Goal: Task Accomplishment & Management: Use online tool/utility

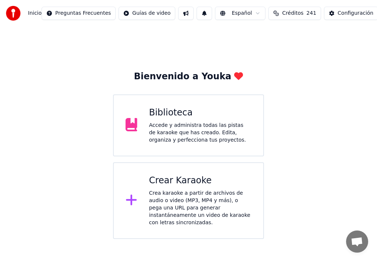
click at [183, 184] on div "Crear Karaoke" at bounding box center [200, 181] width 102 height 12
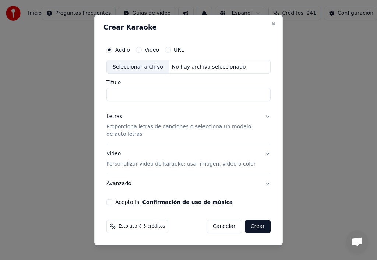
click at [120, 91] on input "Título" at bounding box center [189, 94] width 164 height 13
click at [165, 95] on input "**********" at bounding box center [189, 94] width 164 height 13
type input "**********"
click at [142, 68] on div "Seleccionar archivo" at bounding box center [138, 66] width 62 height 13
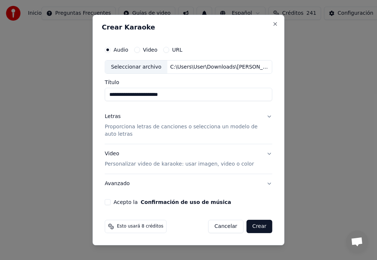
click at [115, 117] on div "Letras" at bounding box center [113, 116] width 16 height 7
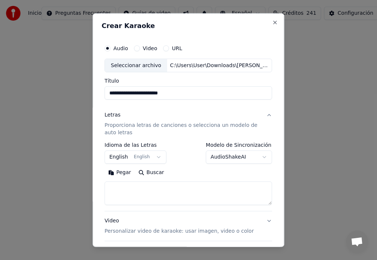
click at [153, 158] on button "English English" at bounding box center [136, 156] width 62 height 13
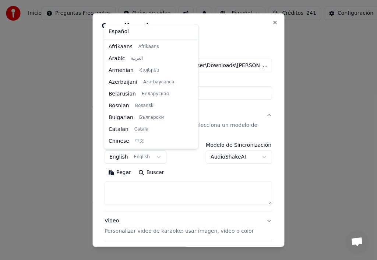
scroll to position [59, 0]
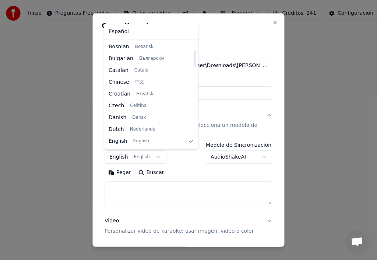
select select "**"
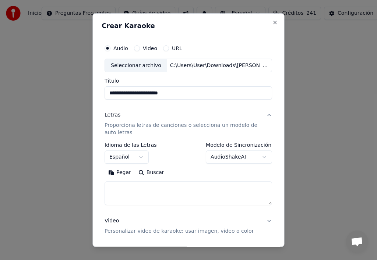
click at [124, 175] on button "Pegar" at bounding box center [120, 173] width 30 height 12
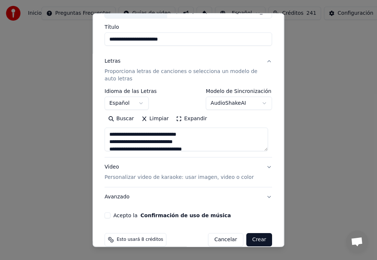
scroll to position [65, 0]
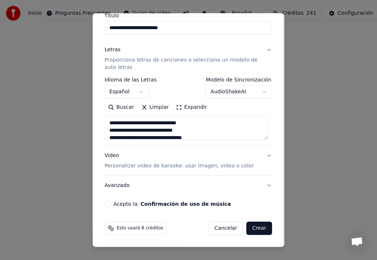
click at [265, 157] on button "Video Personalizar video de karaoke: usar imagen, video o color" at bounding box center [189, 160] width 168 height 29
type textarea "**********"
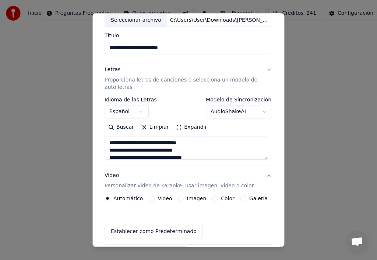
scroll to position [45, 0]
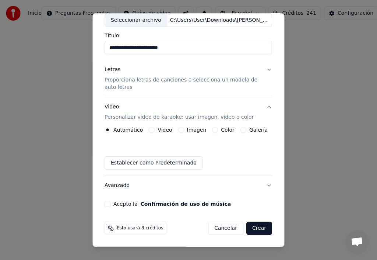
click at [178, 131] on button "Imagen" at bounding box center [181, 130] width 6 height 6
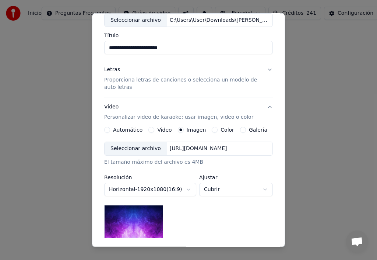
click at [139, 150] on div "Seleccionar archivo" at bounding box center [136, 148] width 62 height 13
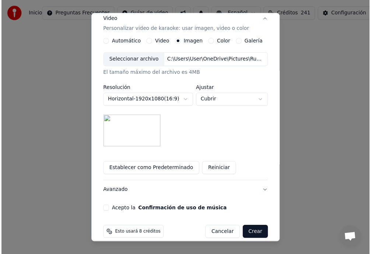
scroll to position [142, 0]
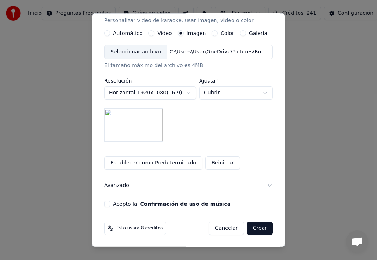
click at [106, 205] on button "Acepto la Confirmación de uso de música" at bounding box center [107, 204] width 6 height 6
click at [161, 162] on button "Establecer como Predeterminado" at bounding box center [153, 162] width 98 height 13
click at [257, 230] on button "Crear" at bounding box center [260, 228] width 26 height 13
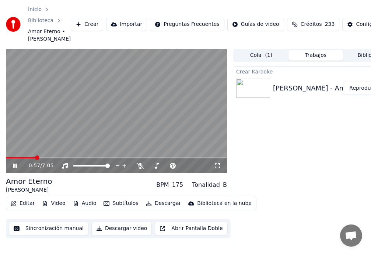
click at [35, 160] on span at bounding box center [37, 157] width 4 height 4
click at [73, 163] on span at bounding box center [75, 165] width 4 height 4
click at [15, 160] on span at bounding box center [17, 157] width 4 height 4
click at [6, 160] on span at bounding box center [8, 157] width 4 height 4
click at [16, 168] on icon at bounding box center [15, 165] width 4 height 4
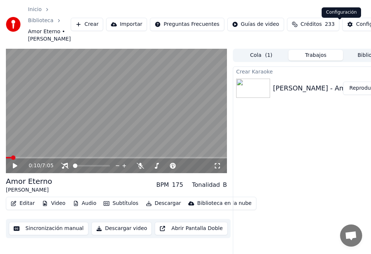
click at [356, 28] on div "Configuración" at bounding box center [374, 24] width 36 height 7
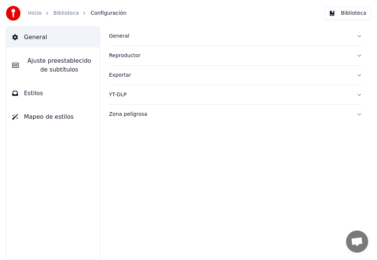
click at [63, 67] on span "Ajuste preestablecido de subtítulos" at bounding box center [59, 65] width 69 height 18
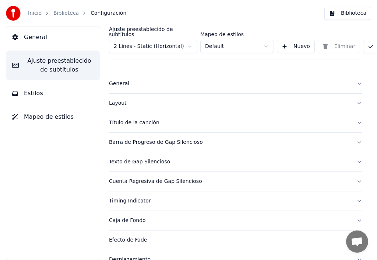
click at [130, 120] on div "Título de la canción" at bounding box center [230, 122] width 242 height 7
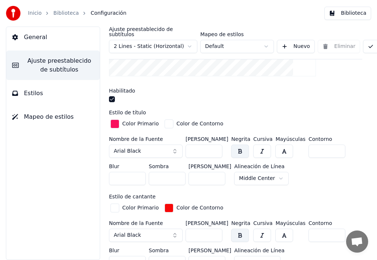
scroll to position [184, 0]
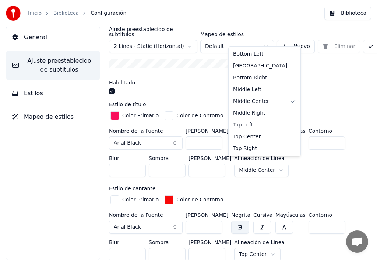
click at [271, 165] on html "Inicio Biblioteca Configuración Biblioteca General Ajuste preestablecido de sub…" at bounding box center [188, 130] width 377 height 260
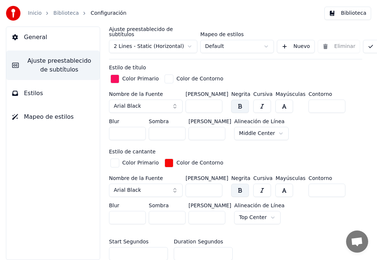
scroll to position [258, 0]
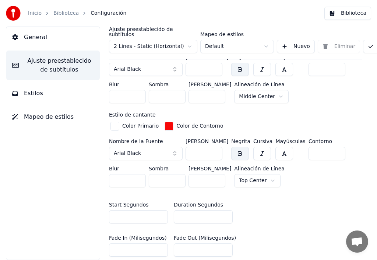
click at [264, 175] on html "Inicio Biblioteca Configuración Biblioteca General Ajuste preestablecido de sub…" at bounding box center [188, 130] width 377 height 260
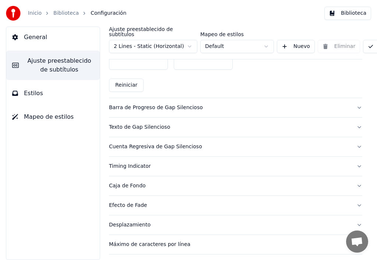
scroll to position [464, 0]
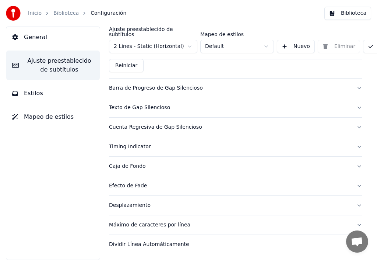
click at [32, 95] on span "Estilos" at bounding box center [33, 93] width 19 height 9
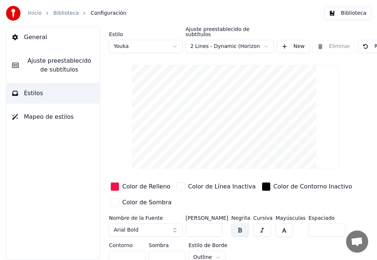
click at [216, 223] on input "**" at bounding box center [204, 229] width 37 height 13
type input "***"
click at [216, 223] on input "***" at bounding box center [204, 229] width 37 height 13
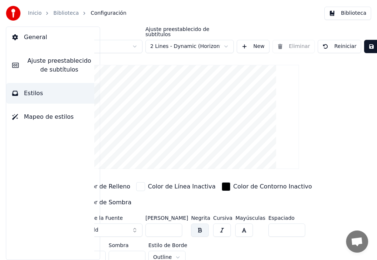
scroll to position [0, 68]
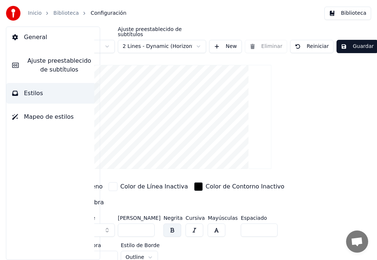
click at [358, 44] on button "Guardar" at bounding box center [358, 46] width 42 height 13
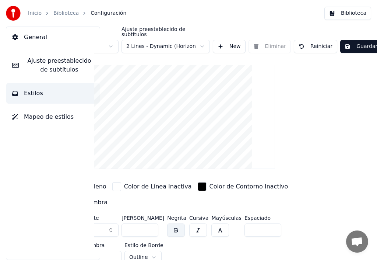
scroll to position [0, 21]
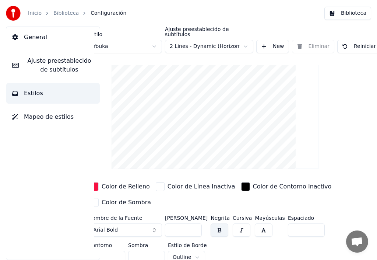
click at [38, 14] on link "Inicio" at bounding box center [35, 13] width 14 height 7
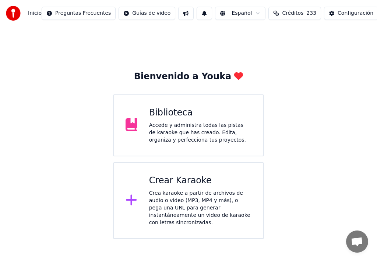
click at [186, 126] on div "Accede y administra todas las pistas de karaoke que has creado. Edita, organiza…" at bounding box center [200, 133] width 102 height 22
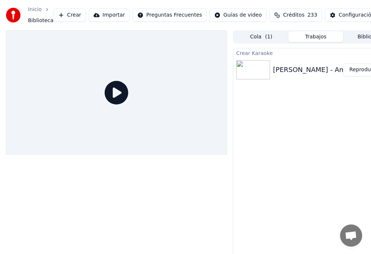
click at [364, 72] on button "Reproducir" at bounding box center [363, 69] width 41 height 13
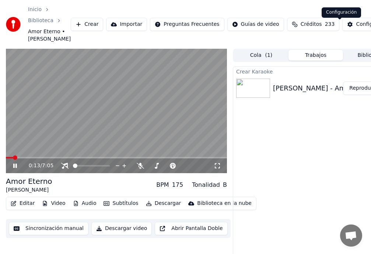
click at [356, 27] on div "Configuración" at bounding box center [374, 24] width 36 height 7
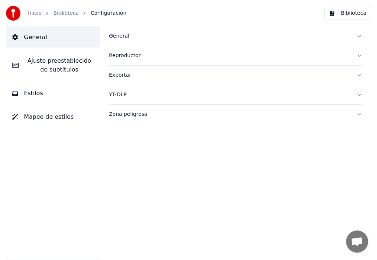
click at [49, 63] on span "Ajuste preestablecido de subtítulos" at bounding box center [59, 65] width 69 height 18
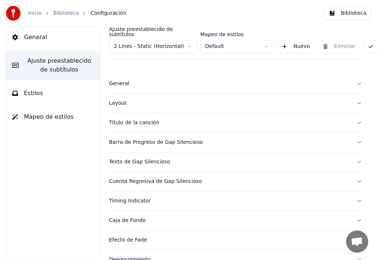
click at [146, 119] on div "Título de la canción" at bounding box center [230, 122] width 242 height 7
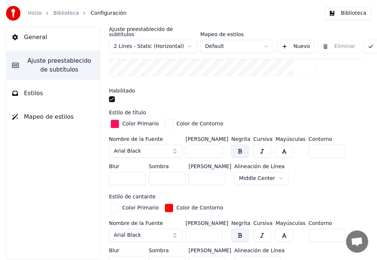
scroll to position [184, 0]
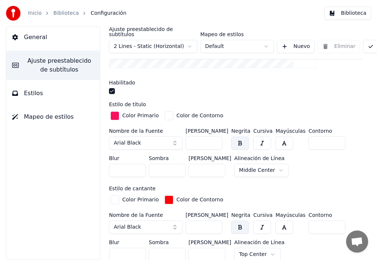
click at [215, 139] on input "***" at bounding box center [204, 142] width 37 height 13
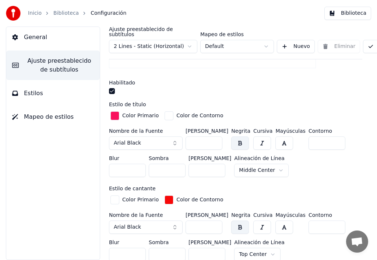
click at [215, 139] on input "***" at bounding box center [204, 142] width 37 height 13
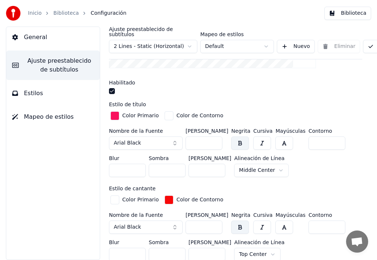
click at [215, 139] on input "***" at bounding box center [204, 142] width 37 height 13
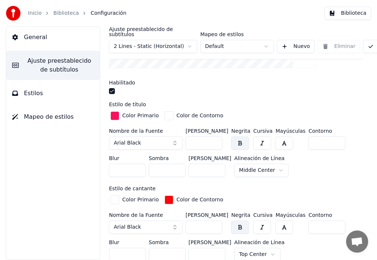
click at [215, 139] on input "***" at bounding box center [204, 142] width 37 height 13
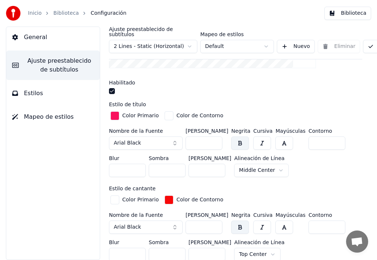
click at [215, 139] on input "***" at bounding box center [204, 142] width 37 height 13
type input "***"
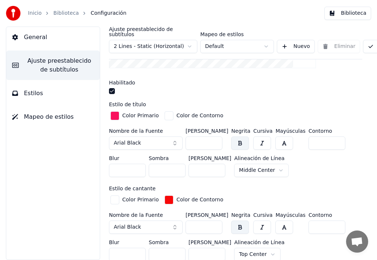
click at [215, 139] on input "***" at bounding box center [204, 142] width 37 height 13
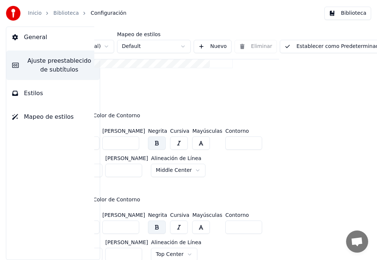
scroll to position [184, 88]
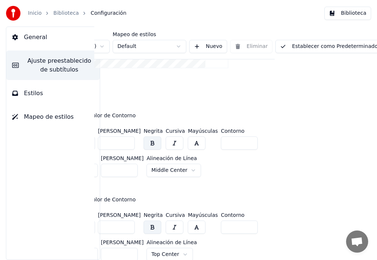
click at [327, 42] on button "Establecer como Predeterminado" at bounding box center [329, 46] width 107 height 13
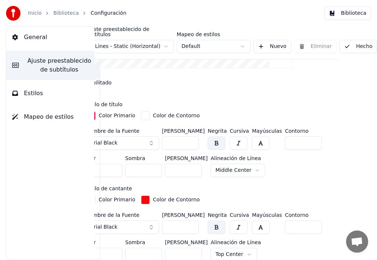
scroll to position [184, 25]
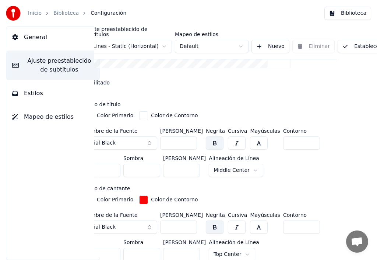
click at [60, 12] on link "Biblioteca" at bounding box center [65, 13] width 25 height 7
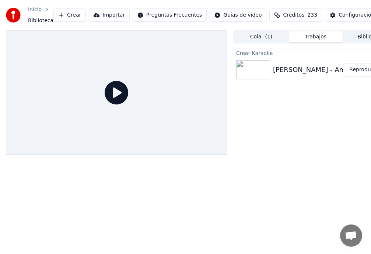
click at [360, 71] on button "Reproducir" at bounding box center [363, 69] width 41 height 13
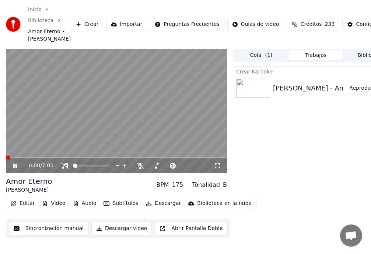
click at [6, 160] on span at bounding box center [8, 157] width 4 height 4
click at [65, 168] on icon at bounding box center [64, 166] width 7 height 6
click at [15, 168] on icon at bounding box center [20, 166] width 17 height 6
click at [356, 28] on div "Configuración" at bounding box center [374, 24] width 36 height 7
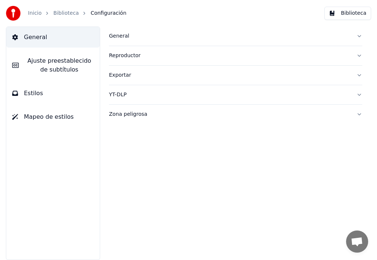
click at [64, 67] on span "Ajuste preestablecido de subtítulos" at bounding box center [59, 65] width 69 height 18
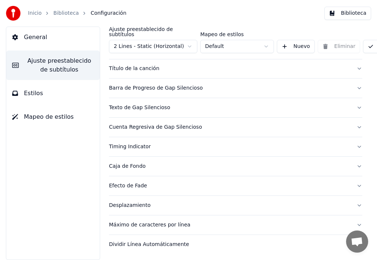
scroll to position [55, 0]
click at [32, 96] on span "Estilos" at bounding box center [33, 93] width 19 height 9
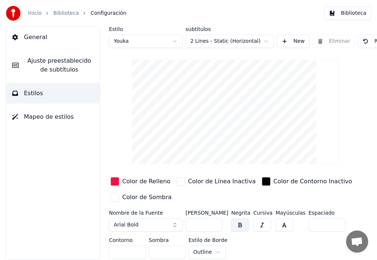
scroll to position [7, 0]
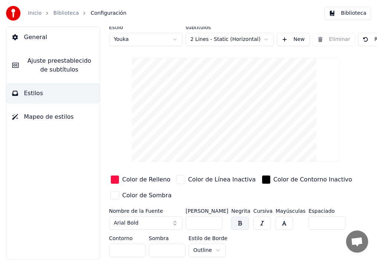
click at [216, 219] on input "**" at bounding box center [204, 222] width 37 height 13
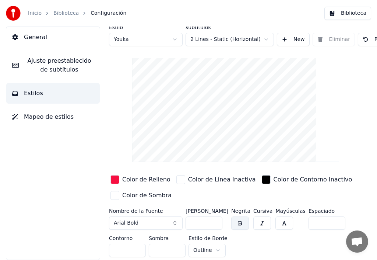
click at [216, 219] on input "**" at bounding box center [204, 222] width 37 height 13
type input "**"
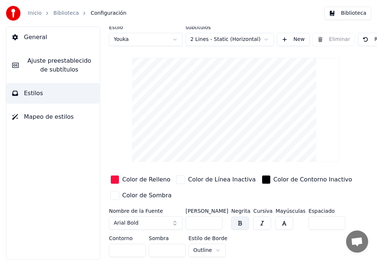
click at [216, 219] on input "**" at bounding box center [204, 222] width 37 height 13
click at [268, 35] on html "Inicio Biblioteca Configuración Biblioteca General Ajuste preestablecido de sub…" at bounding box center [188, 130] width 377 height 260
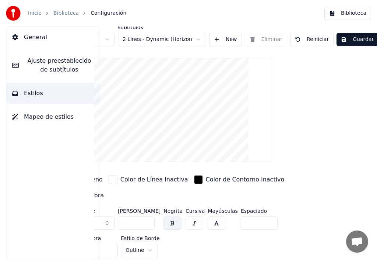
click at [355, 37] on button "Guardar" at bounding box center [358, 39] width 42 height 13
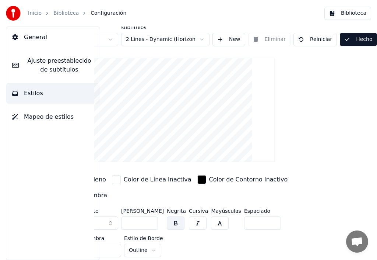
scroll to position [7, 64]
click at [354, 11] on button "Biblioteca" at bounding box center [348, 13] width 47 height 13
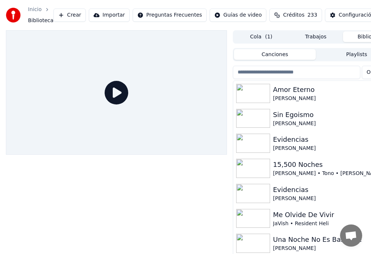
click at [287, 95] on div "[PERSON_NAME]" at bounding box center [330, 98] width 115 height 7
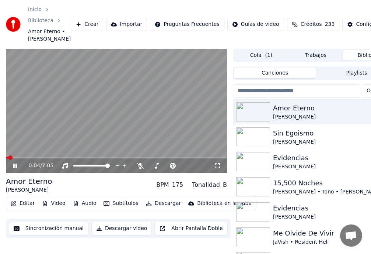
click at [8, 160] on span at bounding box center [10, 157] width 4 height 4
click at [6, 160] on span at bounding box center [8, 157] width 4 height 4
click at [10, 160] on span at bounding box center [12, 157] width 4 height 4
click at [356, 28] on div "Configuración" at bounding box center [374, 24] width 36 height 7
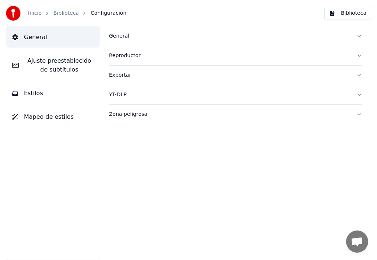
click at [36, 96] on span "Estilos" at bounding box center [33, 93] width 19 height 9
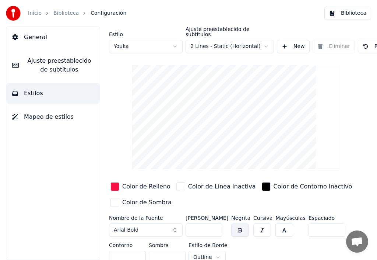
scroll to position [7, 0]
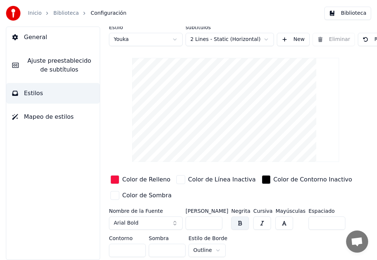
click at [215, 218] on input "**" at bounding box center [204, 222] width 37 height 13
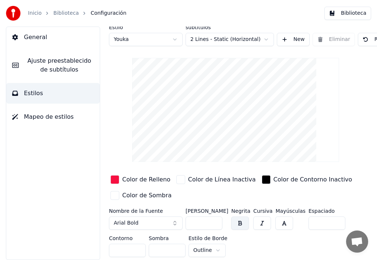
click at [215, 218] on input "**" at bounding box center [204, 222] width 37 height 13
click at [215, 216] on input "**" at bounding box center [204, 222] width 37 height 13
type input "**"
click at [215, 216] on input "**" at bounding box center [204, 222] width 37 height 13
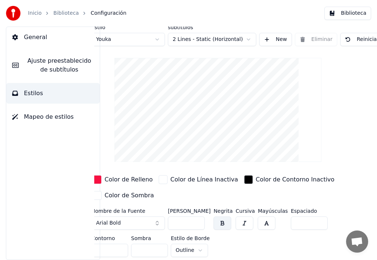
scroll to position [7, 68]
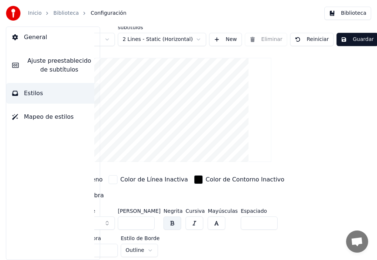
click at [358, 35] on button "Guardar" at bounding box center [358, 39] width 42 height 13
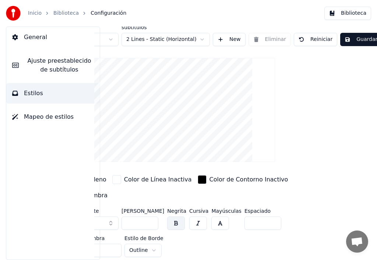
click at [353, 13] on button "Biblioteca" at bounding box center [348, 13] width 47 height 13
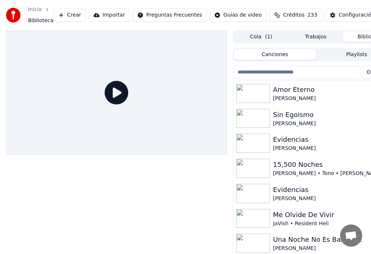
click at [257, 97] on img at bounding box center [253, 93] width 34 height 19
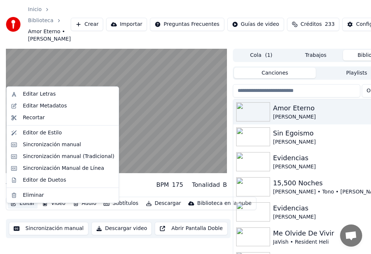
click at [28, 208] on button "Editar" at bounding box center [23, 203] width 30 height 10
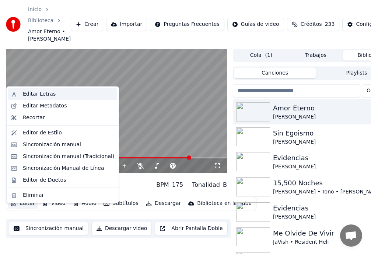
click at [35, 97] on div "Editar Letras" at bounding box center [39, 93] width 33 height 7
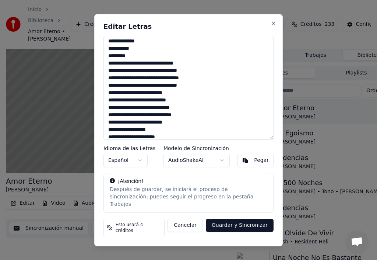
scroll to position [178, 0]
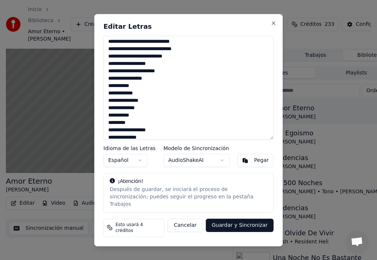
drag, startPoint x: 203, startPoint y: 29, endPoint x: 275, endPoint y: 36, distance: 71.9
click at [275, 36] on div "Editar Letras Idioma de las Letras Español Modelo de Sincronización AudioShakeA…" at bounding box center [188, 130] width 189 height 232
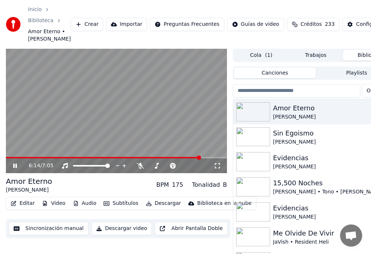
click at [13, 168] on icon at bounding box center [20, 166] width 17 height 6
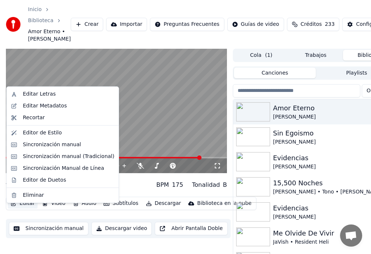
click at [25, 208] on button "Editar" at bounding box center [23, 203] width 30 height 10
click at [51, 96] on div "Editar Letras" at bounding box center [68, 93] width 91 height 7
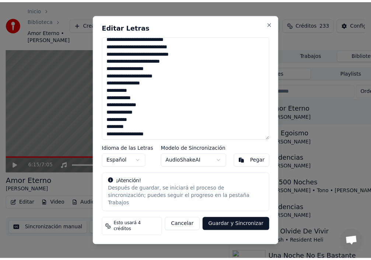
scroll to position [175, 0]
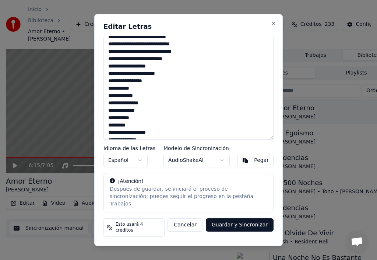
click at [108, 138] on textarea "**********" at bounding box center [189, 88] width 170 height 104
click at [274, 26] on button "Close" at bounding box center [274, 23] width 6 height 6
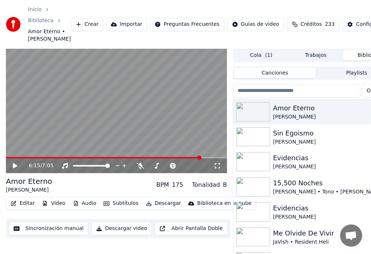
click at [23, 208] on button "Editar" at bounding box center [23, 203] width 30 height 10
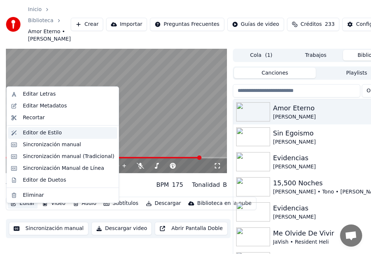
click at [41, 132] on div "Editor de Estilo" at bounding box center [42, 132] width 39 height 7
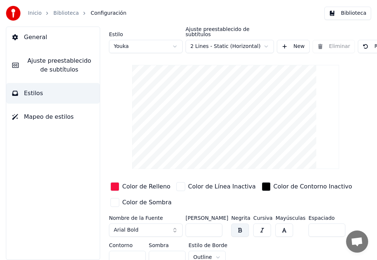
click at [37, 39] on span "General" at bounding box center [35, 37] width 23 height 9
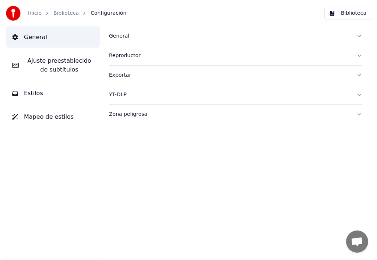
click at [63, 14] on link "Biblioteca" at bounding box center [65, 13] width 25 height 7
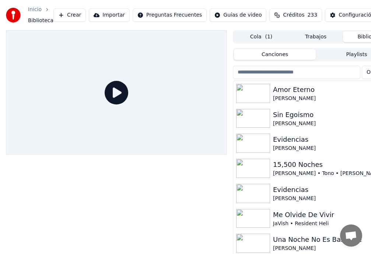
click at [297, 91] on div "Amor Eterno" at bounding box center [330, 89] width 115 height 10
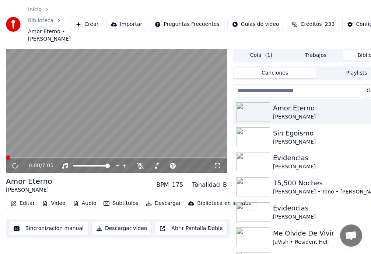
click at [23, 208] on button "Editar" at bounding box center [23, 203] width 30 height 10
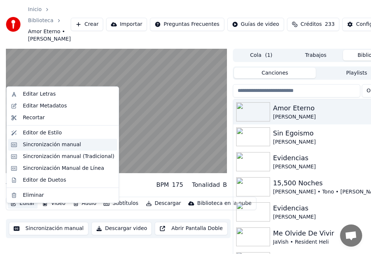
click at [46, 144] on div "Sincronización manual" at bounding box center [52, 144] width 58 height 7
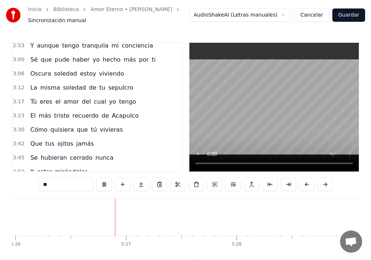
scroll to position [0, 36059]
click at [35, 78] on span "Oscura" at bounding box center [40, 73] width 22 height 8
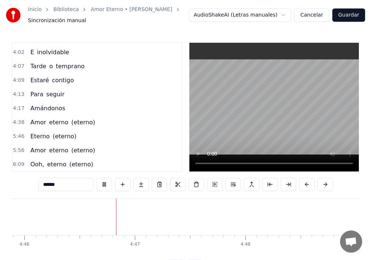
scroll to position [0, 31647]
click at [30, 119] on span "Amor" at bounding box center [37, 122] width 17 height 8
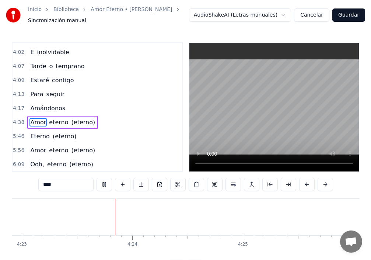
scroll to position [0, 29089]
click at [29, 123] on span "Amor" at bounding box center [37, 122] width 17 height 8
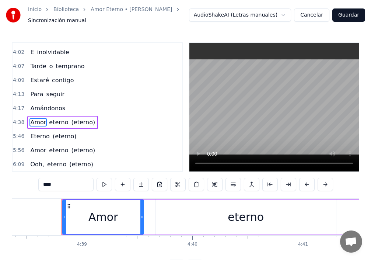
scroll to position [0, 30799]
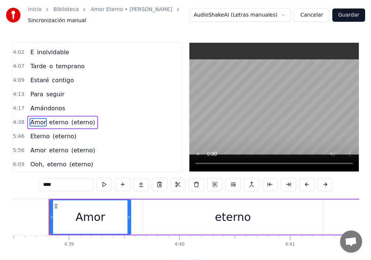
click at [41, 187] on input "****" at bounding box center [65, 184] width 55 height 13
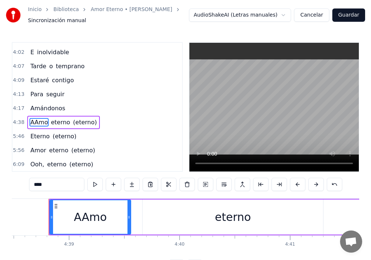
click at [36, 185] on input "****" at bounding box center [56, 184] width 55 height 13
click at [39, 186] on input "*****" at bounding box center [56, 184] width 55 height 13
drag, startPoint x: 53, startPoint y: 185, endPoint x: 68, endPoint y: 185, distance: 15.1
click at [68, 185] on input "**********" at bounding box center [56, 184] width 55 height 13
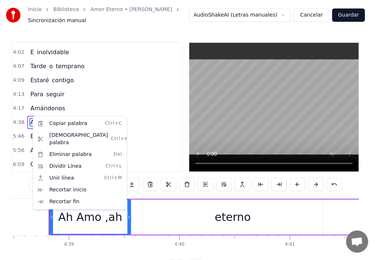
click at [110, 108] on html "Inicio Biblioteca Amor Eterno • Rocio Durcal Sincronización manual AudioShakeAI…" at bounding box center [188, 142] width 377 height 285
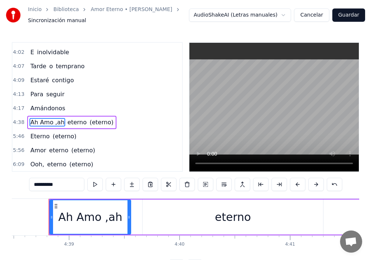
click at [37, 123] on span "Ah Amo ,ah" at bounding box center [47, 122] width 36 height 8
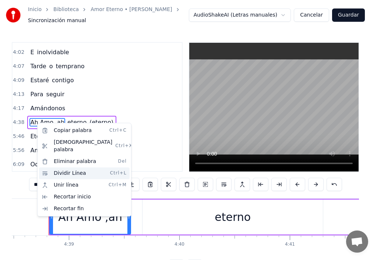
click at [60, 168] on div "Dividir Línea Ctrl+L" at bounding box center [84, 173] width 91 height 12
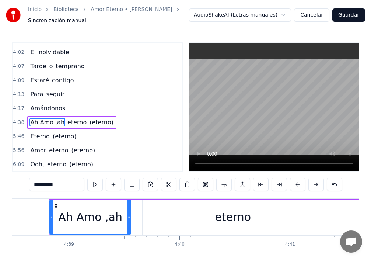
click at [67, 122] on span "eterno" at bounding box center [77, 122] width 21 height 8
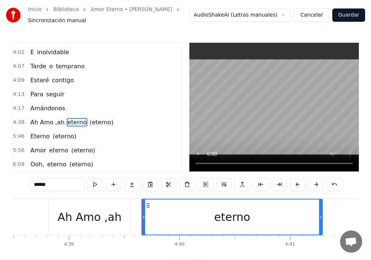
click at [101, 123] on span "(eterno)" at bounding box center [101, 122] width 25 height 8
type input "********"
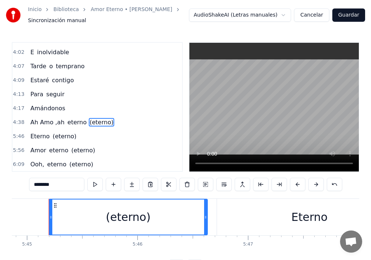
drag, startPoint x: 67, startPoint y: 123, endPoint x: 104, endPoint y: 123, distance: 36.9
click at [104, 123] on div "Ah Amo ,ah eterno (eterno)" at bounding box center [71, 122] width 89 height 13
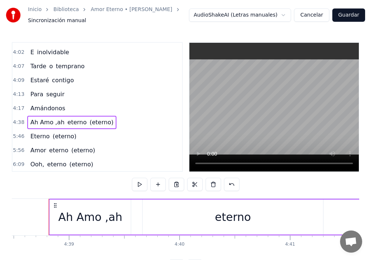
click at [67, 126] on span "eterno" at bounding box center [77, 122] width 21 height 8
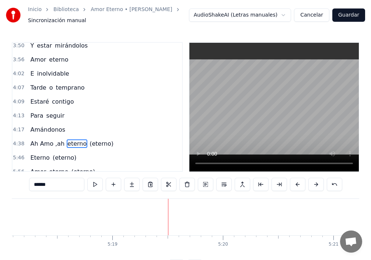
scroll to position [432, 0]
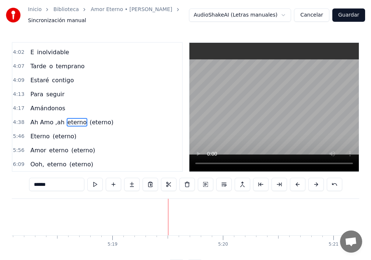
click at [116, 120] on div "4:38 Ah Amo ,ah eterno (eterno)" at bounding box center [98, 122] width 170 height 14
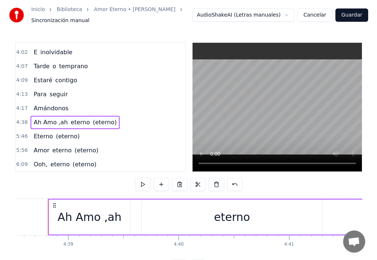
scroll to position [0, 30799]
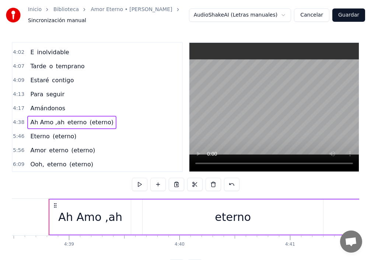
click at [62, 9] on link "Biblioteca" at bounding box center [65, 9] width 25 height 7
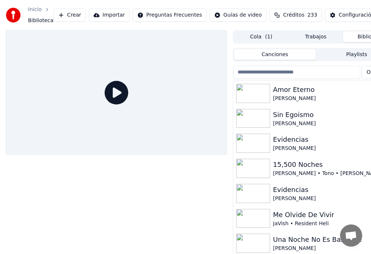
click at [299, 97] on div "[PERSON_NAME]" at bounding box center [330, 98] width 115 height 7
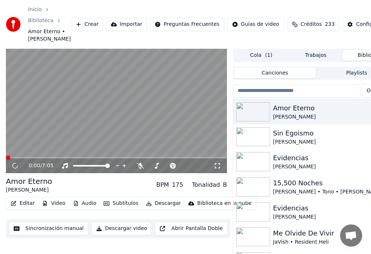
click at [24, 208] on button "Editar" at bounding box center [23, 203] width 30 height 10
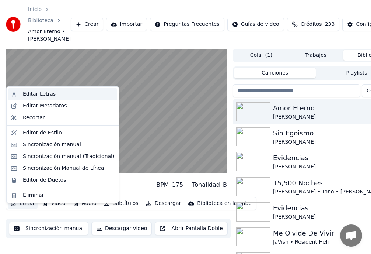
click at [45, 94] on div "Editar Letras" at bounding box center [39, 93] width 33 height 7
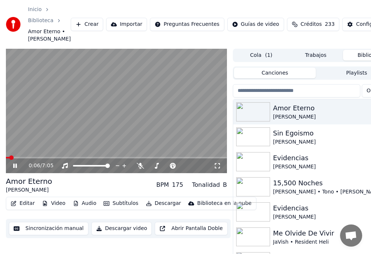
click at [14, 168] on icon at bounding box center [15, 165] width 4 height 4
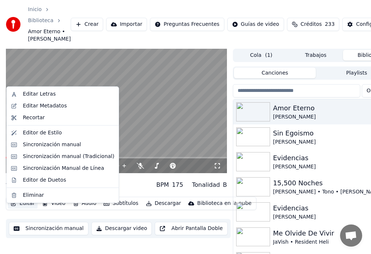
click at [28, 208] on button "Editar" at bounding box center [23, 203] width 30 height 10
click at [51, 133] on div "Editor de Estilo" at bounding box center [42, 132] width 39 height 7
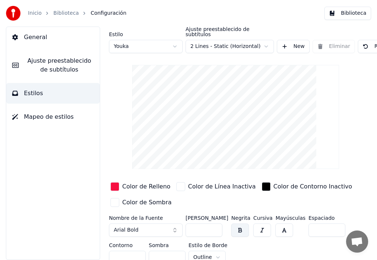
click at [358, 12] on button "Biblioteca" at bounding box center [348, 13] width 47 height 13
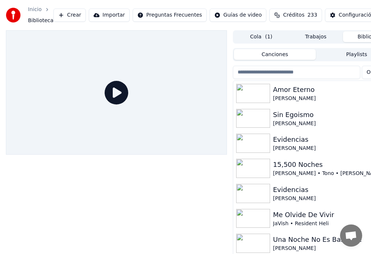
click at [287, 91] on div "Amor Eterno" at bounding box center [330, 89] width 115 height 10
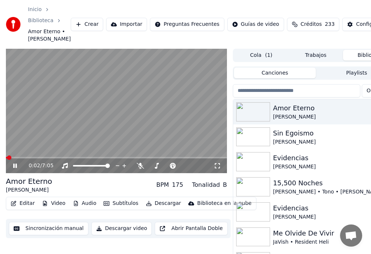
click at [17, 168] on icon at bounding box center [15, 165] width 4 height 4
click at [24, 208] on button "Editar" at bounding box center [23, 203] width 30 height 10
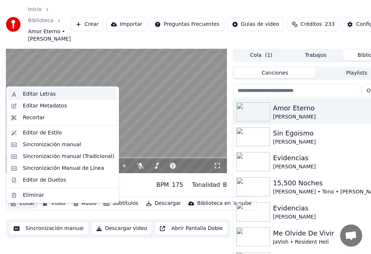
click at [50, 94] on div "Editar Letras" at bounding box center [39, 93] width 33 height 7
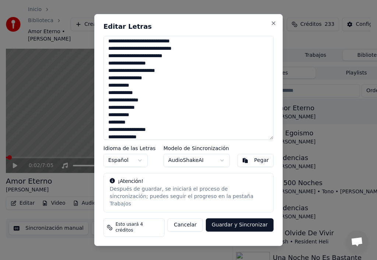
scroll to position [184, 0]
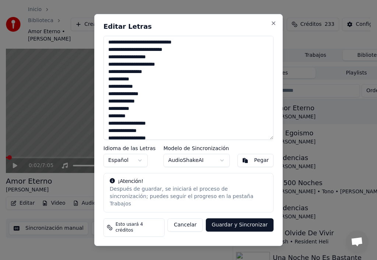
click at [108, 129] on textarea "**********" at bounding box center [189, 88] width 170 height 104
click at [120, 130] on textarea at bounding box center [189, 88] width 170 height 104
click at [158, 130] on textarea at bounding box center [189, 88] width 170 height 104
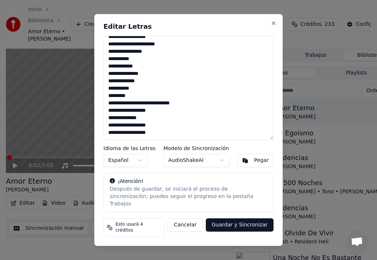
scroll to position [205, 0]
click at [157, 118] on textarea at bounding box center [189, 88] width 170 height 104
click at [178, 118] on textarea at bounding box center [189, 88] width 170 height 104
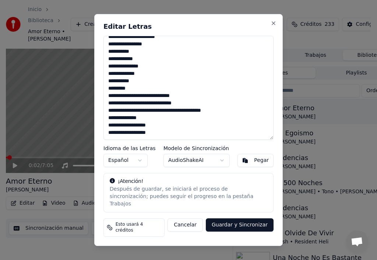
click at [167, 117] on textarea at bounding box center [189, 88] width 170 height 104
click at [178, 109] on textarea at bounding box center [189, 88] width 170 height 104
click at [187, 117] on textarea at bounding box center [189, 88] width 170 height 104
click at [146, 117] on textarea at bounding box center [189, 88] width 170 height 104
click at [126, 119] on textarea at bounding box center [189, 88] width 170 height 104
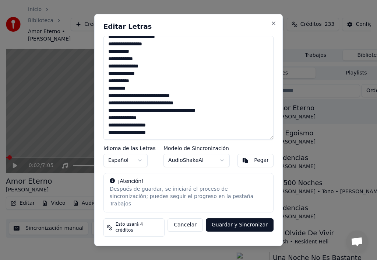
click at [159, 118] on textarea at bounding box center [189, 88] width 170 height 104
click at [175, 118] on textarea at bounding box center [189, 88] width 170 height 104
click at [176, 109] on textarea at bounding box center [189, 88] width 170 height 104
click at [123, 104] on textarea at bounding box center [189, 88] width 170 height 104
click at [173, 119] on textarea at bounding box center [189, 88] width 170 height 104
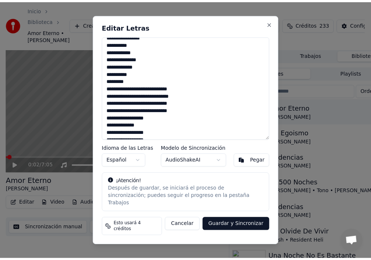
scroll to position [227, 0]
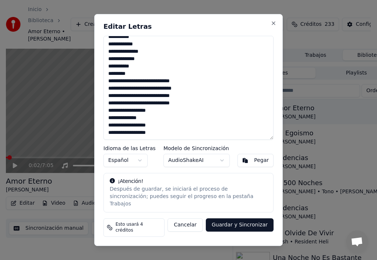
type textarea "**********"
click at [242, 224] on button "Guardar y Sincronizar" at bounding box center [240, 224] width 68 height 13
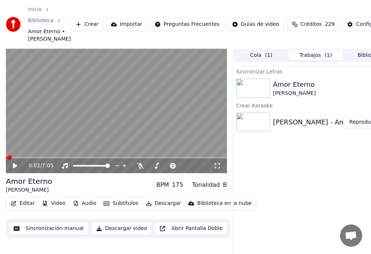
click at [128, 158] on span at bounding box center [116, 157] width 221 height 1
click at [15, 168] on icon at bounding box center [15, 165] width 4 height 5
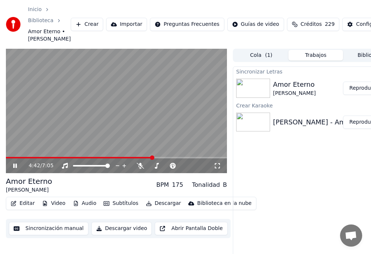
click at [15, 168] on icon at bounding box center [20, 166] width 17 height 6
click at [27, 208] on button "Editar" at bounding box center [23, 203] width 30 height 10
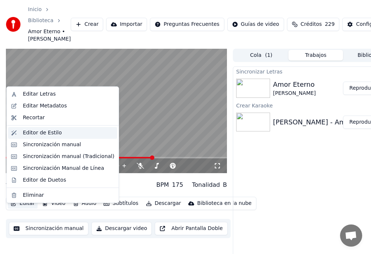
click at [44, 133] on div "Editor de Estilo" at bounding box center [42, 132] width 39 height 7
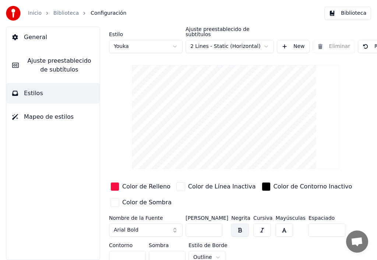
click at [353, 14] on button "Biblioteca" at bounding box center [348, 13] width 47 height 13
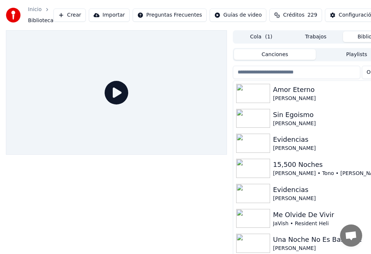
click at [291, 95] on div "[PERSON_NAME]" at bounding box center [330, 98] width 115 height 7
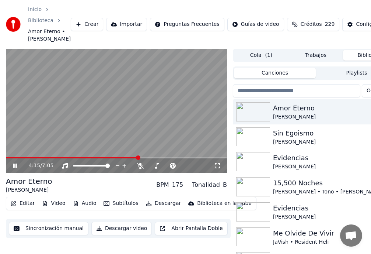
click at [139, 158] on span at bounding box center [116, 157] width 221 height 1
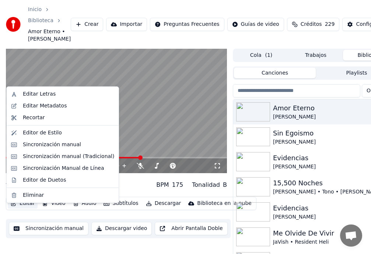
click at [26, 208] on button "Editar" at bounding box center [23, 203] width 30 height 10
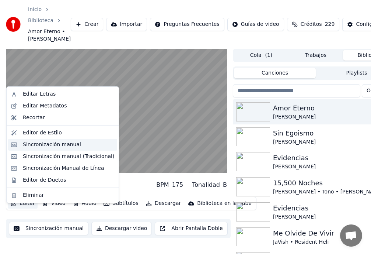
click at [52, 146] on div "Sincronización manual" at bounding box center [52, 144] width 58 height 7
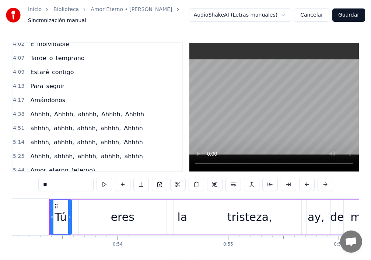
scroll to position [442, 0]
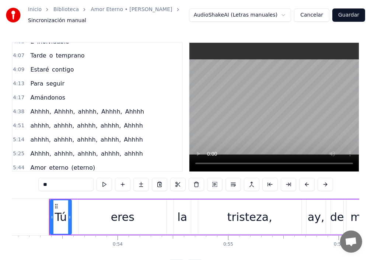
click at [29, 112] on span "Ahhhh," at bounding box center [40, 111] width 22 height 8
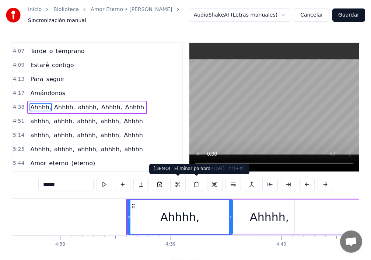
scroll to position [0, 30774]
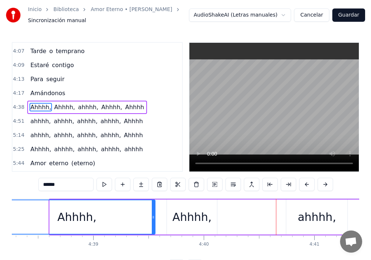
drag, startPoint x: 51, startPoint y: 217, endPoint x: 0, endPoint y: 212, distance: 51.5
click at [0, 212] on div "Inicio Biblioteca Amor Eterno • Rocio Durcal Sincronización manual AudioShakeAI…" at bounding box center [185, 136] width 371 height 273
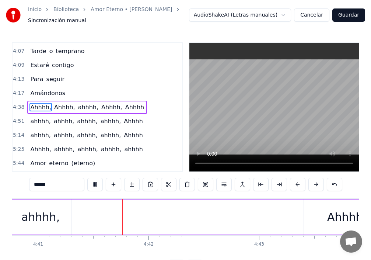
scroll to position [0, 31068]
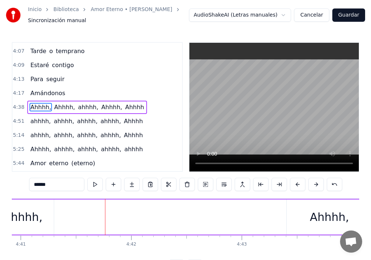
click at [42, 94] on span "Amándonos" at bounding box center [47, 93] width 36 height 8
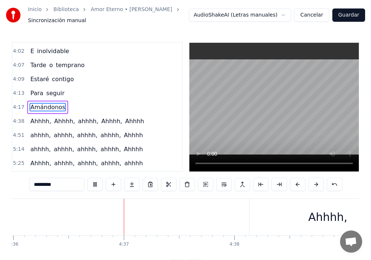
scroll to position [0, 30542]
click at [247, 219] on div "Ahhhh," at bounding box center [308, 217] width 157 height 36
type input "******"
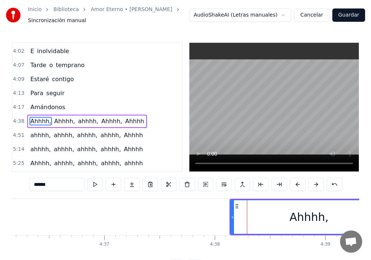
scroll to position [447, 0]
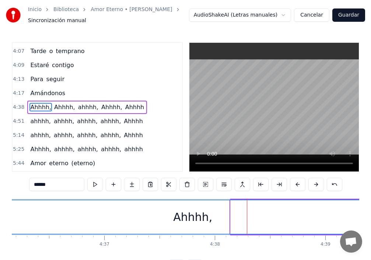
drag, startPoint x: 232, startPoint y: 216, endPoint x: 0, endPoint y: 185, distance: 233.6
click at [0, 185] on div "Inicio Biblioteca Amor Eterno • Rocio Durcal Sincronización manual AudioShakeAI…" at bounding box center [185, 136] width 371 height 273
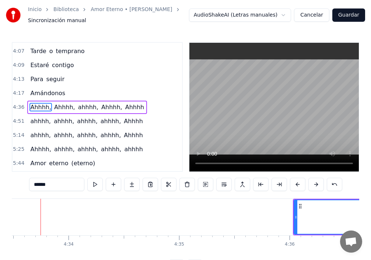
scroll to position [0, 30238]
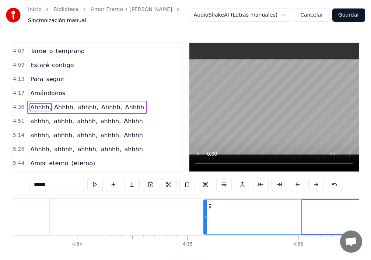
drag, startPoint x: 304, startPoint y: 218, endPoint x: 205, endPoint y: 218, distance: 98.8
click at [205, 218] on icon at bounding box center [205, 217] width 3 height 6
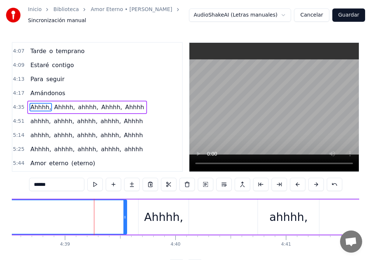
scroll to position [0, 30809]
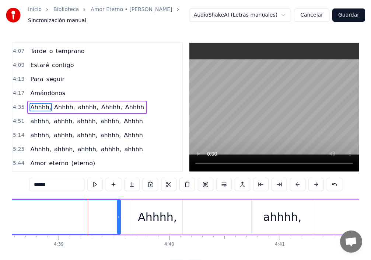
click at [132, 219] on div "Ahhhh," at bounding box center [157, 216] width 51 height 35
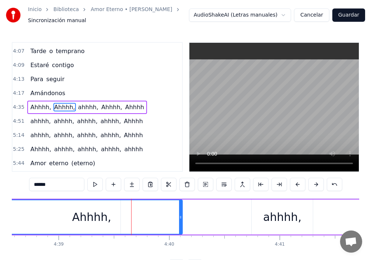
drag, startPoint x: 134, startPoint y: 219, endPoint x: 0, endPoint y: 214, distance: 133.9
click at [0, 214] on div "Inicio Biblioteca Amor Eterno • Rocio Durcal Sincronización manual AudioShakeAI…" at bounding box center [185, 136] width 371 height 273
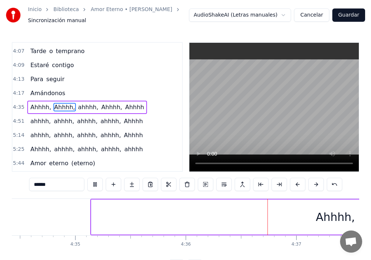
scroll to position [0, 30534]
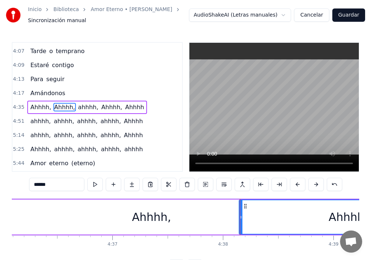
drag, startPoint x: 274, startPoint y: 216, endPoint x: 239, endPoint y: 215, distance: 35.4
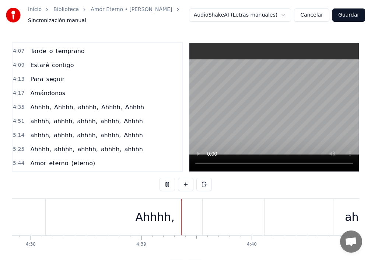
scroll to position [0, 30814]
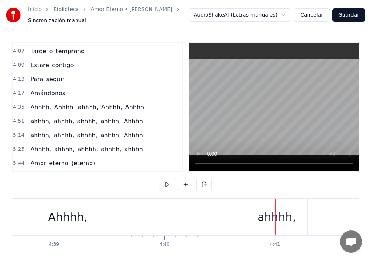
click at [304, 217] on div "ahhhh," at bounding box center [276, 217] width 61 height 36
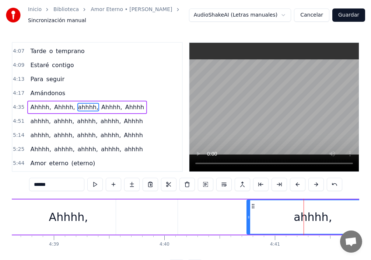
drag, startPoint x: 306, startPoint y: 217, endPoint x: 377, endPoint y: 215, distance: 70.8
click at [371, 215] on html "Inicio Biblioteca Amor Eterno • Rocio Durcal Sincronización manual AudioShakeAI…" at bounding box center [185, 142] width 371 height 285
drag, startPoint x: 248, startPoint y: 219, endPoint x: 257, endPoint y: 219, distance: 8.5
click at [257, 219] on icon at bounding box center [257, 217] width 3 height 6
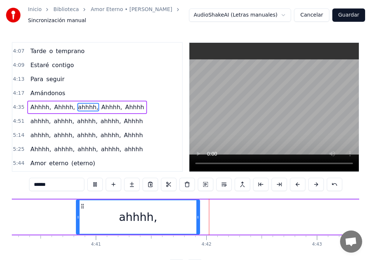
scroll to position [0, 31108]
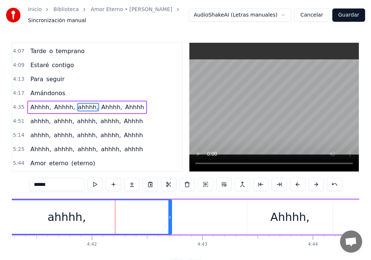
drag, startPoint x: 83, startPoint y: 219, endPoint x: 170, endPoint y: 229, distance: 87.2
click at [170, 229] on div at bounding box center [169, 217] width 3 height 34
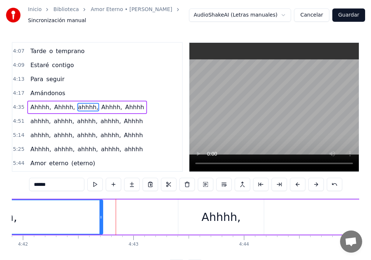
scroll to position [0, 31211]
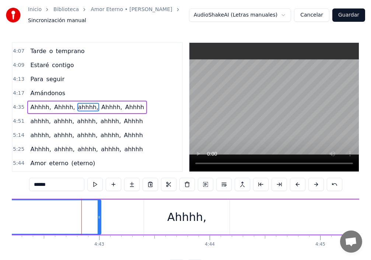
drag, startPoint x: 73, startPoint y: 220, endPoint x: 101, endPoint y: 227, distance: 29.7
click at [101, 227] on div at bounding box center [99, 217] width 3 height 34
click at [171, 216] on div "Ahhhh," at bounding box center [186, 217] width 39 height 17
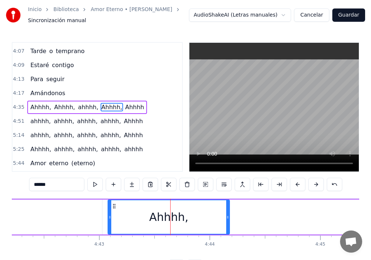
drag, startPoint x: 146, startPoint y: 219, endPoint x: 110, endPoint y: 219, distance: 36.1
click at [110, 219] on icon at bounding box center [109, 217] width 3 height 6
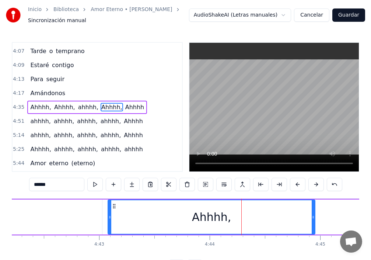
drag, startPoint x: 231, startPoint y: 219, endPoint x: 310, endPoint y: 229, distance: 79.2
click at [313, 230] on div at bounding box center [313, 217] width 3 height 34
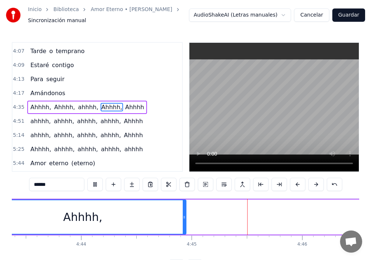
scroll to position [0, 31497]
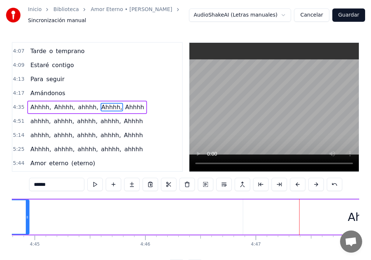
click at [254, 214] on div "Ahhhh" at bounding box center [365, 216] width 245 height 35
type input "*****"
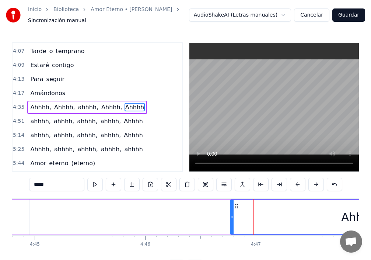
drag, startPoint x: 244, startPoint y: 216, endPoint x: 223, endPoint y: 213, distance: 21.2
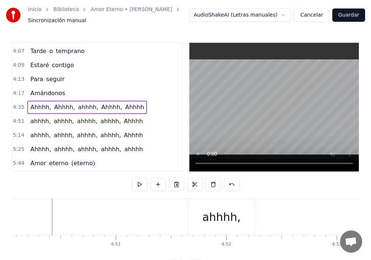
scroll to position [0, 32082]
click at [199, 216] on div "ahhhh," at bounding box center [219, 217] width 66 height 36
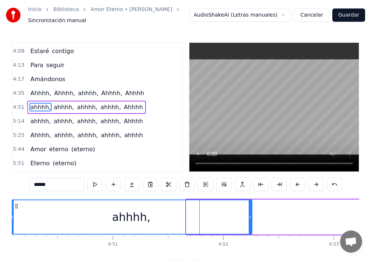
drag, startPoint x: 189, startPoint y: 218, endPoint x: 4, endPoint y: 217, distance: 184.3
click at [12, 217] on icon at bounding box center [12, 217] width 3 height 6
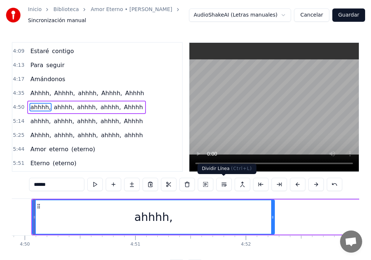
scroll to position [0, 32045]
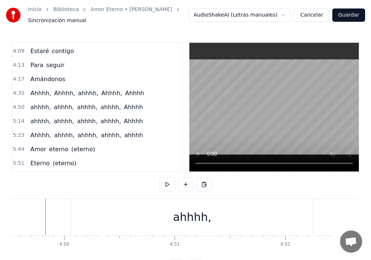
scroll to position [0, 32017]
click at [102, 216] on div "ahhhh," at bounding box center [195, 217] width 242 height 36
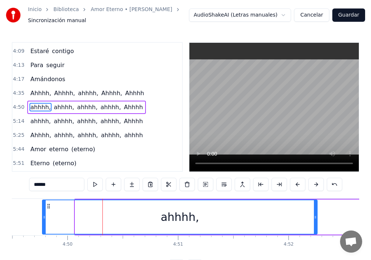
drag, startPoint x: 77, startPoint y: 216, endPoint x: 45, endPoint y: 216, distance: 32.8
click at [45, 216] on icon at bounding box center [44, 217] width 3 height 6
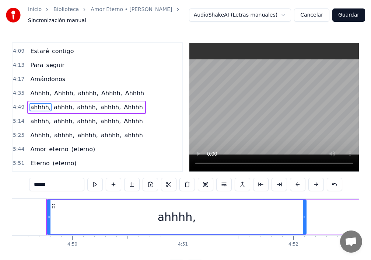
drag, startPoint x: 321, startPoint y: 218, endPoint x: 297, endPoint y: 213, distance: 23.7
click at [301, 218] on div "ahhhh," at bounding box center [177, 217] width 258 height 34
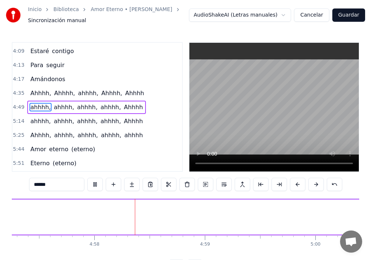
scroll to position [0, 32910]
click at [29, 138] on span "Ahhhh," at bounding box center [40, 135] width 22 height 8
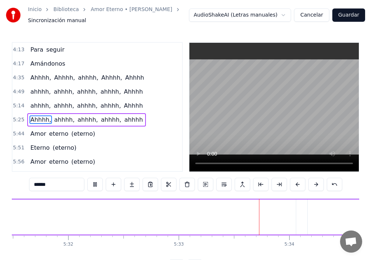
scroll to position [0, 36833]
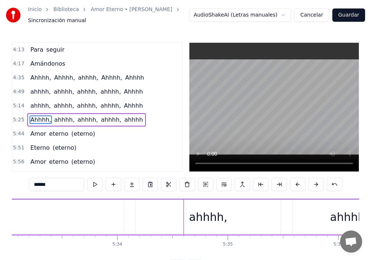
click at [123, 106] on span "Ahhhh" at bounding box center [133, 105] width 21 height 8
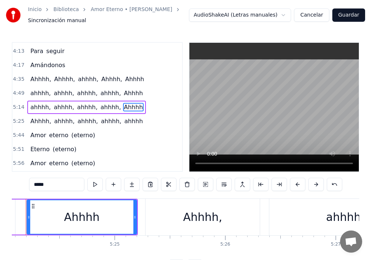
scroll to position [0, 35817]
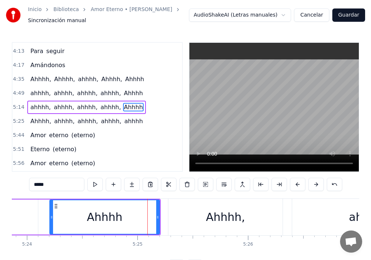
click at [123, 95] on span "Ahhhh" at bounding box center [133, 93] width 21 height 8
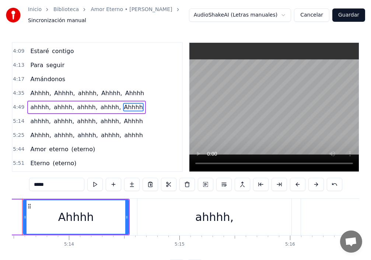
scroll to position [0, 34643]
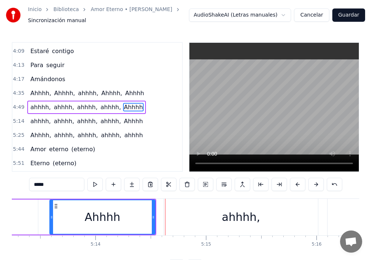
click at [88, 97] on span "ahhhh," at bounding box center [88, 93] width 22 height 8
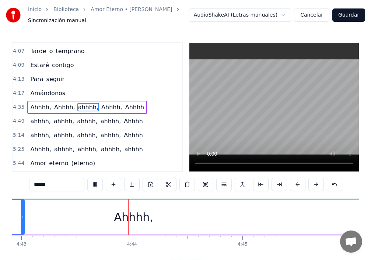
scroll to position [0, 31313]
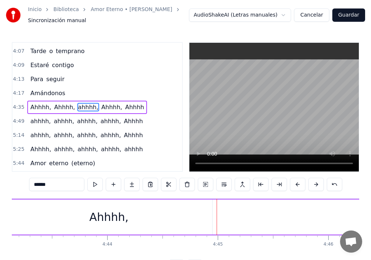
click at [102, 221] on div "Ahhhh," at bounding box center [109, 217] width 39 height 17
type input "******"
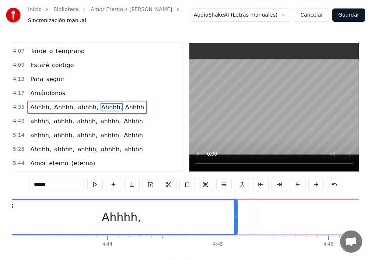
drag, startPoint x: 210, startPoint y: 217, endPoint x: 234, endPoint y: 210, distance: 24.7
click at [236, 217] on icon at bounding box center [235, 217] width 3 height 6
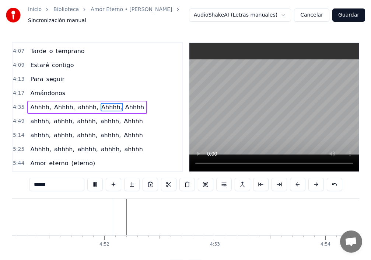
scroll to position [0, 32222]
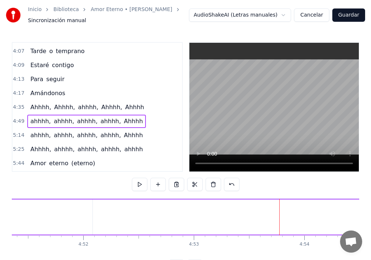
click at [46, 149] on span "Ahhhh," at bounding box center [40, 149] width 22 height 8
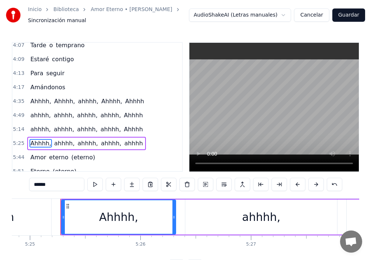
scroll to position [0, 35937]
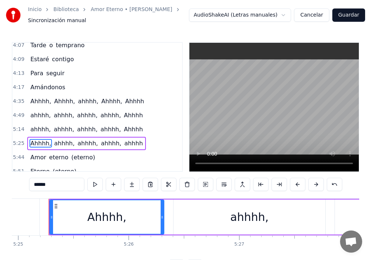
click at [100, 145] on span "ahhhh," at bounding box center [111, 143] width 22 height 8
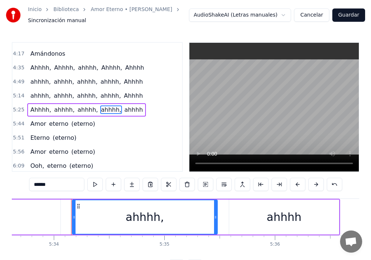
scroll to position [0, 36919]
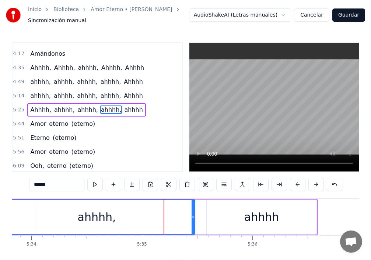
drag, startPoint x: 51, startPoint y: 217, endPoint x: 0, endPoint y: 213, distance: 51.3
click at [0, 213] on div "Inicio Biblioteca Amor Eterno • Rocio Durcal Sincronización manual AudioShakeAI…" at bounding box center [185, 136] width 371 height 273
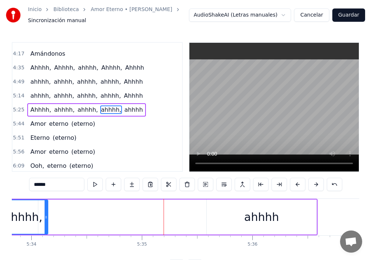
drag, startPoint x: 193, startPoint y: 219, endPoint x: 5, endPoint y: 223, distance: 188.0
click at [35, 219] on div "ahhhh," at bounding box center [23, 217] width 49 height 34
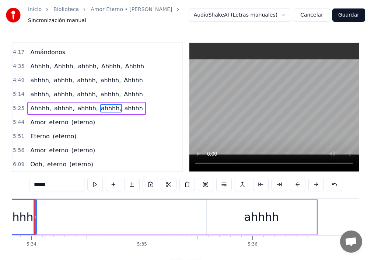
scroll to position [0, 36905]
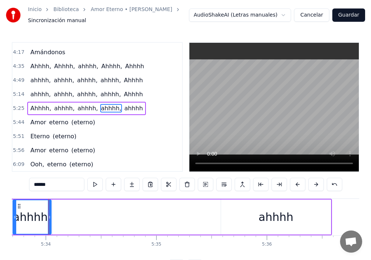
click at [263, 220] on div "ahhhh" at bounding box center [276, 217] width 35 height 17
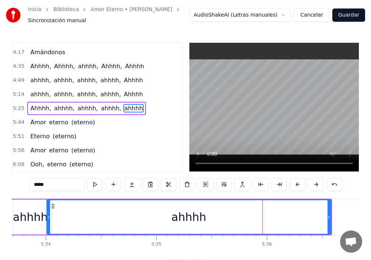
drag, startPoint x: 224, startPoint y: 218, endPoint x: 31, endPoint y: 225, distance: 192.9
click at [47, 225] on div at bounding box center [48, 217] width 3 height 34
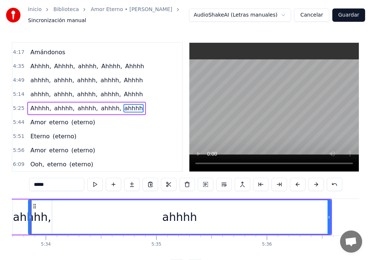
scroll to position [0, 36886]
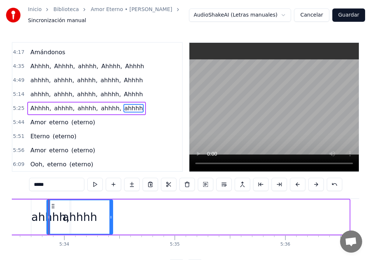
drag, startPoint x: 349, startPoint y: 219, endPoint x: 105, endPoint y: 235, distance: 243.8
click at [107, 236] on div "Tú eres la tristeza, ay, de mis ojos Que lloran en silencio por tu amor Me miro…" at bounding box center [186, 225] width 348 height 55
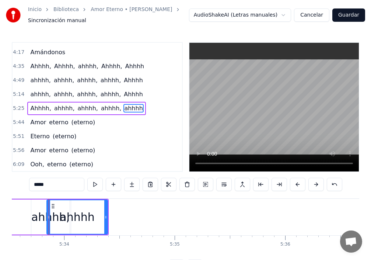
click at [35, 218] on div "ahhhh," at bounding box center [50, 217] width 38 height 17
type input "******"
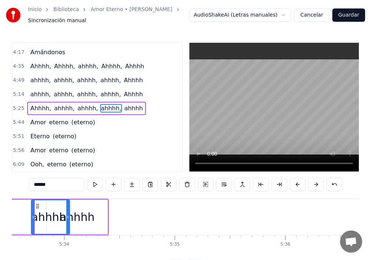
scroll to position [0, 36872]
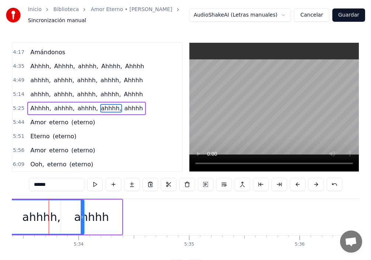
drag, startPoint x: 47, startPoint y: 216, endPoint x: 0, endPoint y: 211, distance: 47.1
click at [0, 211] on div "Inicio Biblioteca Amor Eterno • Rocio Durcal Sincronización manual AudioShakeAI…" at bounding box center [185, 136] width 371 height 273
drag, startPoint x: 81, startPoint y: 216, endPoint x: 51, endPoint y: 214, distance: 29.6
click at [52, 214] on div "ahhhh," at bounding box center [29, 217] width 60 height 34
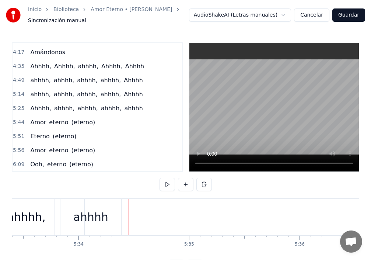
click at [119, 216] on div "ahhhh" at bounding box center [90, 217] width 61 height 36
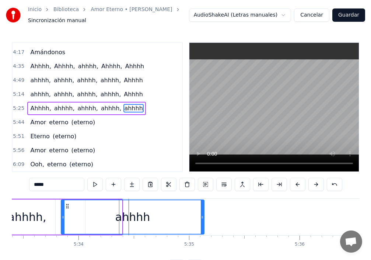
drag, startPoint x: 120, startPoint y: 216, endPoint x: 204, endPoint y: 224, distance: 84.4
click at [204, 224] on div at bounding box center [202, 217] width 3 height 34
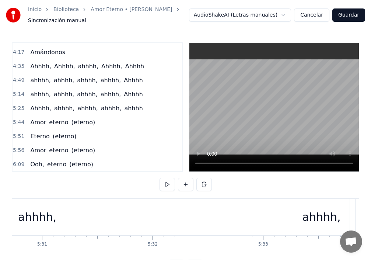
scroll to position [0, 36575]
click at [115, 228] on div "ahhhh," at bounding box center [38, 217] width 685 height 36
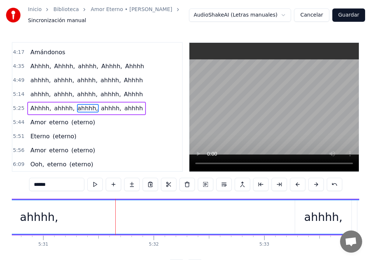
click at [208, 222] on div "ahhhh," at bounding box center [39, 217] width 684 height 34
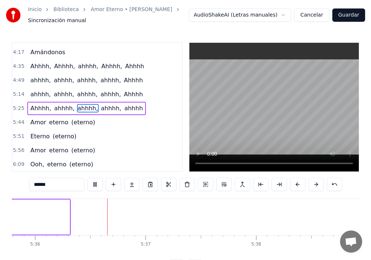
scroll to position [0, 37155]
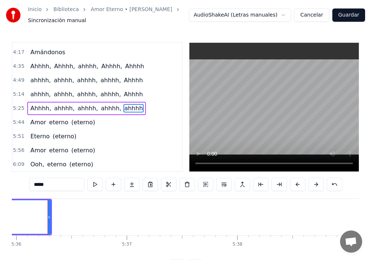
scroll to position [0, 37154]
drag, startPoint x: 51, startPoint y: 216, endPoint x: 117, endPoint y: 221, distance: 66.2
click at [116, 221] on div at bounding box center [114, 217] width 3 height 34
click at [102, 108] on span "ahhhh," at bounding box center [111, 108] width 22 height 8
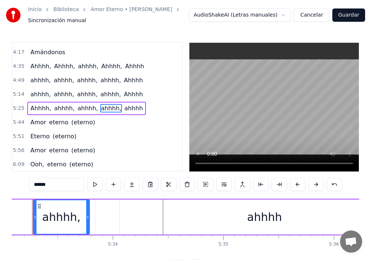
scroll to position [0, 36821]
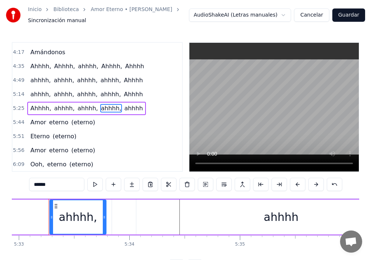
click at [77, 109] on span "ahhhh," at bounding box center [88, 108] width 22 height 8
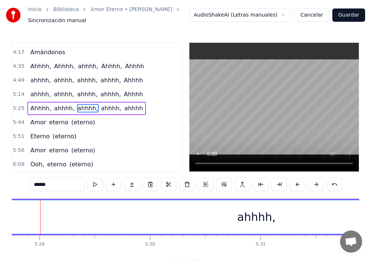
scroll to position [0, 36349]
click at [259, 219] on div "ahhhh," at bounding box center [265, 217] width 38 height 17
click at [248, 217] on div "ahhhh," at bounding box center [265, 217] width 684 height 34
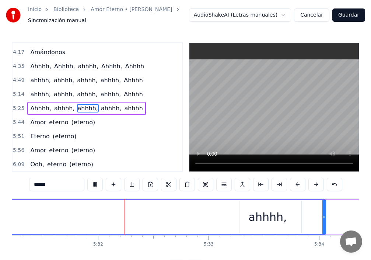
scroll to position [0, 36642]
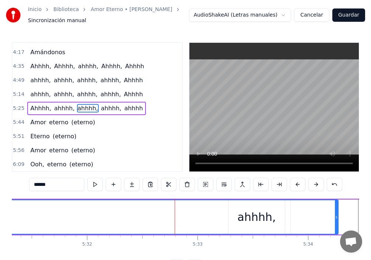
drag, startPoint x: 312, startPoint y: 223, endPoint x: 336, endPoint y: 219, distance: 23.9
click at [336, 219] on div at bounding box center [336, 217] width 3 height 34
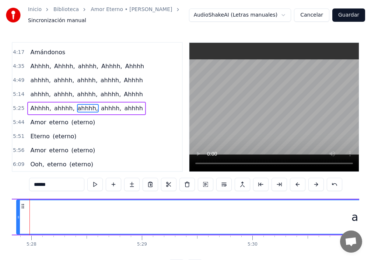
scroll to position [0, 36236]
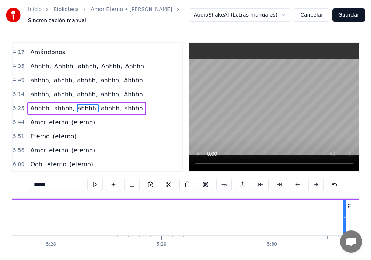
drag, startPoint x: 38, startPoint y: 219, endPoint x: 335, endPoint y: 216, distance: 297.9
click at [347, 220] on div at bounding box center [345, 217] width 3 height 34
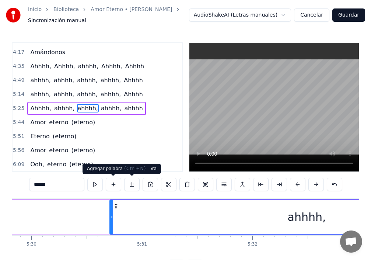
scroll to position [0, 36539]
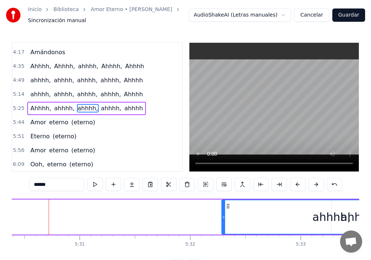
drag, startPoint x: 48, startPoint y: 219, endPoint x: 223, endPoint y: 254, distance: 177.9
click at [223, 254] on div "Tú eres la tristeza, ay, de mis ojos Que lloran en silencio por tu amor Me miro…" at bounding box center [186, 225] width 348 height 55
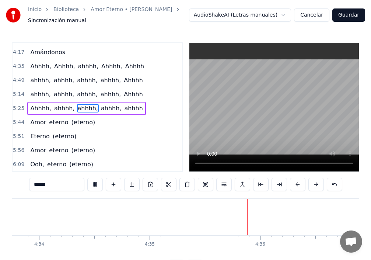
scroll to position [0, 30441]
click at [224, 222] on div "Ahhhh," at bounding box center [244, 217] width 488 height 36
type input "******"
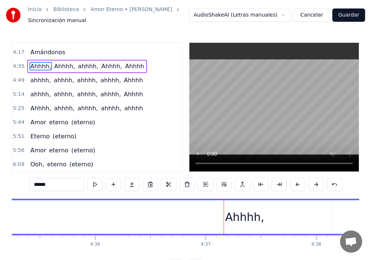
scroll to position [447, 0]
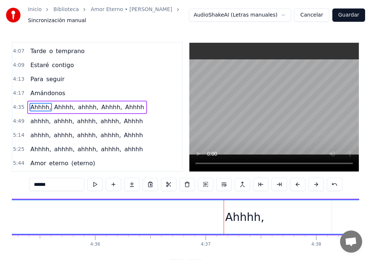
click at [224, 222] on div at bounding box center [224, 217] width 0 height 36
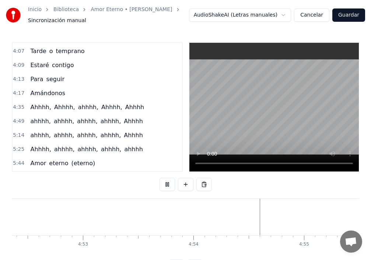
scroll to position [0, 32505]
click at [123, 123] on span "Ahhhh" at bounding box center [133, 121] width 21 height 8
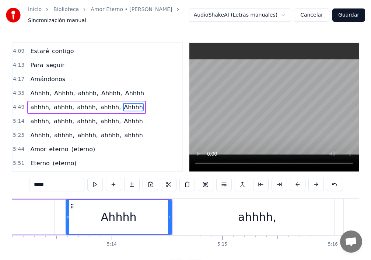
scroll to position [0, 34643]
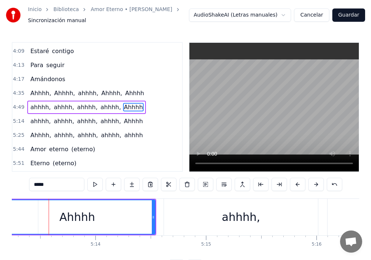
drag, startPoint x: 51, startPoint y: 214, endPoint x: 55, endPoint y: 211, distance: 5.1
click at [0, 207] on div "Inicio Biblioteca Amor Eterno • Rocio Durcal Sincronización manual AudioShakeAI…" at bounding box center [185, 136] width 371 height 273
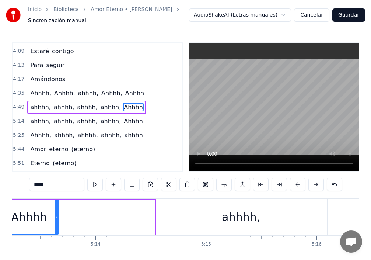
drag, startPoint x: 154, startPoint y: 215, endPoint x: 58, endPoint y: 213, distance: 96.6
click at [58, 213] on div at bounding box center [56, 217] width 3 height 34
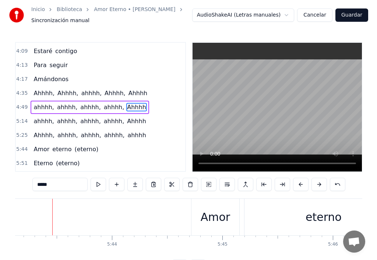
scroll to position [350, 0]
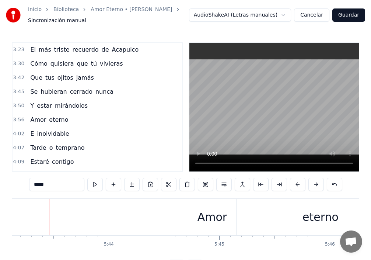
click at [61, 11] on link "Biblioteca" at bounding box center [65, 9] width 25 height 7
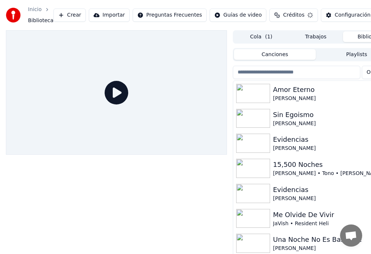
click at [278, 87] on div "Amor Eterno" at bounding box center [330, 89] width 115 height 10
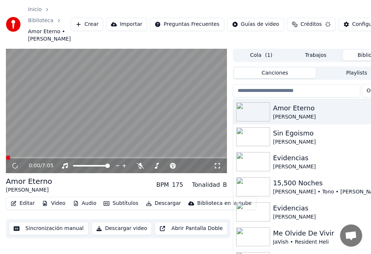
click at [28, 208] on button "Editar" at bounding box center [23, 203] width 30 height 10
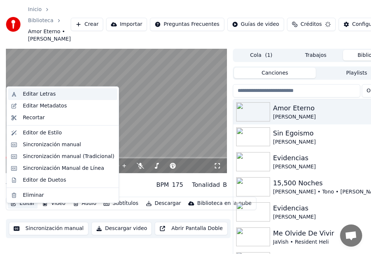
click at [36, 94] on div "Editar Letras" at bounding box center [39, 93] width 33 height 7
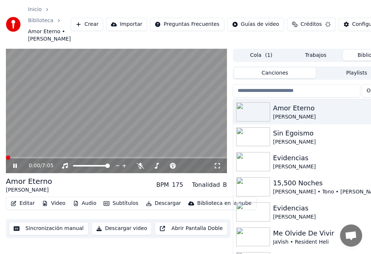
click at [15, 168] on icon at bounding box center [20, 166] width 17 height 6
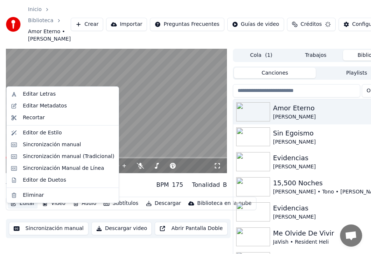
click at [24, 208] on button "Editar" at bounding box center [23, 203] width 30 height 10
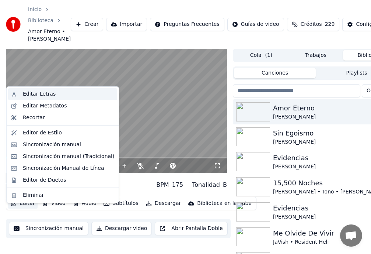
click at [35, 94] on div "Editar Letras" at bounding box center [39, 93] width 33 height 7
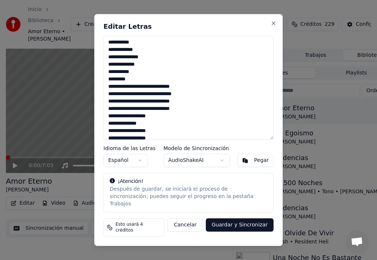
scroll to position [227, 0]
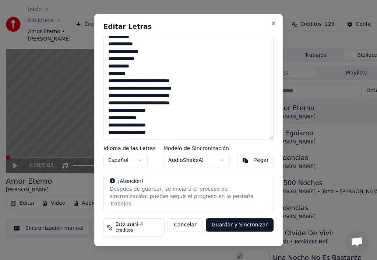
drag, startPoint x: 107, startPoint y: 109, endPoint x: 167, endPoint y: 143, distance: 68.7
click at [167, 140] on textarea at bounding box center [189, 88] width 170 height 104
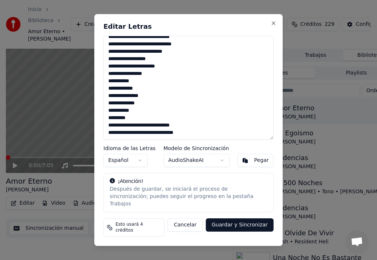
scroll to position [190, 0]
click at [177, 140] on textarea "**********" at bounding box center [189, 88] width 170 height 104
click at [194, 132] on textarea "**********" at bounding box center [189, 88] width 170 height 104
click at [112, 133] on textarea "**********" at bounding box center [189, 88] width 170 height 104
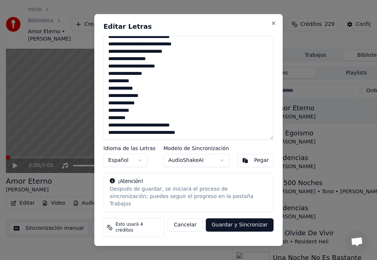
click at [198, 123] on textarea "**********" at bounding box center [189, 88] width 170 height 104
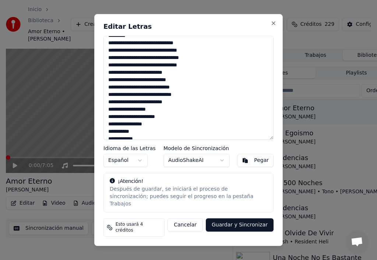
scroll to position [123, 0]
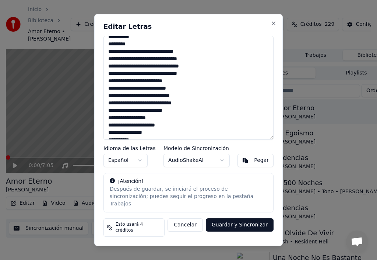
click at [157, 140] on textarea "**********" at bounding box center [189, 88] width 170 height 104
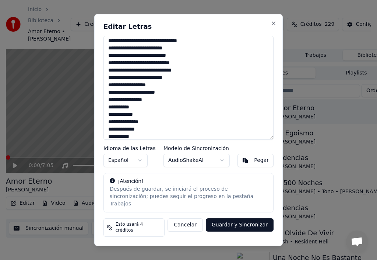
scroll to position [197, 0]
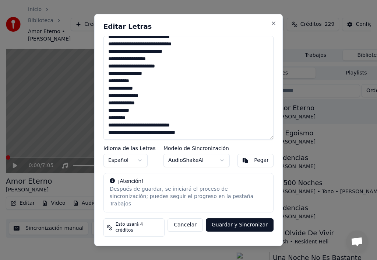
click at [201, 123] on textarea "**********" at bounding box center [189, 88] width 170 height 104
drag, startPoint x: 199, startPoint y: 129, endPoint x: 199, endPoint y: 123, distance: 5.9
drag, startPoint x: 210, startPoint y: 129, endPoint x: 226, endPoint y: 132, distance: 16.1
drag, startPoint x: 110, startPoint y: 132, endPoint x: 108, endPoint y: 153, distance: 21.1
click at [198, 126] on textarea "**********" at bounding box center [189, 88] width 170 height 104
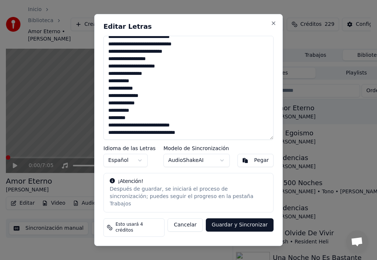
click at [196, 125] on textarea "**********" at bounding box center [189, 88] width 170 height 104
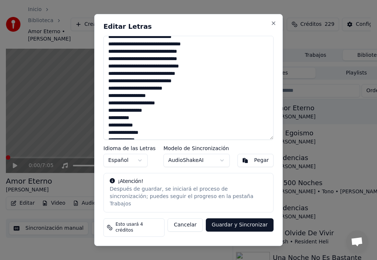
scroll to position [0, 0]
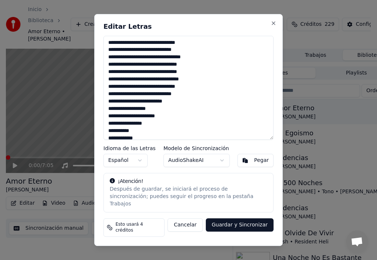
click at [258, 164] on div "Pegar" at bounding box center [261, 160] width 15 height 7
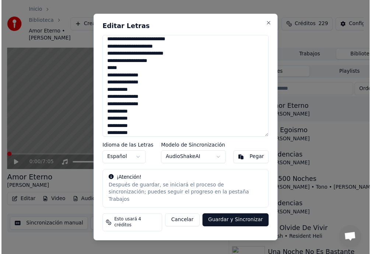
scroll to position [182, 0]
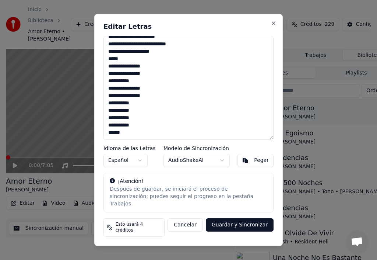
click at [247, 226] on button "Guardar y Sincronizar" at bounding box center [240, 224] width 68 height 13
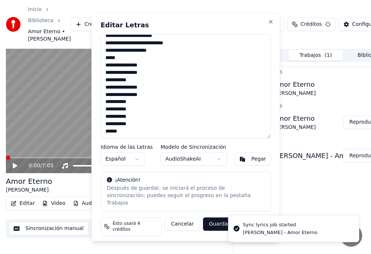
type textarea "**********"
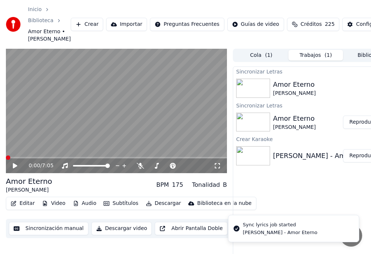
click at [15, 168] on icon at bounding box center [15, 165] width 4 height 5
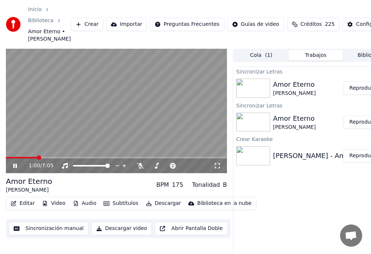
click at [146, 163] on video at bounding box center [116, 111] width 221 height 125
click at [122, 160] on span at bounding box center [120, 157] width 4 height 4
click at [13, 168] on icon at bounding box center [15, 165] width 4 height 5
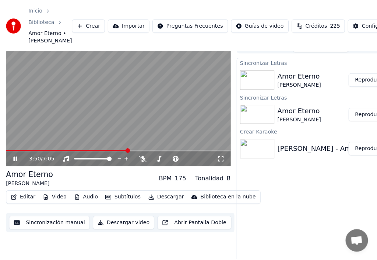
scroll to position [0, 0]
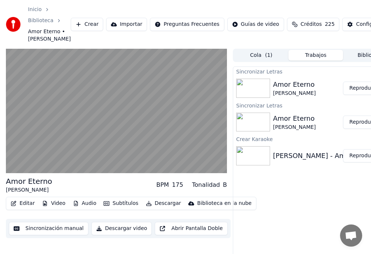
click at [27, 208] on button "Editar" at bounding box center [23, 203] width 30 height 10
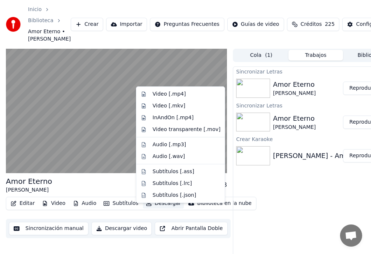
click at [284, 209] on div "Sincronizar Letras Amor Eterno Rocio Durcal Reproducir Sincronizar Letras Amor …" at bounding box center [316, 174] width 166 height 216
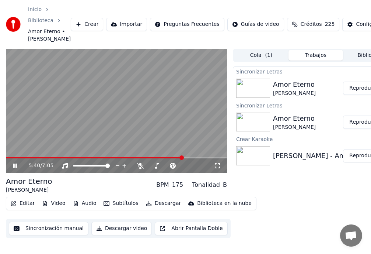
click at [16, 168] on icon at bounding box center [20, 166] width 17 height 6
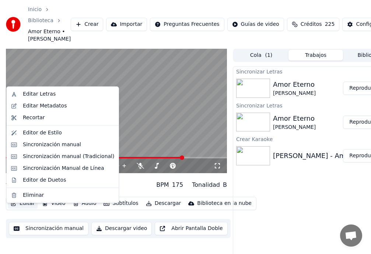
click at [29, 208] on button "Editar" at bounding box center [23, 203] width 30 height 10
click at [49, 94] on div "Editar Letras" at bounding box center [39, 93] width 33 height 7
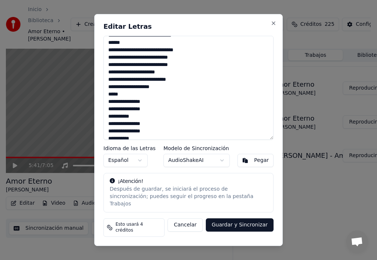
scroll to position [147, 0]
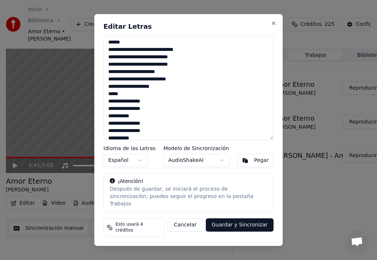
drag, startPoint x: 127, startPoint y: 103, endPoint x: 0, endPoint y: 129, distance: 129.6
click at [59, 102] on body "Inicio Biblioteca Amor Eterno • Rocio Durcal Crear Importar Preguntas Frecuente…" at bounding box center [185, 130] width 371 height 260
drag, startPoint x: 0, startPoint y: 135, endPoint x: 55, endPoint y: 64, distance: 89.4
drag, startPoint x: 126, startPoint y: 102, endPoint x: 108, endPoint y: 102, distance: 17.7
click at [108, 102] on textarea "**********" at bounding box center [189, 88] width 170 height 104
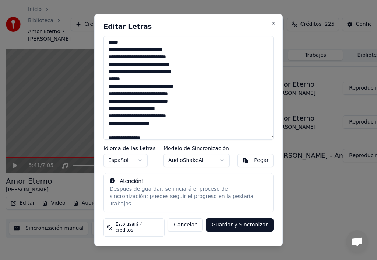
scroll to position [74, 0]
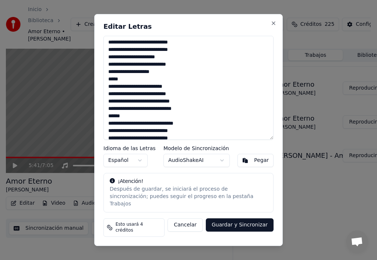
drag, startPoint x: 123, startPoint y: 87, endPoint x: 93, endPoint y: 87, distance: 29.9
click at [93, 87] on body "Inicio Biblioteca Amor Eterno • Rocio Durcal Crear Importar Preguntas Frecuente…" at bounding box center [185, 130] width 371 height 260
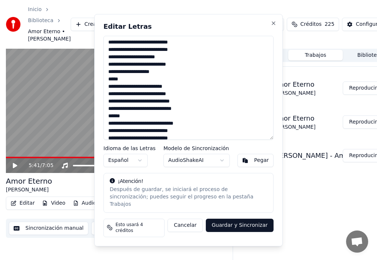
type textarea "**********"
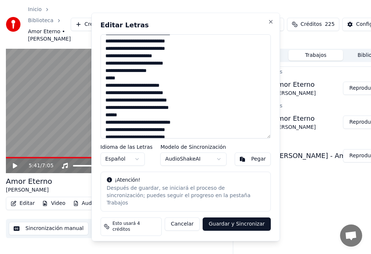
drag, startPoint x: 93, startPoint y: 87, endPoint x: 114, endPoint y: 86, distance: 20.3
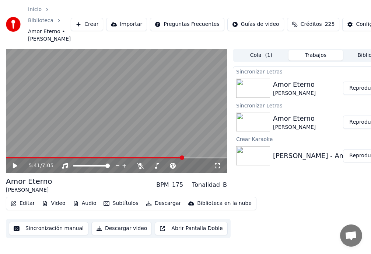
click at [26, 208] on button "Editar" at bounding box center [23, 203] width 30 height 10
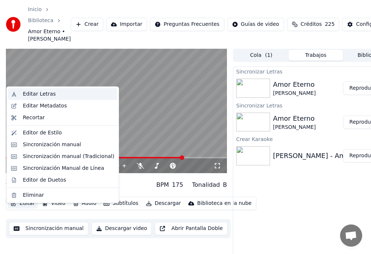
click at [43, 94] on div "Editar Letras" at bounding box center [39, 93] width 33 height 7
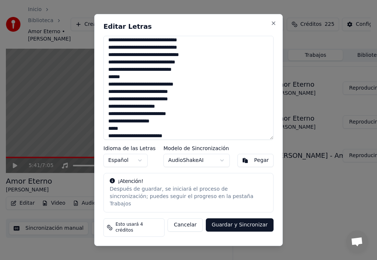
scroll to position [37, 0]
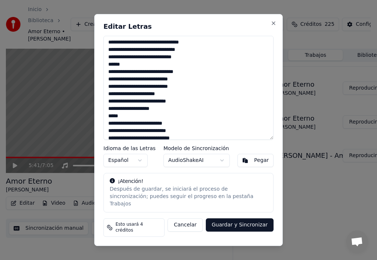
drag, startPoint x: 126, startPoint y: 72, endPoint x: 108, endPoint y: 86, distance: 23.3
click at [107, 73] on textarea "**********" at bounding box center [189, 88] width 170 height 104
drag, startPoint x: 107, startPoint y: 124, endPoint x: 126, endPoint y: 126, distance: 19.3
click at [126, 126] on textarea "**********" at bounding box center [189, 88] width 170 height 104
click at [125, 125] on textarea "**********" at bounding box center [189, 88] width 170 height 104
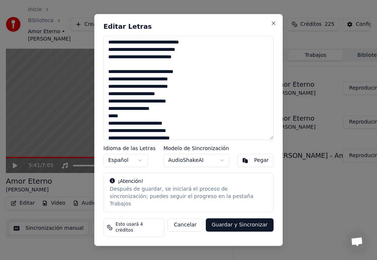
drag, startPoint x: 124, startPoint y: 123, endPoint x: 109, endPoint y: 123, distance: 15.1
click at [109, 123] on textarea "**********" at bounding box center [189, 88] width 170 height 104
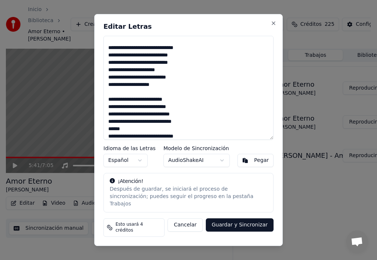
scroll to position [74, 0]
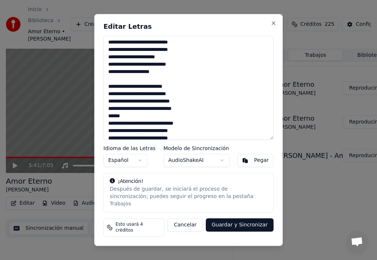
drag, startPoint x: 125, startPoint y: 124, endPoint x: 109, endPoint y: 124, distance: 15.9
click at [109, 124] on textarea "**********" at bounding box center [189, 88] width 170 height 104
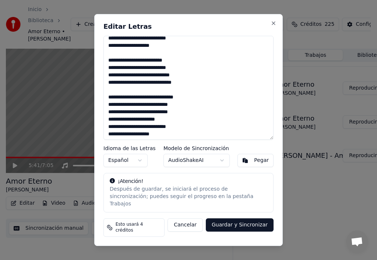
scroll to position [147, 0]
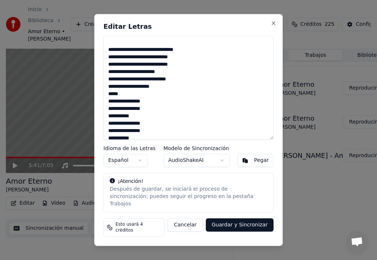
drag, startPoint x: 124, startPoint y: 99, endPoint x: 103, endPoint y: 100, distance: 21.0
click at [105, 100] on textarea "**********" at bounding box center [189, 88] width 170 height 104
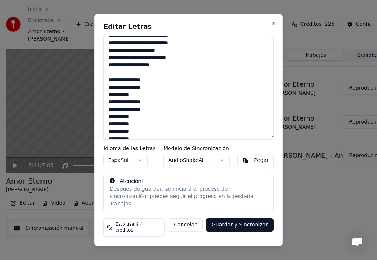
scroll to position [182, 0]
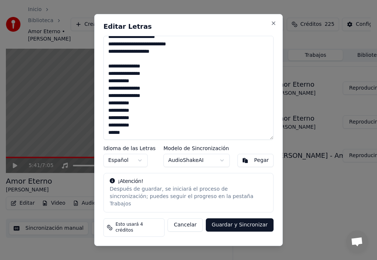
type textarea "**********"
click at [239, 224] on button "Guardar y Sincronizar" at bounding box center [240, 224] width 68 height 13
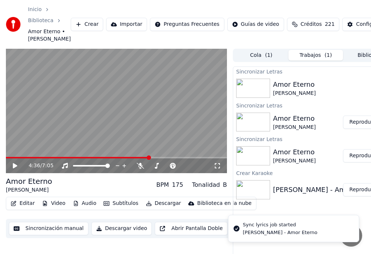
click at [147, 160] on span at bounding box center [149, 157] width 4 height 4
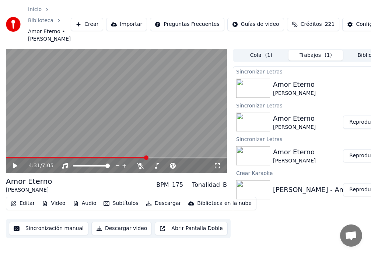
click at [15, 168] on icon at bounding box center [15, 165] width 4 height 5
click at [15, 169] on div "4:38 / 7:05" at bounding box center [116, 165] width 215 height 7
click at [15, 168] on icon at bounding box center [20, 166] width 17 height 6
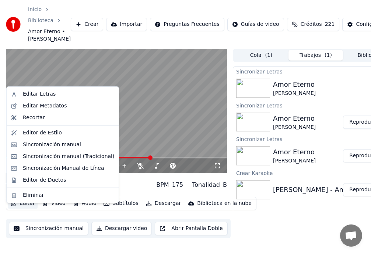
click at [23, 208] on button "Editar" at bounding box center [23, 203] width 30 height 10
click at [56, 94] on div "Editar Letras" at bounding box center [68, 93] width 91 height 7
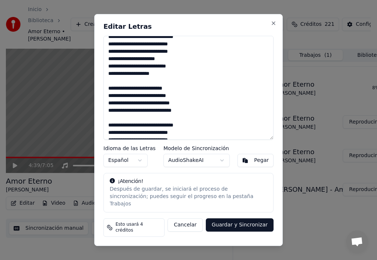
scroll to position [0, 0]
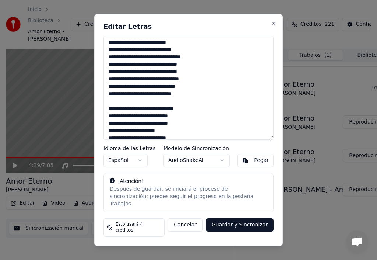
click at [108, 115] on textarea "**********" at bounding box center [189, 88] width 170 height 104
type textarea "**********"
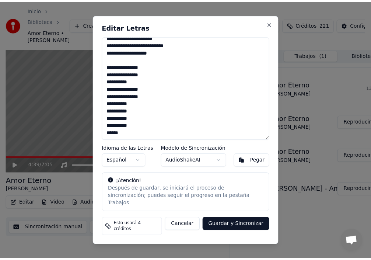
scroll to position [182, 0]
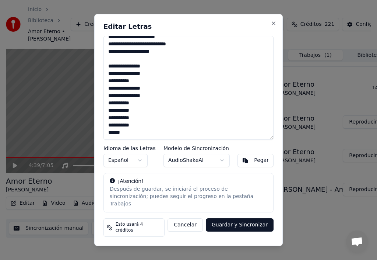
click at [246, 226] on button "Guardar y Sincronizar" at bounding box center [240, 224] width 68 height 13
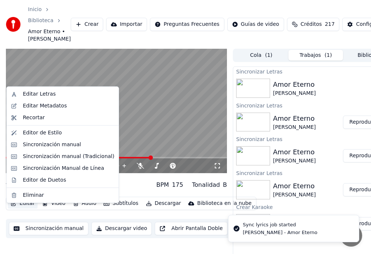
click at [27, 208] on button "Editar" at bounding box center [23, 203] width 30 height 10
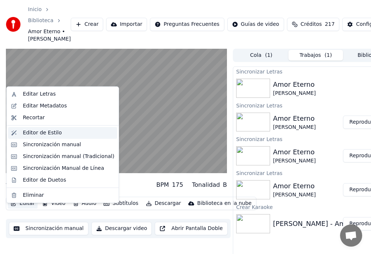
click at [41, 134] on div "Editor de Estilo" at bounding box center [42, 132] width 39 height 7
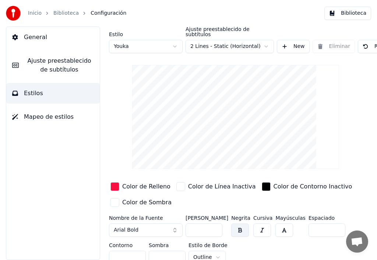
click at [74, 15] on div "Biblioteca" at bounding box center [70, 13] width 34 height 7
click at [66, 12] on link "Biblioteca" at bounding box center [65, 13] width 25 height 7
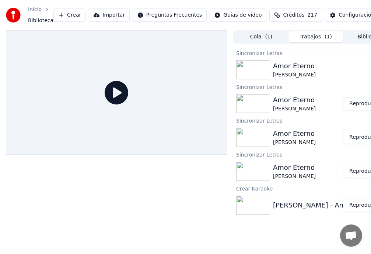
click at [364, 105] on button "Reproducir" at bounding box center [363, 103] width 41 height 13
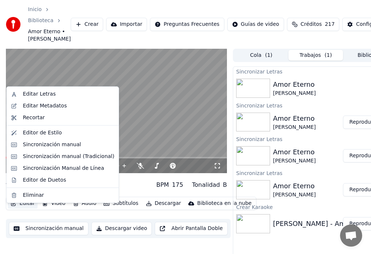
click at [25, 208] on button "Editar" at bounding box center [23, 203] width 30 height 10
click at [42, 146] on div "Sincronización manual" at bounding box center [52, 144] width 58 height 7
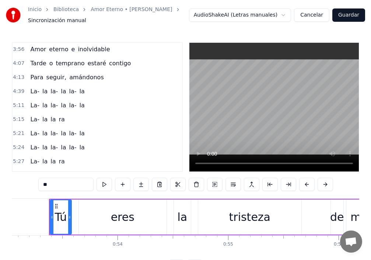
scroll to position [221, 0]
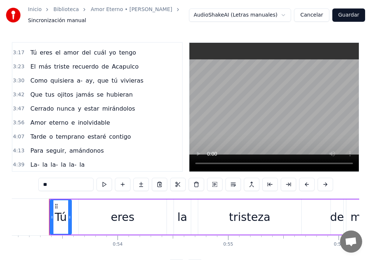
click at [29, 122] on span "Amor" at bounding box center [37, 122] width 17 height 8
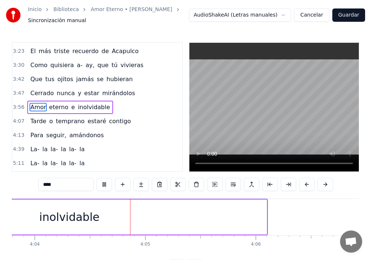
scroll to position [0, 26977]
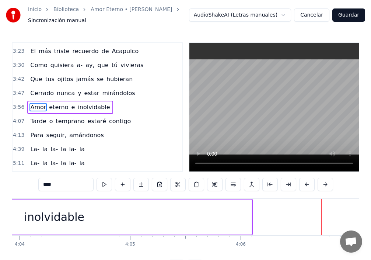
click at [226, 223] on div "inolvidable" at bounding box center [54, 216] width 395 height 35
type input "**********"
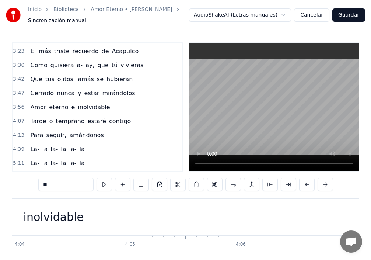
scroll to position [48, 0]
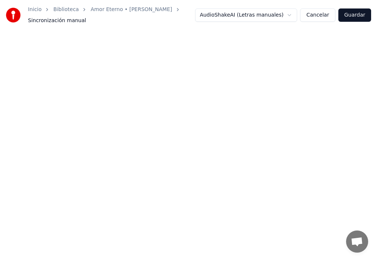
click at [249, 54] on html "Inicio Biblioteca Amor Eterno • Rocio Durcal Sincronización manual AudioShakeAI…" at bounding box center [188, 27] width 377 height 54
click at [59, 11] on link "Biblioteca" at bounding box center [65, 9] width 25 height 7
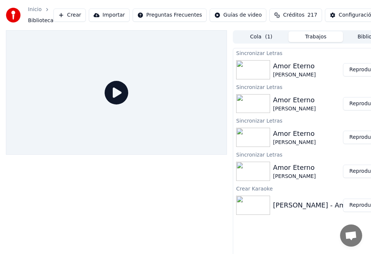
click at [362, 72] on button "Reproducir" at bounding box center [363, 69] width 41 height 13
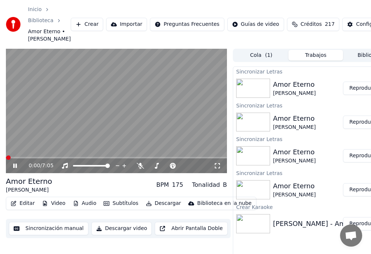
click at [146, 164] on video at bounding box center [116, 111] width 221 height 125
click at [16, 168] on icon at bounding box center [20, 166] width 17 height 6
click at [166, 158] on span at bounding box center [116, 157] width 221 height 1
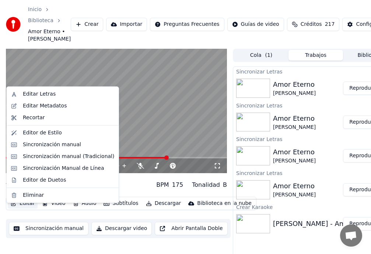
click at [24, 208] on button "Editar" at bounding box center [23, 203] width 30 height 10
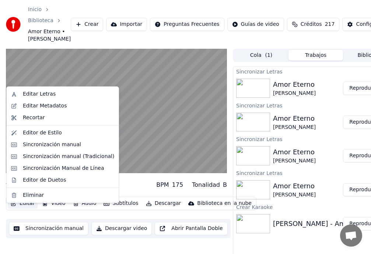
click at [26, 208] on button "Editar" at bounding box center [23, 203] width 30 height 10
click at [49, 147] on div "Sincronización manual" at bounding box center [52, 144] width 58 height 7
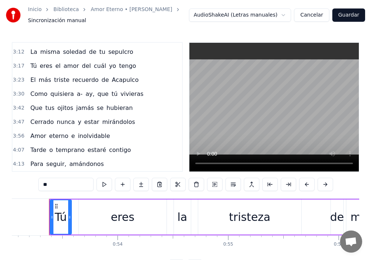
scroll to position [221, 0]
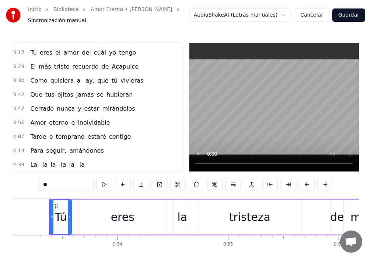
click at [86, 123] on span "inolvidable" at bounding box center [94, 122] width 34 height 8
type input "**********"
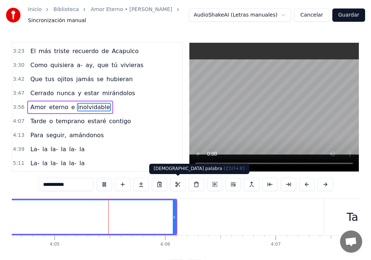
scroll to position [0, 27060]
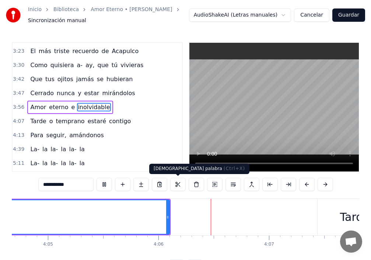
click at [178, 184] on button at bounding box center [177, 184] width 15 height 13
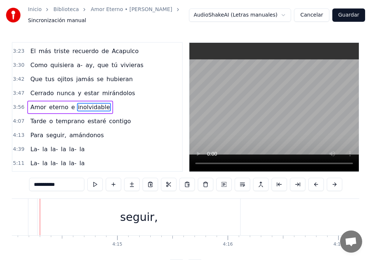
scroll to position [0, 28087]
click at [129, 223] on div "seguir," at bounding box center [147, 217] width 203 height 36
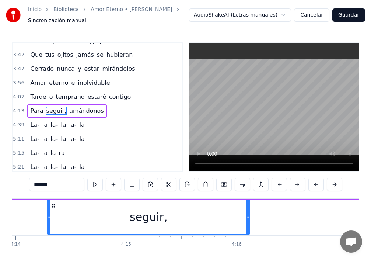
scroll to position [265, 0]
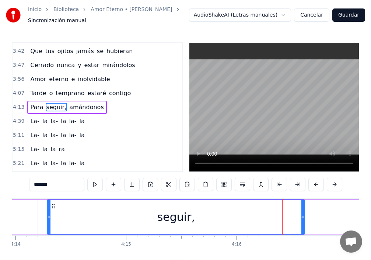
drag, startPoint x: 247, startPoint y: 216, endPoint x: 300, endPoint y: 218, distance: 52.8
click at [302, 220] on div at bounding box center [303, 217] width 3 height 34
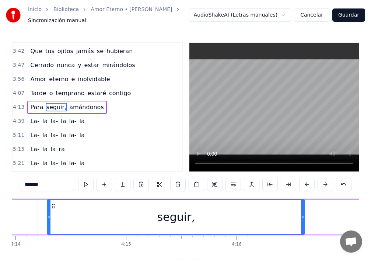
click at [74, 216] on div "seguir," at bounding box center [176, 217] width 257 height 34
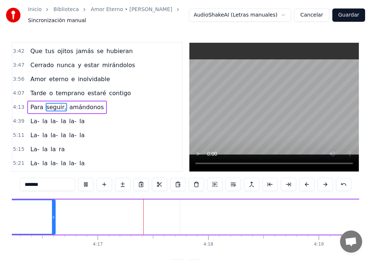
scroll to position [0, 28381]
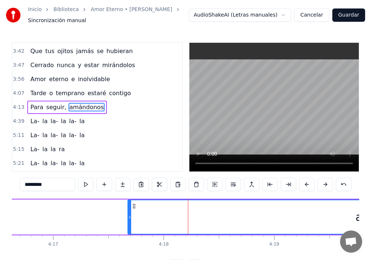
drag, startPoint x: 136, startPoint y: 218, endPoint x: 128, endPoint y: 219, distance: 8.5
click at [128, 219] on icon at bounding box center [129, 217] width 3 height 6
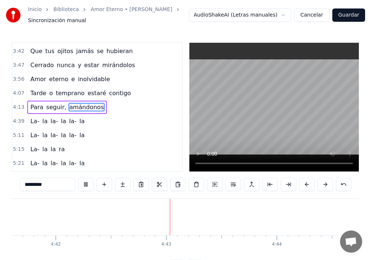
scroll to position [0, 31233]
click at [36, 123] on span "La-" at bounding box center [34, 121] width 11 height 8
type input "***"
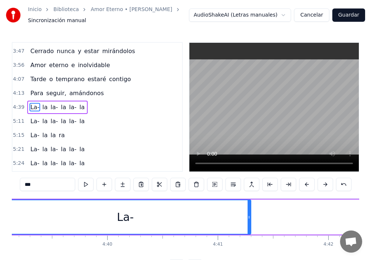
scroll to position [0, 30821]
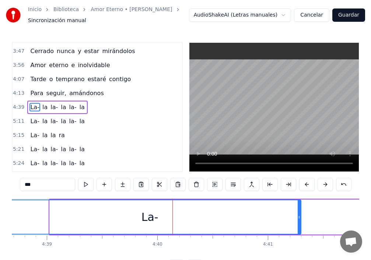
drag, startPoint x: 49, startPoint y: 218, endPoint x: 0, endPoint y: 216, distance: 49.1
click at [0, 216] on div "Inicio Biblioteca Amor Eterno • [PERSON_NAME] Sincronización manual AudioShakeA…" at bounding box center [185, 136] width 371 height 273
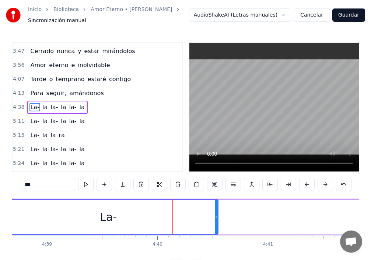
drag, startPoint x: 300, startPoint y: 218, endPoint x: 206, endPoint y: 218, distance: 93.6
click at [215, 219] on icon at bounding box center [216, 217] width 3 height 6
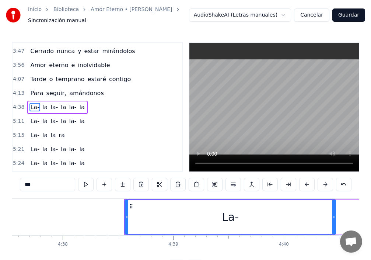
scroll to position [0, 30577]
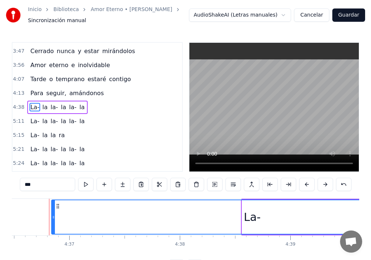
drag, startPoint x: 244, startPoint y: 218, endPoint x: 53, endPoint y: 220, distance: 190.6
click at [53, 220] on icon at bounding box center [53, 217] width 3 height 6
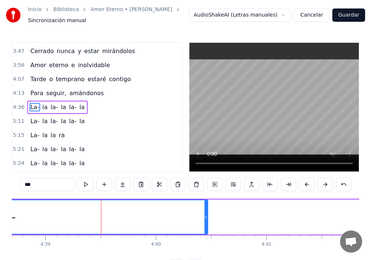
scroll to position [0, 30861]
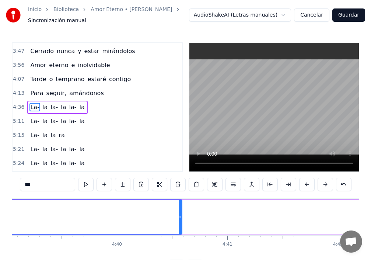
drag, startPoint x: 167, startPoint y: 222, endPoint x: 181, endPoint y: 225, distance: 13.5
click at [181, 225] on div at bounding box center [180, 217] width 3 height 34
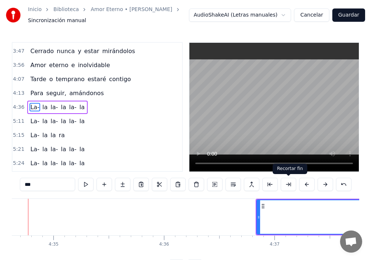
scroll to position [0, 30351]
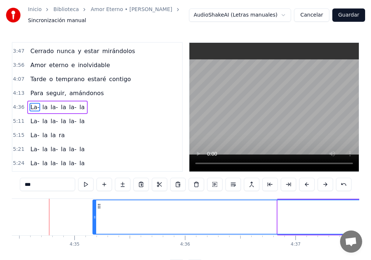
drag, startPoint x: 279, startPoint y: 220, endPoint x: 94, endPoint y: 218, distance: 185.1
click at [94, 218] on div at bounding box center [94, 217] width 3 height 34
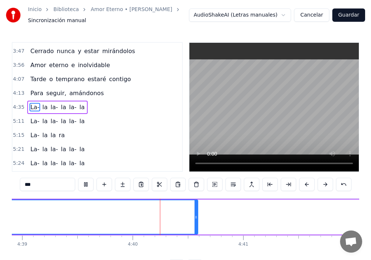
scroll to position [0, 30914]
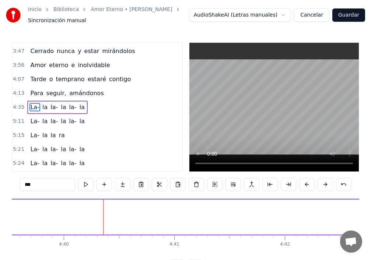
drag, startPoint x: 127, startPoint y: 219, endPoint x: 0, endPoint y: 209, distance: 127.5
click at [0, 209] on div "Inicio Biblioteca Amor Eterno • [PERSON_NAME] Sincronización manual AudioShakeA…" at bounding box center [185, 136] width 371 height 273
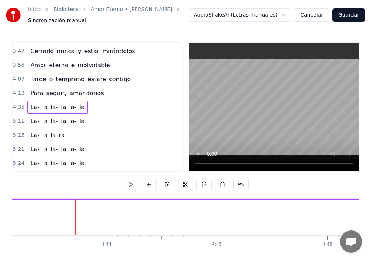
click at [31, 109] on span "La-" at bounding box center [34, 107] width 11 height 8
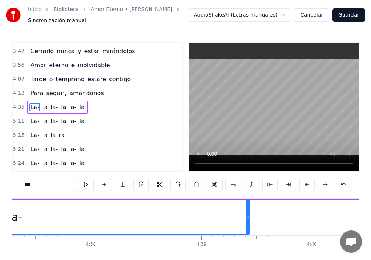
scroll to position [0, 30669]
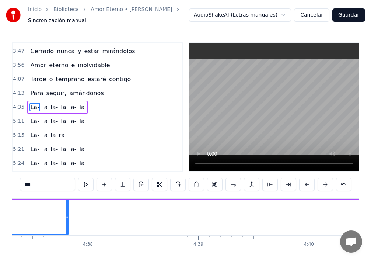
drag, startPoint x: 246, startPoint y: 222, endPoint x: 66, endPoint y: 214, distance: 179.7
click at [67, 215] on div at bounding box center [67, 217] width 3 height 34
click at [43, 109] on span "la" at bounding box center [45, 107] width 7 height 8
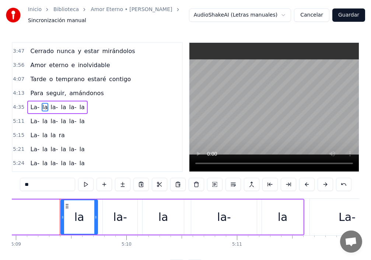
scroll to position [0, 34181]
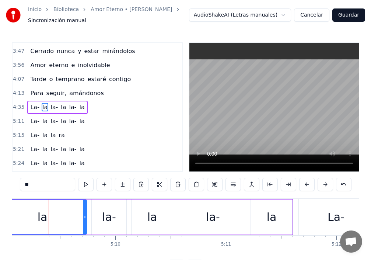
drag, startPoint x: 47, startPoint y: 215, endPoint x: 0, endPoint y: 215, distance: 46.8
click at [0, 215] on div "Inicio Biblioteca Amor Eterno • [PERSON_NAME] Sincronización manual AudioShakeA…" at bounding box center [185, 136] width 371 height 273
drag, startPoint x: 86, startPoint y: 215, endPoint x: 25, endPoint y: 220, distance: 61.4
click at [25, 220] on icon at bounding box center [23, 217] width 3 height 6
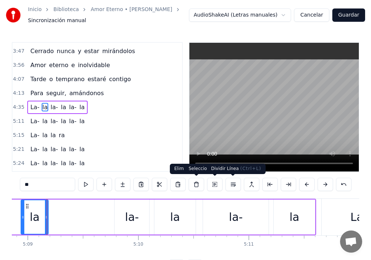
scroll to position [0, 34156]
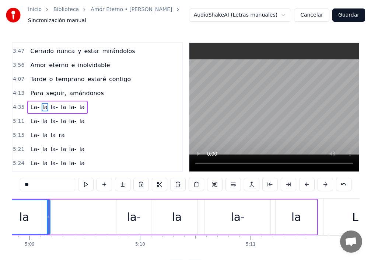
drag, startPoint x: 25, startPoint y: 219, endPoint x: 3, endPoint y: 218, distance: 21.8
click at [0, 218] on div "Inicio Biblioteca Amor Eterno • [PERSON_NAME] Sincronización manual AudioShakeA…" at bounding box center [185, 136] width 371 height 273
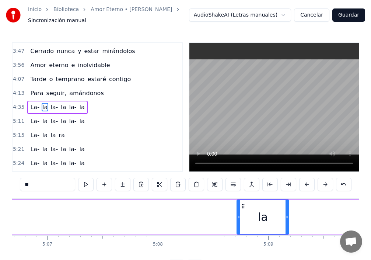
scroll to position [0, 33859]
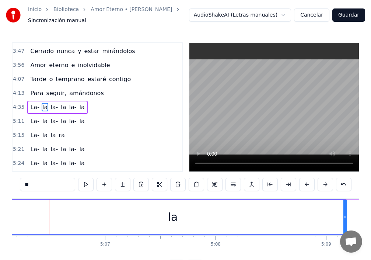
drag, startPoint x: 296, startPoint y: 221, endPoint x: 0, endPoint y: 237, distance: 296.4
click at [0, 237] on div "Inicio Biblioteca Amor Eterno • [PERSON_NAME] Sincronización manual AudioShakeA…" at bounding box center [185, 136] width 371 height 273
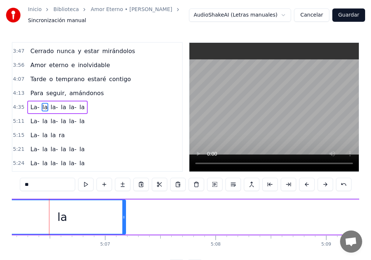
drag, startPoint x: 345, startPoint y: 218, endPoint x: 117, endPoint y: 230, distance: 228.5
click at [122, 230] on div at bounding box center [123, 217] width 3 height 34
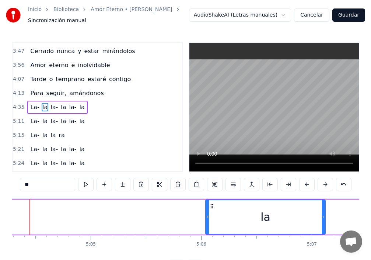
scroll to position [0, 33633]
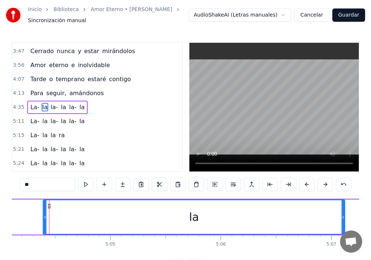
drag, startPoint x: 227, startPoint y: 219, endPoint x: 42, endPoint y: 229, distance: 184.6
click at [44, 227] on div at bounding box center [45, 217] width 3 height 34
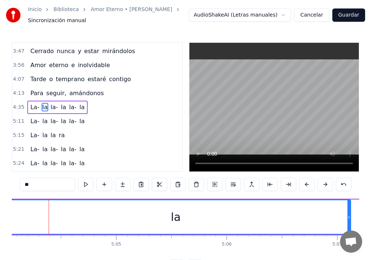
drag, startPoint x: 50, startPoint y: 216, endPoint x: 2, endPoint y: 217, distance: 47.6
click at [2, 217] on div "Inicio Biblioteca Amor Eterno • [PERSON_NAME] Sincronización manual AudioShakeA…" at bounding box center [185, 136] width 371 height 273
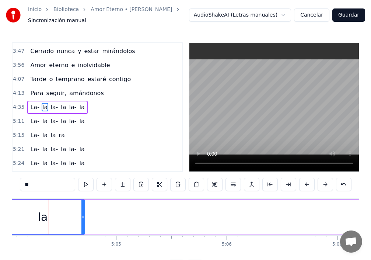
drag, startPoint x: 350, startPoint y: 214, endPoint x: 72, endPoint y: 213, distance: 278.3
click at [81, 213] on div at bounding box center [82, 217] width 3 height 34
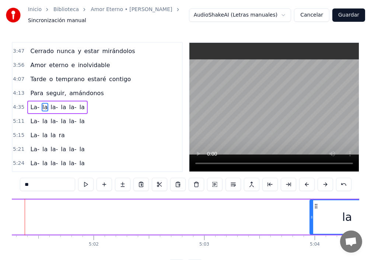
scroll to position [0, 33293]
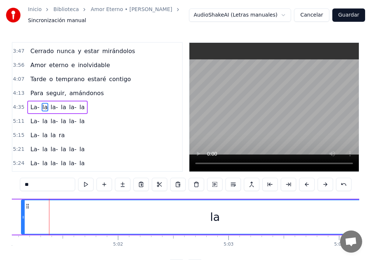
drag, startPoint x: 335, startPoint y: 218, endPoint x: 22, endPoint y: 246, distance: 314.2
click at [22, 246] on div "Tú eres la tristeza de mis ojos Que lloran en silencio por tu amor Me miro en e…" at bounding box center [186, 225] width 348 height 55
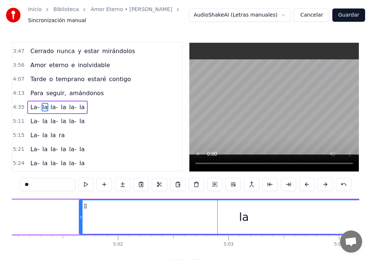
drag, startPoint x: 23, startPoint y: 222, endPoint x: 81, endPoint y: 232, distance: 58.8
click at [81, 232] on div at bounding box center [81, 217] width 3 height 34
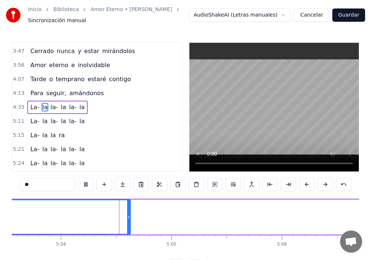
scroll to position [0, 33590]
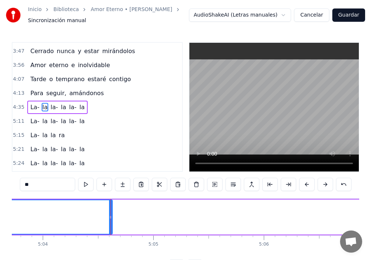
click at [52, 105] on span "la-" at bounding box center [54, 107] width 9 height 8
type input "***"
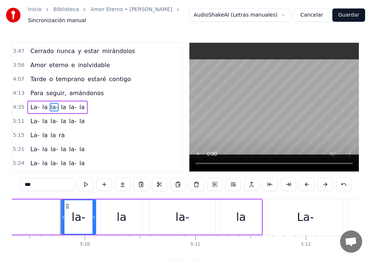
scroll to position [0, 34223]
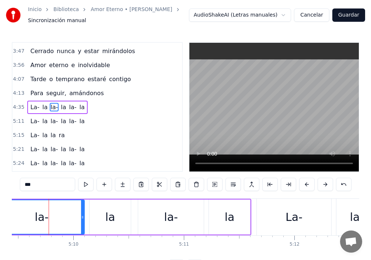
drag, startPoint x: 19, startPoint y: 215, endPoint x: 0, endPoint y: 211, distance: 19.2
click at [0, 211] on div "Inicio Biblioteca Amor Eterno • [PERSON_NAME] Sincronización manual AudioShakeA…" at bounding box center [185, 136] width 371 height 273
drag, startPoint x: 83, startPoint y: 216, endPoint x: 51, endPoint y: 216, distance: 31.3
click at [45, 218] on icon at bounding box center [45, 217] width 3 height 6
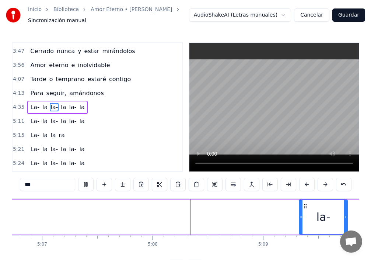
scroll to position [0, 34022]
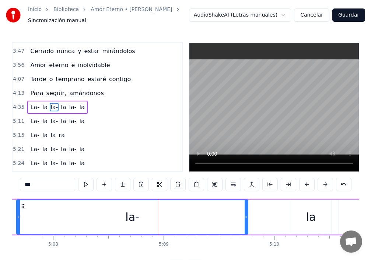
drag, startPoint x: 184, startPoint y: 217, endPoint x: 0, endPoint y: 216, distance: 183.6
click at [0, 208] on div "Inicio Biblioteca Amor Eterno • [PERSON_NAME] Sincronización manual AudioShakeA…" at bounding box center [185, 136] width 371 height 273
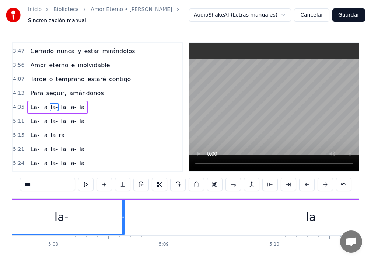
drag, startPoint x: 247, startPoint y: 216, endPoint x: 124, endPoint y: 216, distance: 123.1
click at [124, 216] on icon at bounding box center [123, 217] width 3 height 6
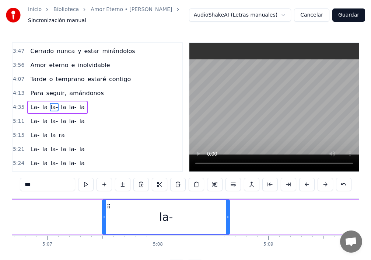
scroll to position [0, 33919]
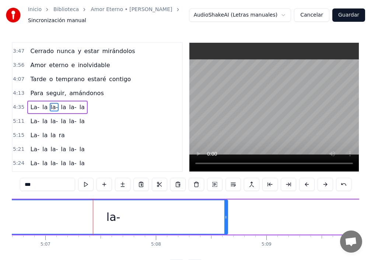
drag, startPoint x: 102, startPoint y: 219, endPoint x: 7, endPoint y: 201, distance: 96.2
click at [0, 203] on div "Inicio Biblioteca Amor Eterno • [PERSON_NAME] Sincronización manual AudioShakeA…" at bounding box center [185, 136] width 371 height 273
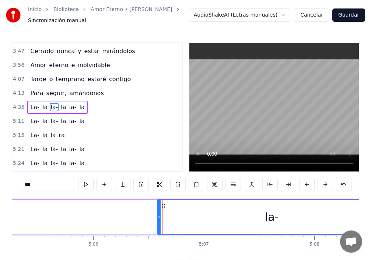
scroll to position [0, 33822]
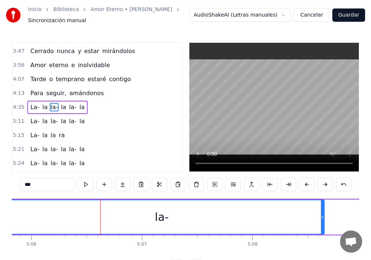
drag, startPoint x: 96, startPoint y: 216, endPoint x: 0, endPoint y: 220, distance: 96.3
click at [0, 215] on div "Inicio Biblioteca Amor Eterno • [PERSON_NAME] Sincronización manual AudioShakeA…" at bounding box center [185, 136] width 371 height 273
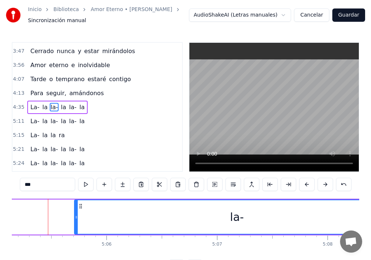
scroll to position [0, 33746]
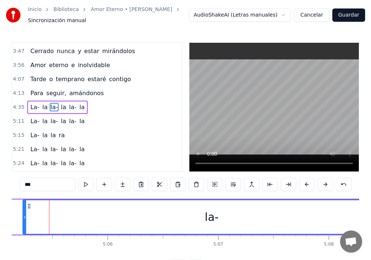
drag, startPoint x: 76, startPoint y: 220, endPoint x: 16, endPoint y: 220, distance: 60.1
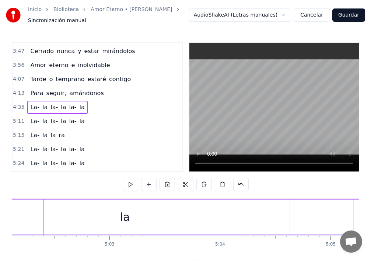
scroll to position [0, 33407]
click at [118, 223] on div "la" at bounding box center [131, 216] width 330 height 35
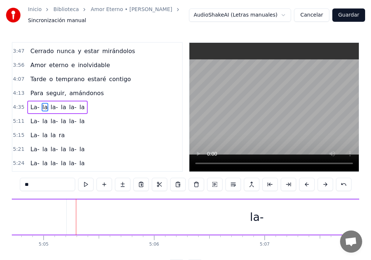
scroll to position [0, 33708]
click at [222, 217] on div "la-" at bounding box center [249, 216] width 380 height 35
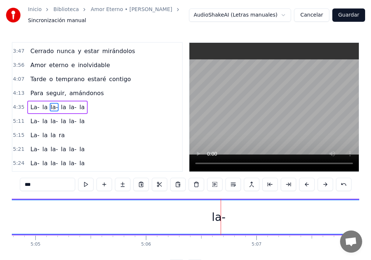
drag, startPoint x: 29, startPoint y: 209, endPoint x: 0, endPoint y: 207, distance: 29.2
click at [0, 207] on div "Inicio Biblioteca Amor Eterno • [PERSON_NAME] Sincronización manual AudioShakeA…" at bounding box center [185, 136] width 371 height 273
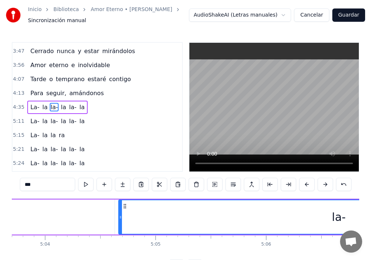
scroll to position [0, 33520]
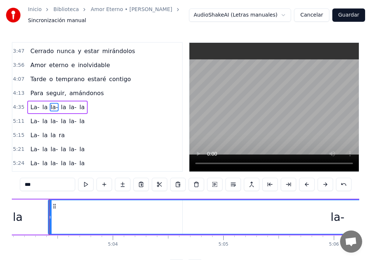
drag, startPoint x: 187, startPoint y: 216, endPoint x: 49, endPoint y: 226, distance: 138.2
click at [49, 226] on div at bounding box center [50, 217] width 3 height 34
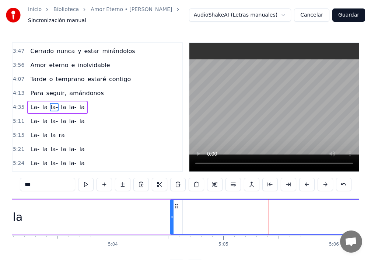
drag, startPoint x: 50, startPoint y: 216, endPoint x: 172, endPoint y: 227, distance: 122.1
click at [174, 228] on div at bounding box center [172, 217] width 3 height 34
click at [24, 213] on div "la" at bounding box center [18, 216] width 330 height 35
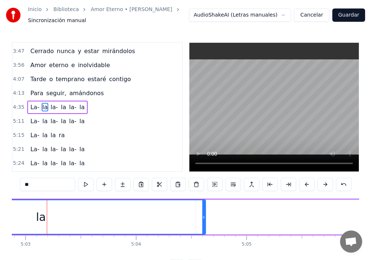
scroll to position [0, 33495]
click at [39, 215] on div "la" at bounding box center [43, 217] width 10 height 17
drag, startPoint x: 215, startPoint y: 216, endPoint x: 208, endPoint y: 217, distance: 7.4
click at [208, 217] on icon at bounding box center [208, 217] width 3 height 6
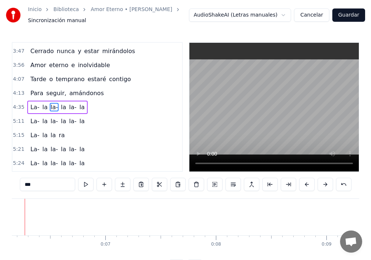
scroll to position [0, 656]
click at [60, 110] on span "la" at bounding box center [63, 107] width 7 height 8
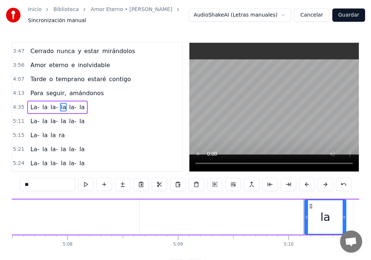
scroll to position [0, 34263]
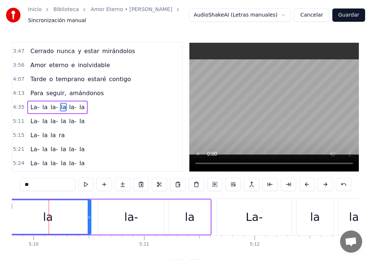
drag, startPoint x: 51, startPoint y: 218, endPoint x: 4, endPoint y: 216, distance: 46.8
click at [5, 216] on div "Inicio Biblioteca Amor Eterno • [PERSON_NAME] Sincronización manual AudioShakeA…" at bounding box center [185, 136] width 371 height 273
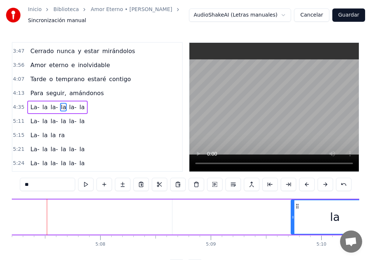
scroll to position [0, 33972]
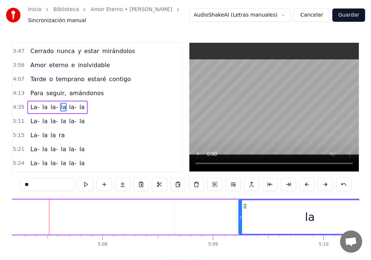
drag, startPoint x: 295, startPoint y: 218, endPoint x: 240, endPoint y: 227, distance: 55.3
click at [240, 227] on div at bounding box center [240, 217] width 3 height 34
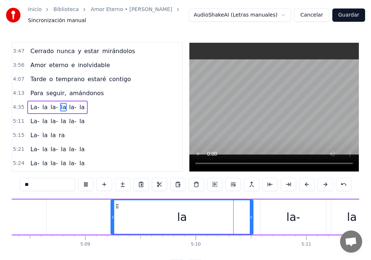
scroll to position [0, 34247]
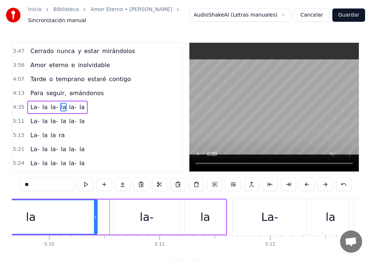
drag, startPoint x: 105, startPoint y: 220, endPoint x: 94, endPoint y: 221, distance: 10.7
click at [94, 221] on div at bounding box center [95, 217] width 3 height 34
click at [129, 219] on div "la-" at bounding box center [147, 216] width 66 height 35
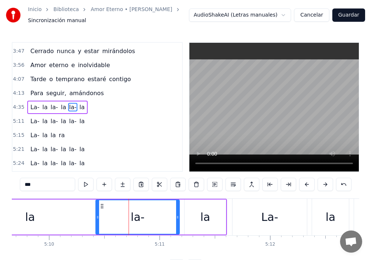
drag, startPoint x: 115, startPoint y: 221, endPoint x: 101, endPoint y: 224, distance: 14.3
click at [99, 223] on div at bounding box center [97, 217] width 3 height 34
click at [192, 216] on div "la" at bounding box center [205, 216] width 41 height 35
type input "**"
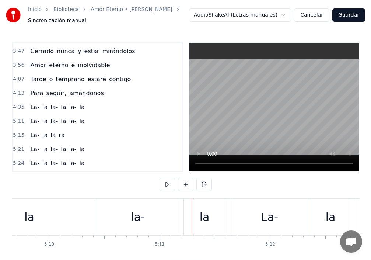
click at [191, 216] on div "la" at bounding box center [204, 217] width 41 height 36
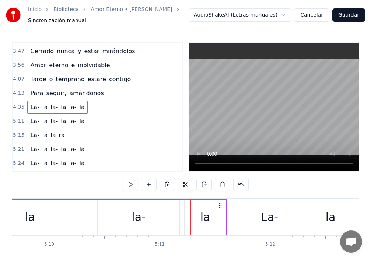
click at [64, 219] on div "la" at bounding box center [30, 216] width 132 height 35
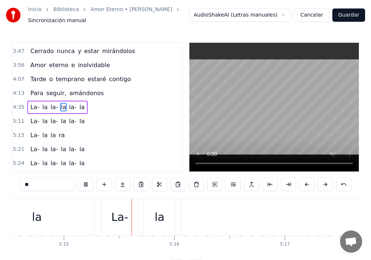
scroll to position [0, 34835]
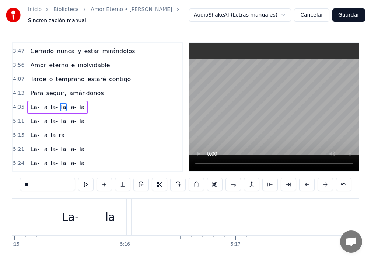
click at [119, 208] on div "la" at bounding box center [110, 217] width 32 height 36
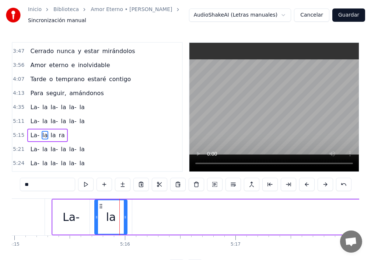
scroll to position [307, 0]
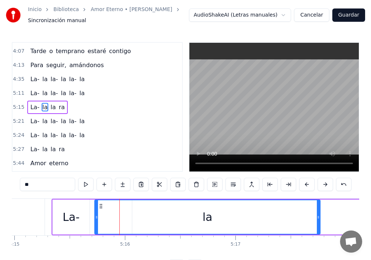
drag, startPoint x: 125, startPoint y: 219, endPoint x: 308, endPoint y: 232, distance: 183.3
click at [318, 237] on div "Tú eres la tristeza de mis ojos Que lloran en silencio por tu amor Me miro en e…" at bounding box center [186, 225] width 348 height 55
click at [70, 222] on div "La-" at bounding box center [71, 217] width 17 height 17
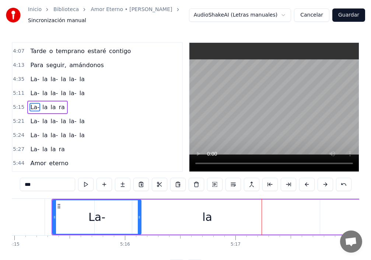
drag, startPoint x: 88, startPoint y: 217, endPoint x: 140, endPoint y: 220, distance: 51.7
click at [140, 220] on div at bounding box center [139, 217] width 3 height 34
drag, startPoint x: 140, startPoint y: 220, endPoint x: 133, endPoint y: 220, distance: 6.3
click at [138, 220] on div at bounding box center [139, 217] width 3 height 34
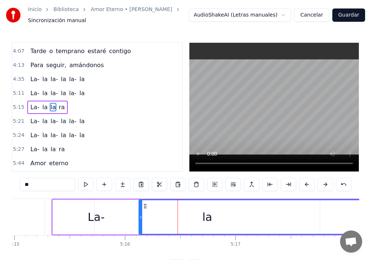
drag, startPoint x: 134, startPoint y: 218, endPoint x: 141, endPoint y: 219, distance: 6.7
click at [141, 219] on icon at bounding box center [140, 217] width 3 height 6
click at [93, 225] on div "La-" at bounding box center [96, 217] width 17 height 17
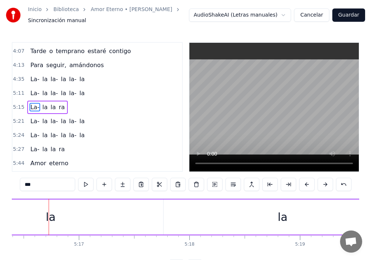
scroll to position [0, 34991]
click at [286, 220] on div "la" at bounding box center [283, 217] width 10 height 17
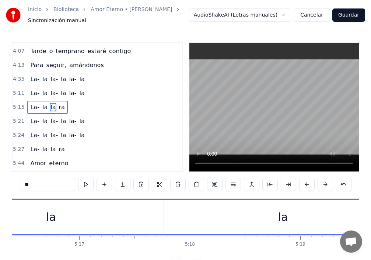
click at [280, 220] on div "la" at bounding box center [283, 217] width 10 height 17
click at [208, 222] on div "la" at bounding box center [283, 217] width 600 height 34
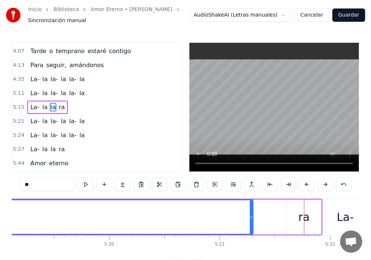
drag, startPoint x: 280, startPoint y: 218, endPoint x: 249, endPoint y: 220, distance: 31.0
click at [250, 220] on div at bounding box center [251, 217] width 3 height 34
click at [251, 215] on icon at bounding box center [250, 217] width 3 height 6
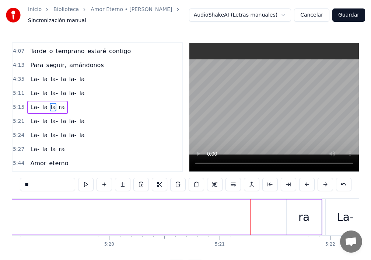
drag, startPoint x: 250, startPoint y: 217, endPoint x: 7, endPoint y: 229, distance: 242.8
click at [2, 229] on div "Inicio Biblioteca Amor Eterno • [PERSON_NAME] Sincronización manual AudioShakeA…" at bounding box center [185, 136] width 371 height 273
click at [305, 216] on div "ra" at bounding box center [304, 217] width 11 height 17
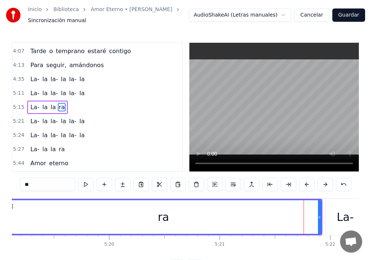
drag, startPoint x: 289, startPoint y: 218, endPoint x: 2, endPoint y: 229, distance: 287.0
click at [1, 227] on div "Inicio Biblioteca Amor Eterno • [PERSON_NAME] Sincronización manual AudioShakeA…" at bounding box center [185, 136] width 371 height 273
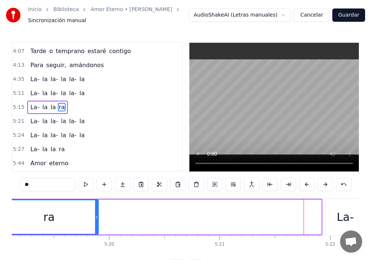
drag, startPoint x: 320, startPoint y: 218, endPoint x: 51, endPoint y: 229, distance: 269.3
click at [95, 226] on div at bounding box center [96, 217] width 3 height 34
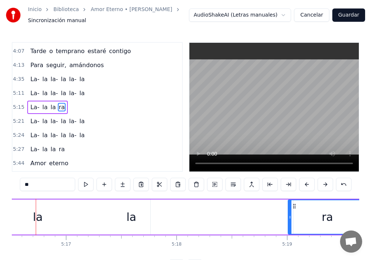
scroll to position [0, 34991]
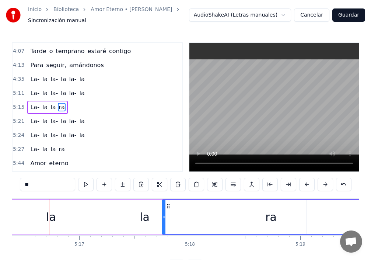
drag, startPoint x: 304, startPoint y: 219, endPoint x: 164, endPoint y: 225, distance: 139.5
click at [164, 225] on div at bounding box center [164, 217] width 3 height 34
click at [107, 222] on div "la" at bounding box center [145, 216] width 324 height 35
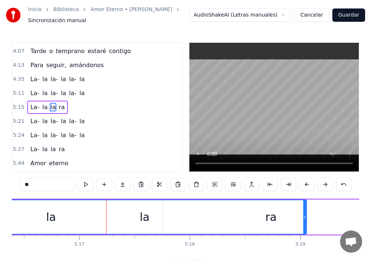
click at [120, 221] on div "la" at bounding box center [144, 217] width 323 height 34
click at [146, 213] on div "la" at bounding box center [145, 217] width 10 height 17
click at [60, 218] on div "la" at bounding box center [144, 217] width 323 height 34
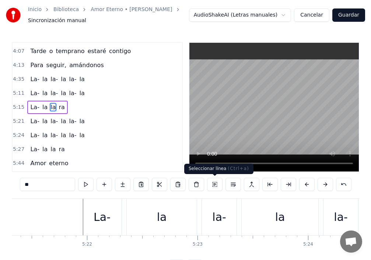
scroll to position [0, 35570]
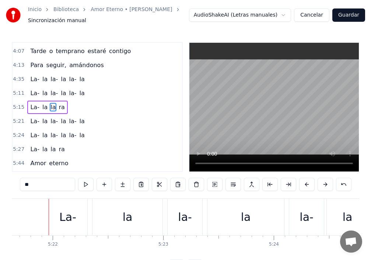
click at [73, 216] on div "La-" at bounding box center [67, 217] width 17 height 17
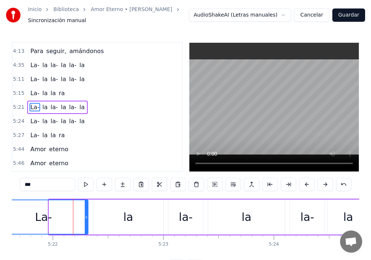
drag, startPoint x: 50, startPoint y: 215, endPoint x: 0, endPoint y: 218, distance: 50.2
click at [0, 218] on div "Inicio Biblioteca Amor Eterno • [PERSON_NAME] Sincronización manual AudioShakeA…" at bounding box center [185, 136] width 371 height 273
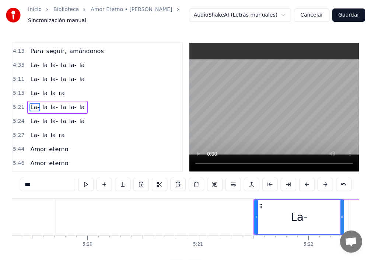
scroll to position [0, 35217]
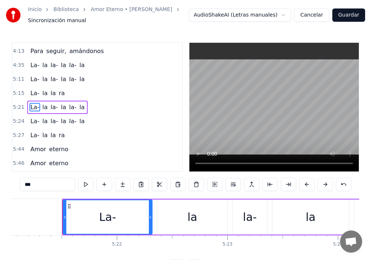
scroll to position [0, 35520]
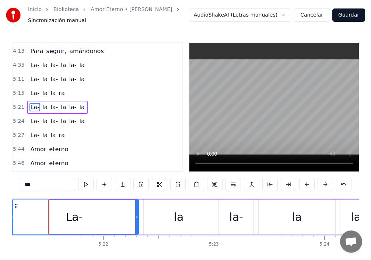
drag, startPoint x: 50, startPoint y: 215, endPoint x: 11, endPoint y: 221, distance: 39.9
click at [11, 221] on div "Inicio Biblioteca Amor Eterno • [PERSON_NAME] Sincronización manual AudioShakeA…" at bounding box center [185, 136] width 371 height 273
click at [168, 223] on div "la" at bounding box center [179, 216] width 70 height 35
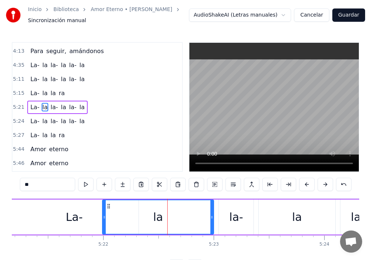
drag, startPoint x: 145, startPoint y: 220, endPoint x: 104, endPoint y: 230, distance: 41.4
click at [104, 228] on div at bounding box center [104, 217] width 3 height 34
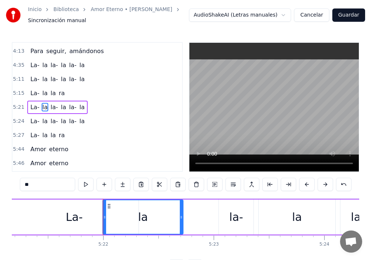
drag, startPoint x: 211, startPoint y: 216, endPoint x: 150, endPoint y: 228, distance: 61.6
click at [166, 226] on div "la" at bounding box center [143, 217] width 80 height 34
click at [87, 226] on div "La-" at bounding box center [74, 216] width 129 height 35
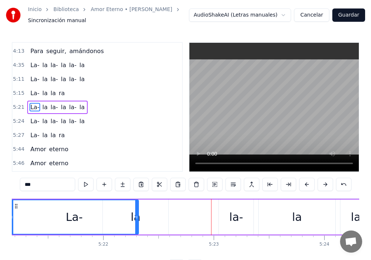
click at [229, 217] on div "la-" at bounding box center [236, 216] width 35 height 35
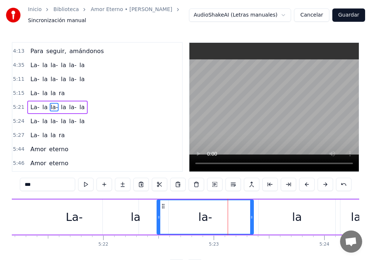
drag, startPoint x: 220, startPoint y: 219, endPoint x: 152, endPoint y: 229, distance: 68.8
click at [157, 229] on div at bounding box center [158, 217] width 3 height 34
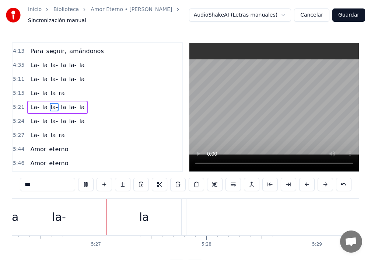
scroll to position [0, 36081]
click at [178, 218] on div "la" at bounding box center [143, 217] width 74 height 36
type input "**"
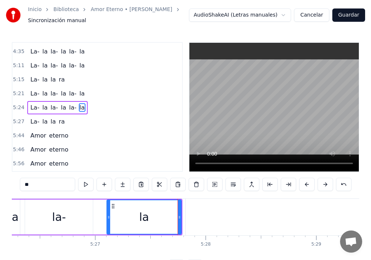
scroll to position [335, 0]
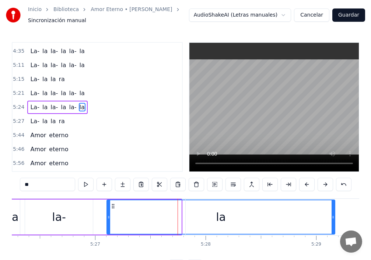
drag, startPoint x: 181, startPoint y: 218, endPoint x: 340, endPoint y: 233, distance: 159.9
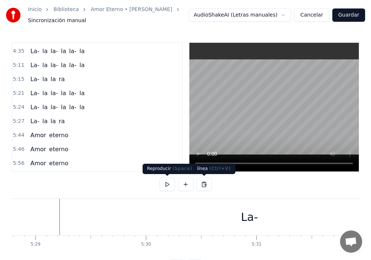
scroll to position [0, 36373]
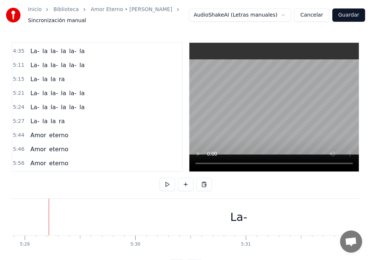
click at [17, 215] on div "La-" at bounding box center [238, 217] width 689 height 36
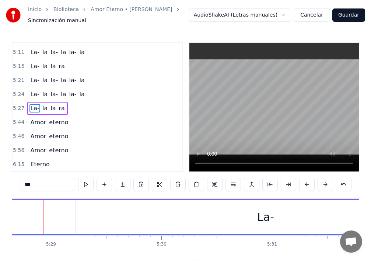
scroll to position [0, 36341]
click at [293, 226] on div "La-" at bounding box center [271, 217] width 689 height 34
click at [267, 223] on div "La-" at bounding box center [271, 217] width 17 height 17
click at [160, 232] on div "La-" at bounding box center [271, 217] width 689 height 34
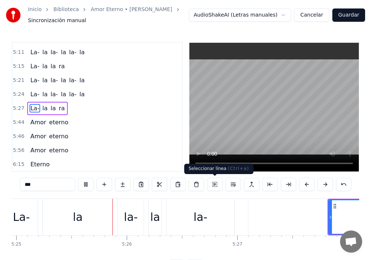
scroll to position [0, 35945]
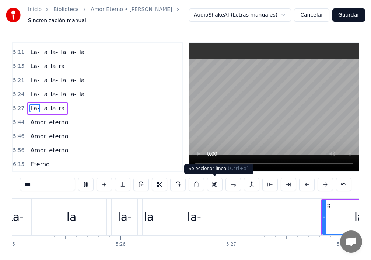
click at [203, 176] on div "0:53 Tú eres la tristeza de mis ojos 0:58 Que lloran en silencio por tu amor 1:…" at bounding box center [186, 157] width 348 height 231
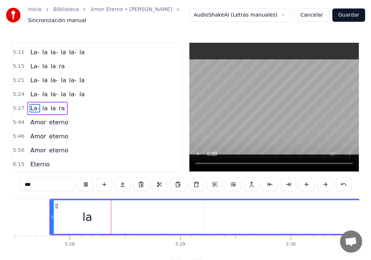
scroll to position [0, 36224]
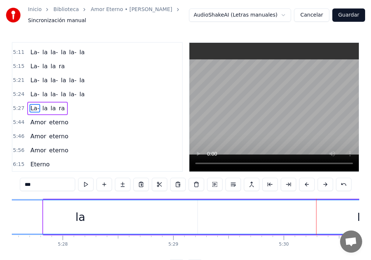
drag, startPoint x: 41, startPoint y: 216, endPoint x: 0, endPoint y: 226, distance: 41.7
click at [0, 226] on div "Inicio Biblioteca Amor Eterno • [PERSON_NAME] Sincronización manual AudioShakeA…" at bounding box center [185, 136] width 371 height 273
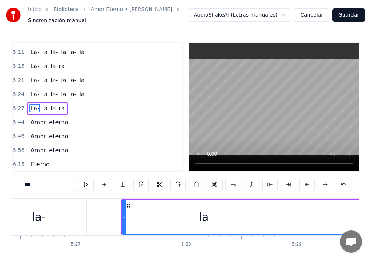
scroll to position [0, 36010]
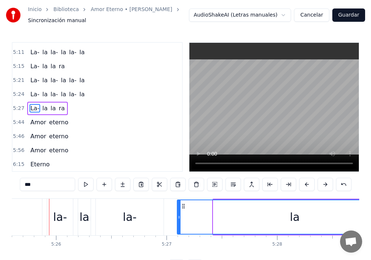
drag, startPoint x: 215, startPoint y: 225, endPoint x: 179, endPoint y: 229, distance: 36.4
click at [179, 229] on div at bounding box center [179, 217] width 3 height 34
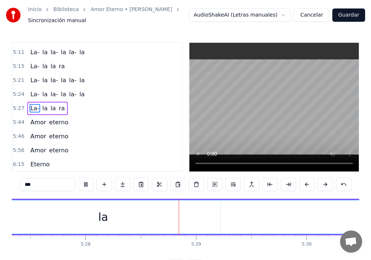
scroll to position [0, 36286]
click at [283, 214] on div "La-" at bounding box center [286, 217] width 17 height 17
click at [314, 217] on div "La-" at bounding box center [285, 217] width 769 height 34
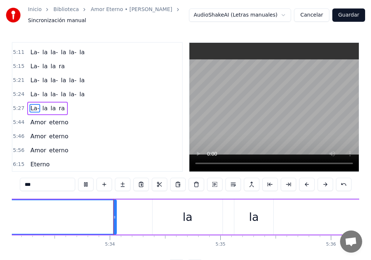
scroll to position [0, 36851]
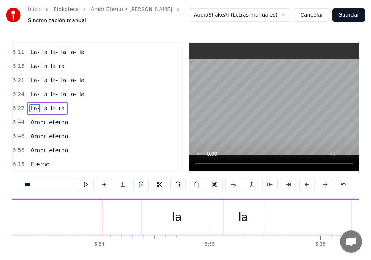
drag, startPoint x: 104, startPoint y: 218, endPoint x: 0, endPoint y: 220, distance: 104.0
click at [0, 220] on div "Inicio Biblioteca Amor Eterno • [PERSON_NAME] Sincronización manual AudioShakeA…" at bounding box center [185, 136] width 371 height 273
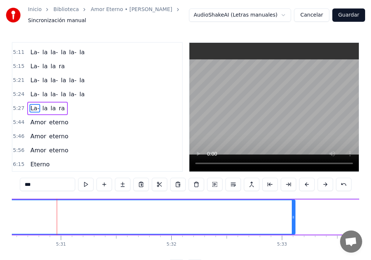
scroll to position [0, 36565]
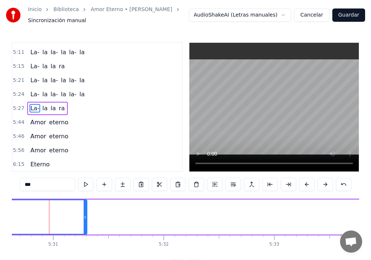
drag, startPoint x: 287, startPoint y: 218, endPoint x: 91, endPoint y: 216, distance: 196.1
click at [86, 222] on div at bounding box center [85, 217] width 3 height 34
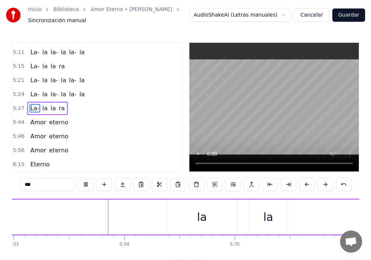
scroll to position [0, 36845]
click at [159, 218] on div "la" at bounding box center [183, 216] width 70 height 35
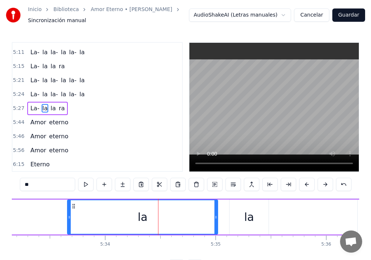
drag, startPoint x: 149, startPoint y: 219, endPoint x: 66, endPoint y: 222, distance: 83.0
click at [68, 222] on div at bounding box center [69, 217] width 3 height 34
click at [234, 219] on div "la" at bounding box center [249, 216] width 39 height 35
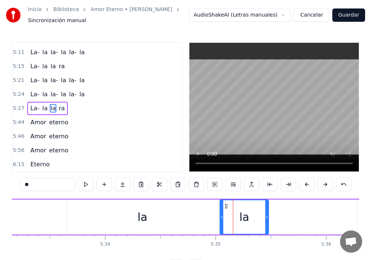
drag, startPoint x: 230, startPoint y: 219, endPoint x: 219, endPoint y: 222, distance: 11.8
click at [220, 222] on div at bounding box center [221, 217] width 3 height 34
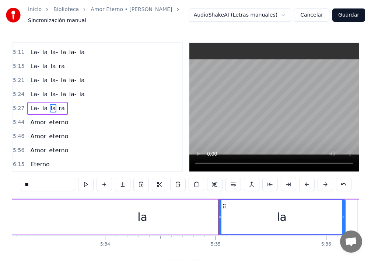
drag, startPoint x: 267, startPoint y: 219, endPoint x: 329, endPoint y: 195, distance: 66.9
click at [345, 217] on icon at bounding box center [343, 217] width 3 height 6
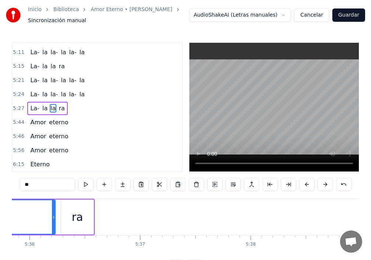
scroll to position [0, 37146]
click at [68, 227] on div "ra" at bounding box center [73, 216] width 32 height 35
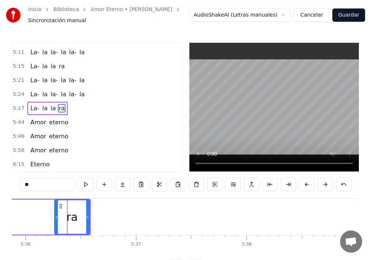
drag, startPoint x: 60, startPoint y: 222, endPoint x: 53, endPoint y: 225, distance: 7.5
click at [56, 223] on div at bounding box center [56, 217] width 3 height 34
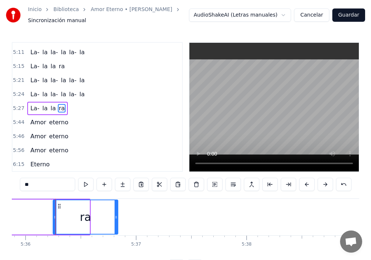
drag, startPoint x: 88, startPoint y: 220, endPoint x: 106, endPoint y: 220, distance: 17.7
click at [116, 220] on div at bounding box center [116, 217] width 3 height 34
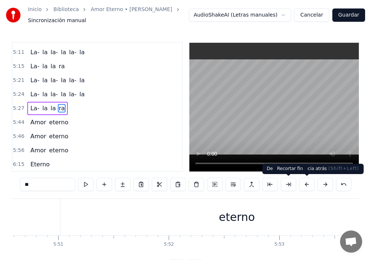
scroll to position [0, 38726]
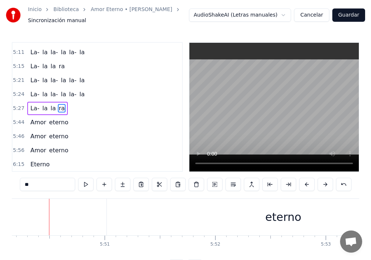
click at [253, 222] on div "eterno" at bounding box center [283, 217] width 353 height 36
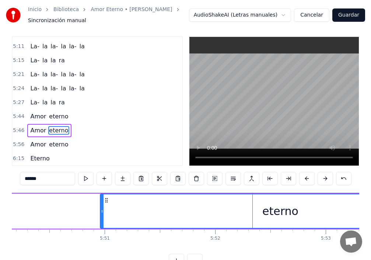
drag, startPoint x: 110, startPoint y: 213, endPoint x: 102, endPoint y: 216, distance: 8.2
click at [102, 215] on div at bounding box center [102, 211] width 3 height 34
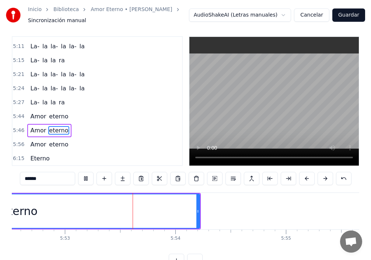
scroll to position [0, 39022]
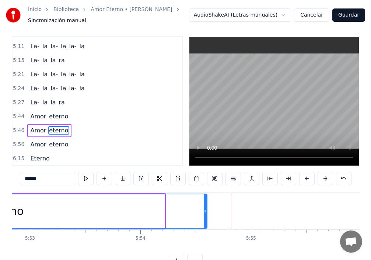
drag, startPoint x: 164, startPoint y: 212, endPoint x: 213, endPoint y: 212, distance: 49.8
click at [207, 213] on icon at bounding box center [205, 211] width 3 height 6
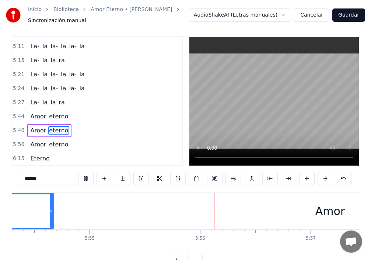
scroll to position [0, 39305]
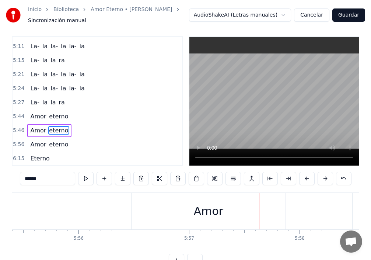
click at [184, 209] on div "Amor" at bounding box center [209, 211] width 154 height 36
type input "****"
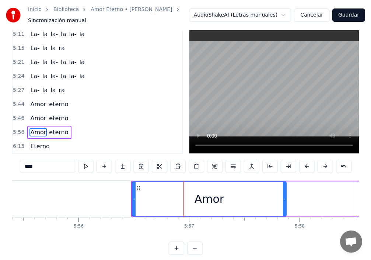
scroll to position [20, 0]
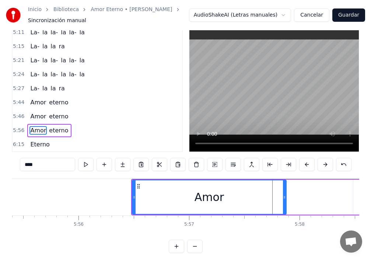
click at [146, 200] on div "Amor" at bounding box center [209, 197] width 153 height 34
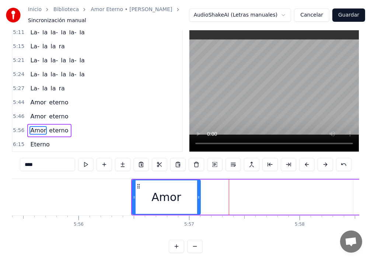
drag, startPoint x: 285, startPoint y: 195, endPoint x: 197, endPoint y: 205, distance: 88.3
click at [198, 207] on div at bounding box center [198, 197] width 3 height 34
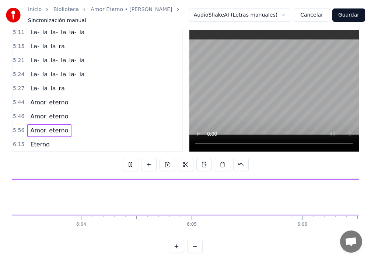
scroll to position [0, 40200]
click at [212, 197] on div "eterno" at bounding box center [93, 197] width 1859 height 35
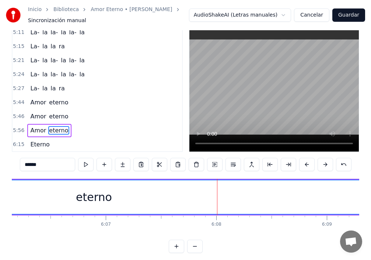
scroll to position [0, 40502]
click at [130, 199] on div "eterno" at bounding box center [86, 197] width 1859 height 34
click at [294, 198] on div "eterno" at bounding box center [86, 197] width 1859 height 34
click at [153, 203] on div "eterno" at bounding box center [86, 197] width 1859 height 34
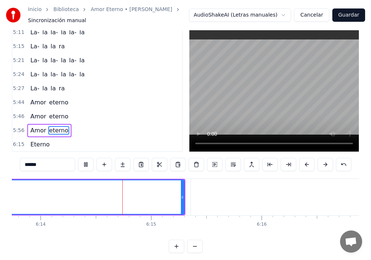
scroll to position [0, 41355]
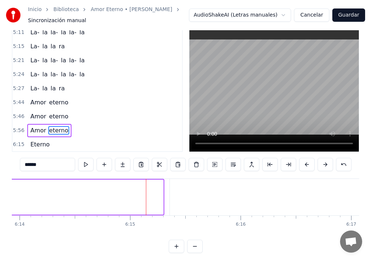
drag, startPoint x: 161, startPoint y: 199, endPoint x: 0, endPoint y: 221, distance: 163.0
click at [0, 221] on div "Inicio Biblioteca Amor Eterno • [PERSON_NAME] Sincronización manual AudioShakeA…" at bounding box center [185, 116] width 371 height 273
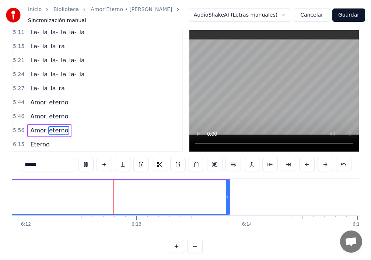
scroll to position [0, 41139]
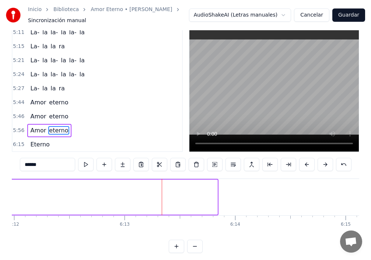
drag, startPoint x: 217, startPoint y: 199, endPoint x: 0, endPoint y: 220, distance: 217.8
click at [0, 220] on div "Inicio Biblioteca Amor Eterno • [PERSON_NAME] Sincronización manual AudioShakeA…" at bounding box center [185, 116] width 371 height 273
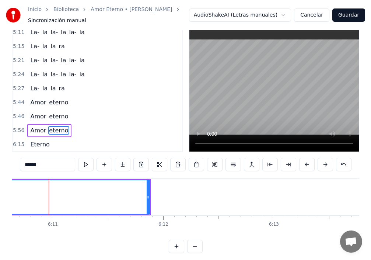
scroll to position [0, 40989]
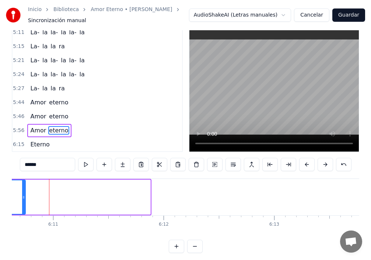
drag, startPoint x: 149, startPoint y: 197, endPoint x: 14, endPoint y: 208, distance: 135.4
click at [22, 208] on div at bounding box center [23, 197] width 3 height 34
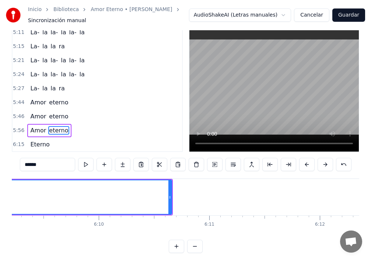
scroll to position [0, 40763]
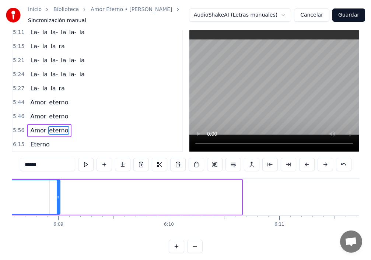
drag, startPoint x: 240, startPoint y: 198, endPoint x: 58, endPoint y: 211, distance: 182.2
click at [58, 211] on div at bounding box center [58, 197] width 3 height 34
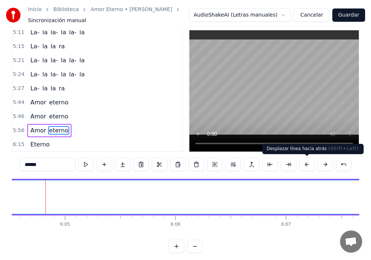
scroll to position [0, 40310]
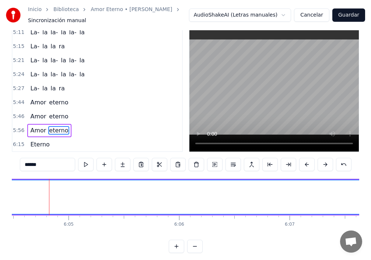
click at [48, 132] on span "eterno" at bounding box center [58, 130] width 21 height 8
click at [35, 131] on span "Amor" at bounding box center [37, 130] width 17 height 8
type input "****"
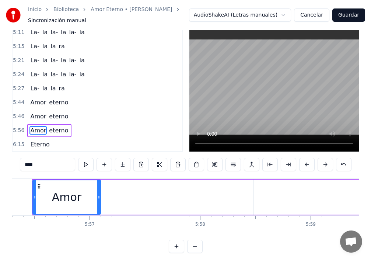
scroll to position [0, 39387]
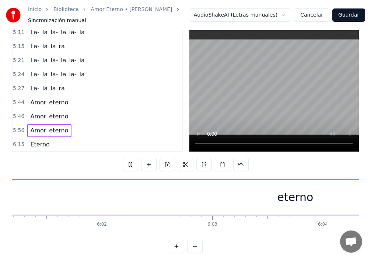
scroll to position [0, 39967]
click at [218, 198] on div "eterno" at bounding box center [273, 197] width 1165 height 35
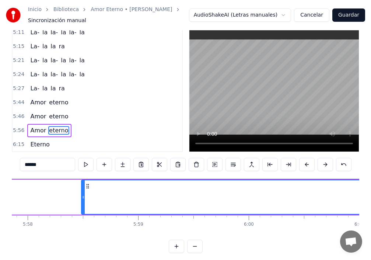
scroll to position [0, 39518]
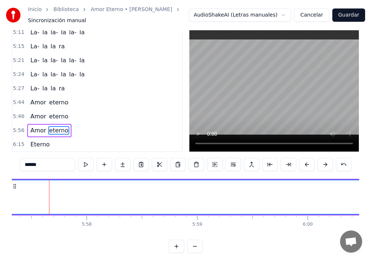
drag, startPoint x: 109, startPoint y: 197, endPoint x: 10, endPoint y: 203, distance: 98.6
click at [10, 203] on div "Inicio Biblioteca Amor Eterno • [PERSON_NAME] Sincronización manual AudioShakeA…" at bounding box center [185, 116] width 371 height 273
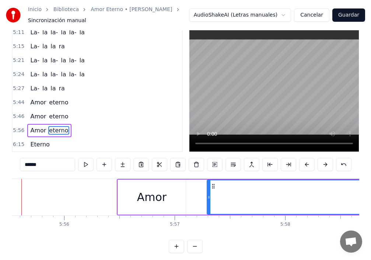
scroll to position [0, 39292]
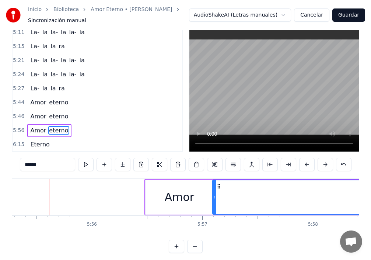
drag, startPoint x: 235, startPoint y: 201, endPoint x: 207, endPoint y: 205, distance: 28.3
click at [213, 205] on div at bounding box center [214, 197] width 3 height 34
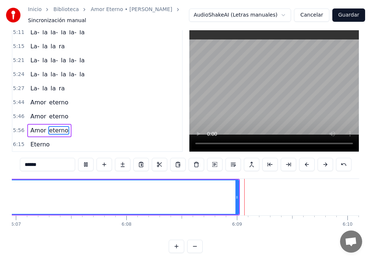
scroll to position [0, 40744]
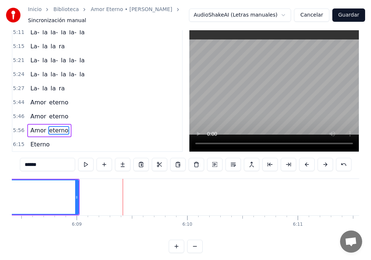
click at [54, 148] on div "6:15 Eterno" at bounding box center [98, 145] width 170 height 14
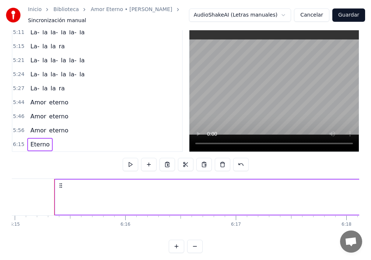
scroll to position [0, 41475]
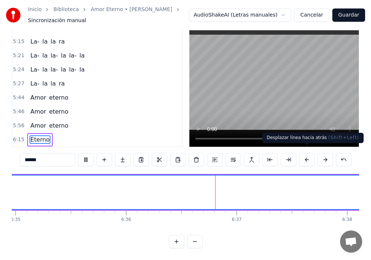
scroll to position [0, 43806]
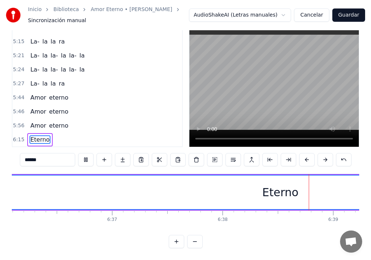
click at [236, 186] on div "Eterno" at bounding box center [280, 192] width 5121 height 34
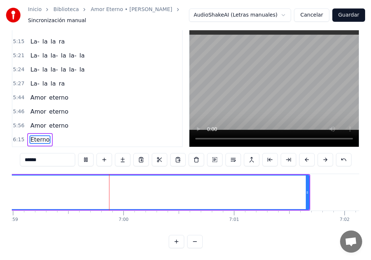
scroll to position [0, 46341]
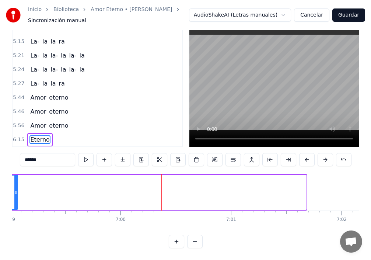
drag, startPoint x: 305, startPoint y: 187, endPoint x: 0, endPoint y: 195, distance: 304.6
click at [4, 197] on div "Inicio Biblioteca Amor Eterno • [PERSON_NAME] Sincronización manual AudioShakeA…" at bounding box center [185, 111] width 371 height 273
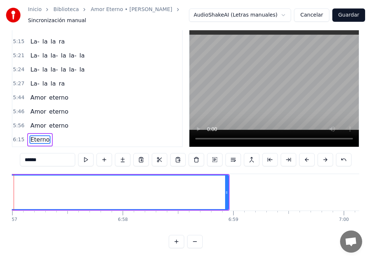
scroll to position [0, 46082]
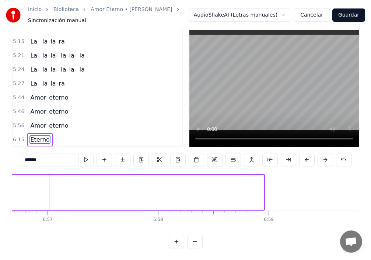
drag, startPoint x: 262, startPoint y: 189, endPoint x: 3, endPoint y: 197, distance: 259.3
click at [3, 197] on div "Inicio Biblioteca Amor Eterno • [PERSON_NAME] Sincronización manual AudioShakeA…" at bounding box center [185, 111] width 371 height 273
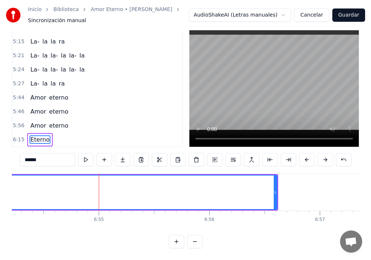
scroll to position [0, 45817]
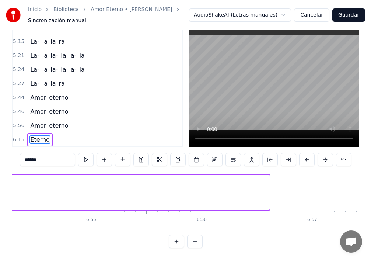
drag, startPoint x: 269, startPoint y: 188, endPoint x: 7, endPoint y: 196, distance: 262.2
click at [0, 197] on div "Inicio Biblioteca Amor Eterno • [PERSON_NAME] Sincronización manual AudioShakeA…" at bounding box center [185, 111] width 371 height 273
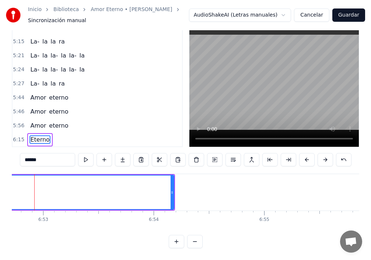
scroll to position [0, 45629]
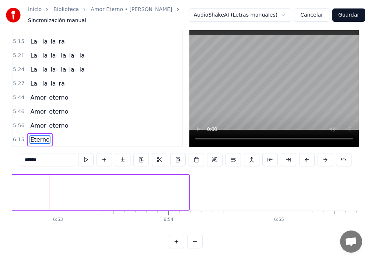
drag, startPoint x: 187, startPoint y: 185, endPoint x: 0, endPoint y: 201, distance: 187.5
click at [0, 201] on div "Inicio Biblioteca Amor Eterno • [PERSON_NAME] Sincronización manual AudioShakeA…" at bounding box center [185, 111] width 371 height 273
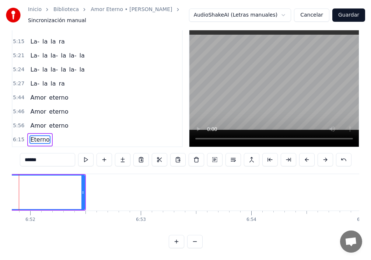
scroll to position [0, 45516]
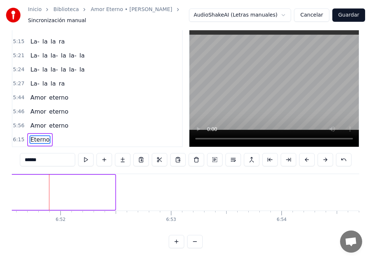
drag, startPoint x: 114, startPoint y: 189, endPoint x: 0, endPoint y: 196, distance: 113.7
click at [0, 196] on div "Inicio Biblioteca Amor Eterno • [PERSON_NAME] Sincronización manual AudioShakeA…" at bounding box center [185, 111] width 371 height 273
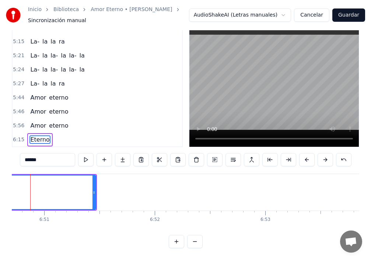
scroll to position [0, 45403]
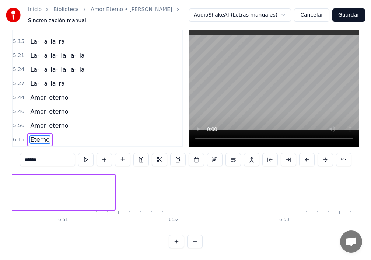
drag, startPoint x: 113, startPoint y: 187, endPoint x: 25, endPoint y: 210, distance: 90.8
click at [0, 200] on div "Inicio Biblioteca Amor Eterno • [PERSON_NAME] Sincronización manual AudioShakeA…" at bounding box center [185, 111] width 371 height 273
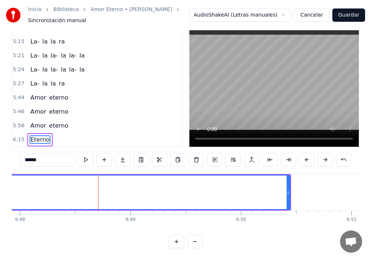
scroll to position [0, 45132]
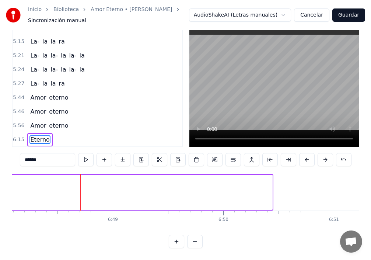
drag, startPoint x: 270, startPoint y: 187, endPoint x: 0, endPoint y: 187, distance: 270.2
click at [0, 187] on div "Inicio Biblioteca Amor Eterno • [PERSON_NAME] Sincronización manual AudioShakeA…" at bounding box center [185, 111] width 371 height 273
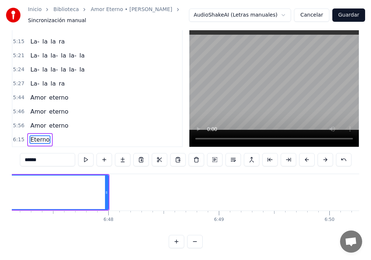
scroll to position [0, 44950]
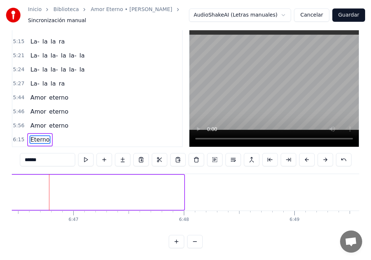
drag, startPoint x: 181, startPoint y: 187, endPoint x: 0, endPoint y: 187, distance: 181.4
click at [0, 187] on div "Inicio Biblioteca Amor Eterno • [PERSON_NAME] Sincronización manual AudioShakeA…" at bounding box center [185, 111] width 371 height 273
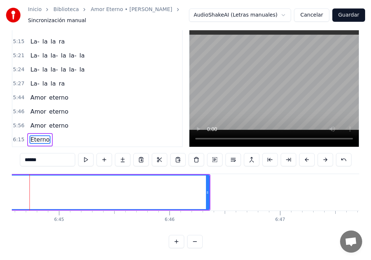
scroll to position [0, 44724]
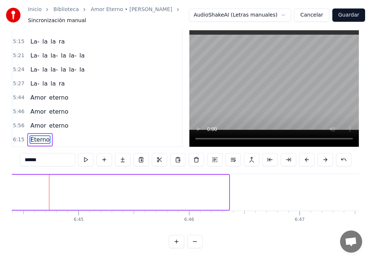
drag, startPoint x: 227, startPoint y: 188, endPoint x: 0, endPoint y: 190, distance: 227.5
click at [0, 190] on div "Inicio Biblioteca Amor Eterno • [PERSON_NAME] Sincronización manual AudioShakeA…" at bounding box center [185, 111] width 371 height 273
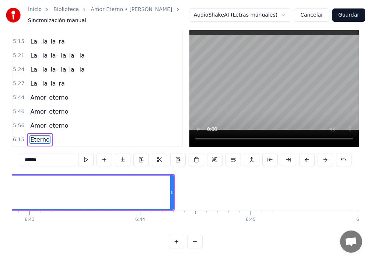
scroll to position [0, 44611]
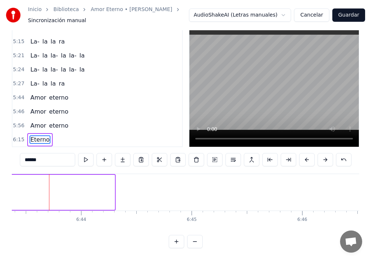
drag, startPoint x: 113, startPoint y: 187, endPoint x: 0, endPoint y: 221, distance: 117.8
click at [0, 221] on div "Inicio Biblioteca Amor Eterno • [PERSON_NAME] Sincronización manual AudioShakeA…" at bounding box center [185, 111] width 371 height 273
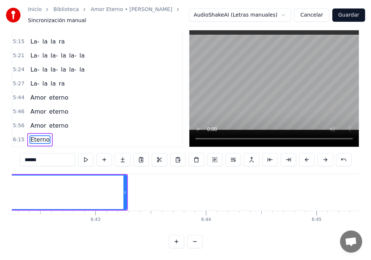
scroll to position [0, 44385]
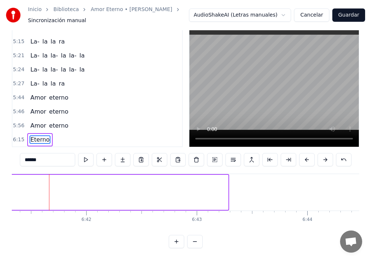
drag, startPoint x: 227, startPoint y: 186, endPoint x: 0, endPoint y: 200, distance: 227.1
click at [0, 200] on div "Inicio Biblioteca Amor Eterno • [PERSON_NAME] Sincronización manual AudioShakeA…" at bounding box center [185, 111] width 371 height 273
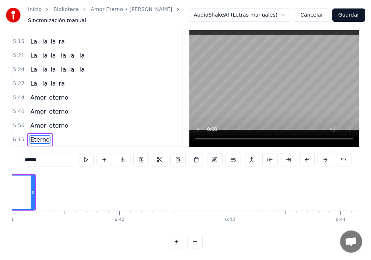
scroll to position [0, 44271]
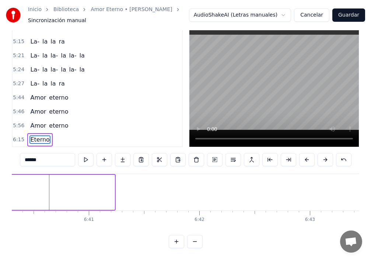
drag, startPoint x: 113, startPoint y: 191, endPoint x: 0, endPoint y: 206, distance: 113.9
click at [0, 206] on div "Inicio Biblioteca Amor Eterno • [PERSON_NAME] Sincronización manual AudioShakeA…" at bounding box center [185, 111] width 371 height 273
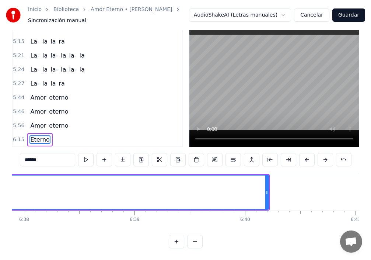
scroll to position [0, 43932]
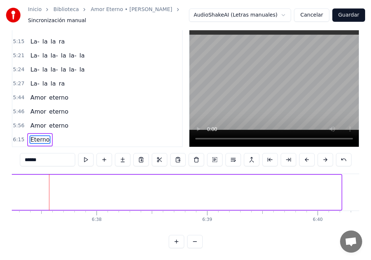
drag, startPoint x: 339, startPoint y: 184, endPoint x: 9, endPoint y: 191, distance: 330.0
click at [0, 192] on div "Inicio Biblioteca Amor Eterno • [PERSON_NAME] Sincronización manual AudioShakeA…" at bounding box center [185, 111] width 371 height 273
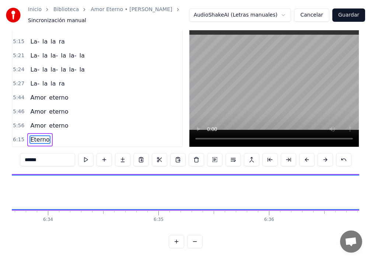
scroll to position [0, 43479]
drag, startPoint x: 342, startPoint y: 191, endPoint x: 275, endPoint y: 191, distance: 67.5
drag, startPoint x: 302, startPoint y: 203, endPoint x: 270, endPoint y: 203, distance: 32.1
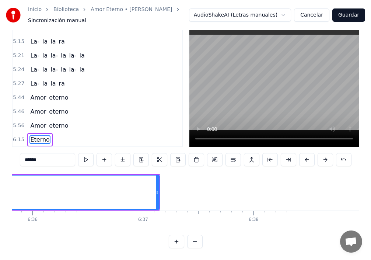
scroll to position [0, 43776]
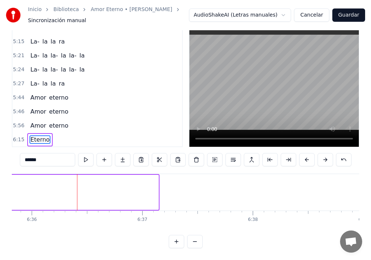
drag, startPoint x: 157, startPoint y: 188, endPoint x: 0, endPoint y: 185, distance: 156.7
click at [0, 185] on div "Inicio Biblioteca Amor Eterno • [PERSON_NAME] Sincronización manual AudioShakeA…" at bounding box center [185, 111] width 371 height 273
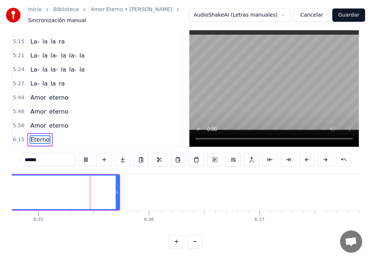
scroll to position [0, 43666]
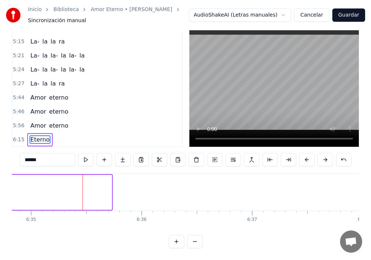
drag, startPoint x: 111, startPoint y: 187, endPoint x: 0, endPoint y: 184, distance: 111.0
click at [0, 182] on div "Inicio Biblioteca Amor Eterno • [PERSON_NAME] Sincronización manual AudioShakeA…" at bounding box center [185, 111] width 371 height 273
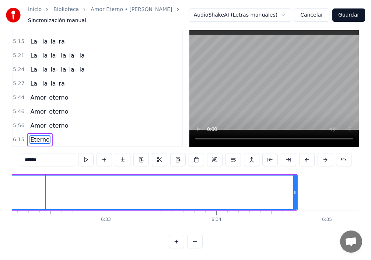
scroll to position [0, 43366]
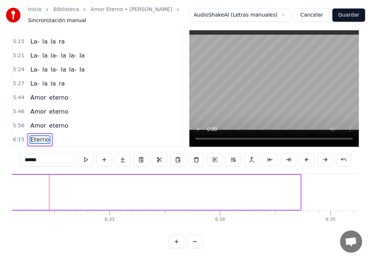
drag, startPoint x: 300, startPoint y: 187, endPoint x: 0, endPoint y: 173, distance: 300.0
click at [0, 173] on div "Inicio Biblioteca Amor Eterno • [PERSON_NAME] Sincronización manual AudioShakeA…" at bounding box center [185, 111] width 371 height 273
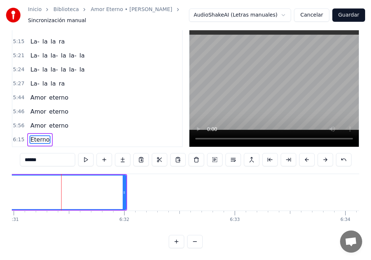
scroll to position [0, 43253]
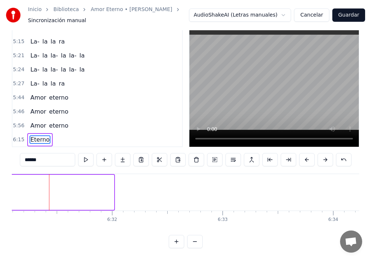
drag, startPoint x: 112, startPoint y: 186, endPoint x: 0, endPoint y: 188, distance: 112.1
click at [0, 180] on div "Inicio Biblioteca Amor Eterno • [PERSON_NAME] Sincronización manual AudioShakeA…" at bounding box center [185, 111] width 371 height 273
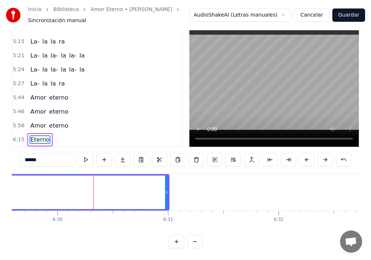
scroll to position [0, 43099]
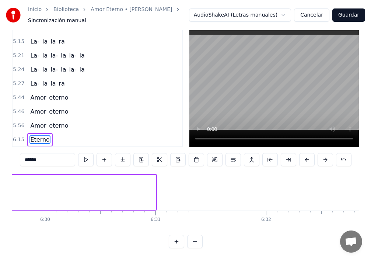
drag, startPoint x: 154, startPoint y: 188, endPoint x: 0, endPoint y: 181, distance: 154.6
click at [0, 181] on div "Inicio Biblioteca Amor Eterno • [PERSON_NAME] Sincronización manual AudioShakeA…" at bounding box center [185, 111] width 371 height 273
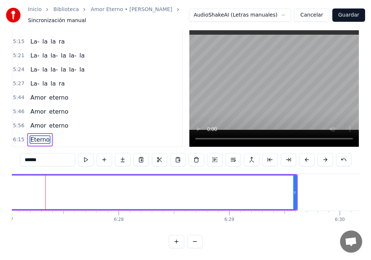
scroll to position [0, 42800]
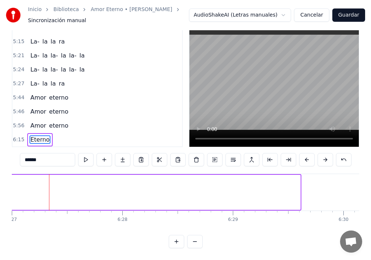
drag, startPoint x: 299, startPoint y: 185, endPoint x: 0, endPoint y: 193, distance: 299.4
click at [0, 192] on div "Inicio Biblioteca Amor Eterno • [PERSON_NAME] Sincronización manual AudioShakeA…" at bounding box center [185, 111] width 371 height 273
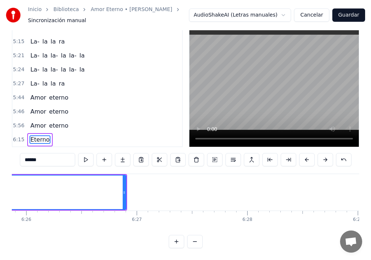
scroll to position [0, 42574]
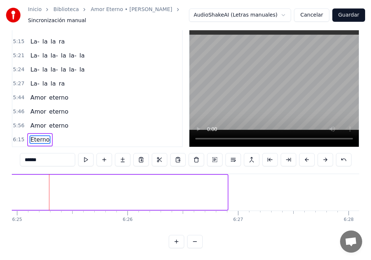
drag, startPoint x: 226, startPoint y: 185, endPoint x: 0, endPoint y: 201, distance: 226.5
click at [0, 201] on div "Inicio Biblioteca Amor Eterno • [PERSON_NAME] Sincronización manual AudioShakeA…" at bounding box center [185, 111] width 371 height 273
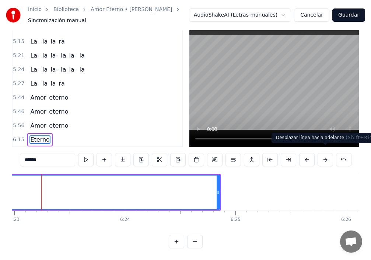
scroll to position [0, 42347]
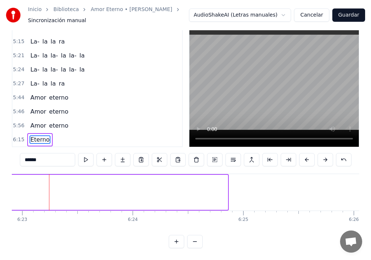
drag, startPoint x: 227, startPoint y: 190, endPoint x: 0, endPoint y: 193, distance: 226.7
click at [0, 193] on div "Inicio Biblioteca Amor Eterno • [PERSON_NAME] Sincronización manual AudioShakeA…" at bounding box center [185, 111] width 371 height 273
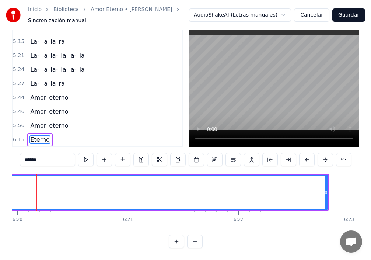
scroll to position [0, 42008]
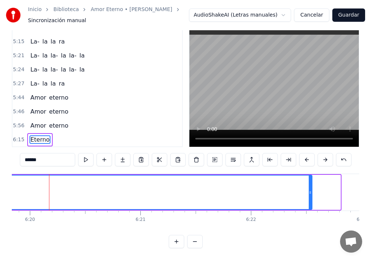
drag, startPoint x: 339, startPoint y: 189, endPoint x: 311, endPoint y: 184, distance: 28.8
click at [311, 189] on icon at bounding box center [310, 192] width 3 height 6
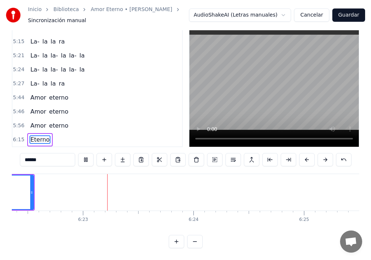
scroll to position [0, 42291]
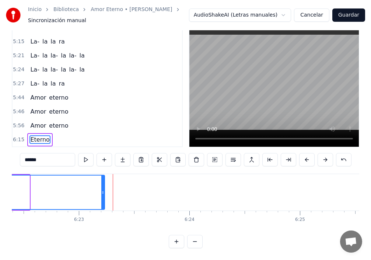
drag, startPoint x: 29, startPoint y: 187, endPoint x: 104, endPoint y: 190, distance: 75.2
click at [104, 190] on div at bounding box center [102, 192] width 3 height 34
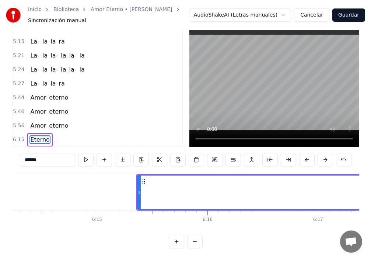
scroll to position [0, 41329]
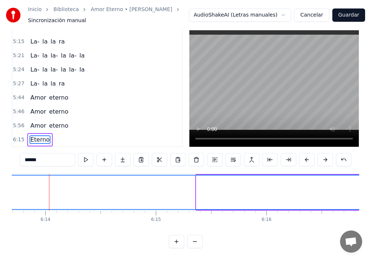
drag, startPoint x: 198, startPoint y: 186, endPoint x: 0, endPoint y: 213, distance: 199.4
click at [0, 201] on div "Inicio Biblioteca Amor Eterno • [PERSON_NAME] Sincronización manual AudioShakeA…" at bounding box center [185, 111] width 371 height 273
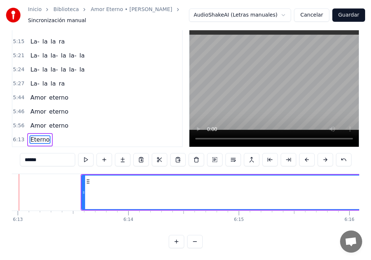
scroll to position [0, 41216]
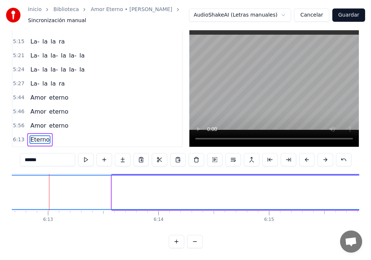
drag, startPoint x: 114, startPoint y: 185, endPoint x: 0, endPoint y: 182, distance: 113.6
click at [0, 182] on div "Inicio Biblioteca Amor Eterno • [PERSON_NAME] Sincronización manual AudioShakeA…" at bounding box center [185, 111] width 371 height 273
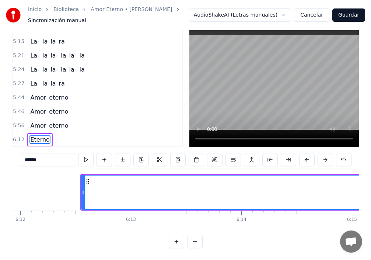
scroll to position [0, 41102]
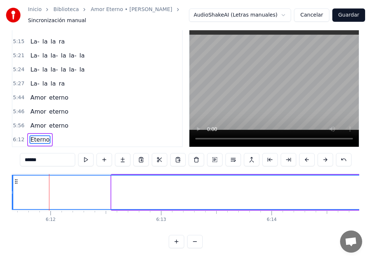
drag, startPoint x: 112, startPoint y: 187, endPoint x: 10, endPoint y: 198, distance: 102.4
click at [10, 198] on div "Inicio Biblioteca Amor Eterno • [PERSON_NAME] Sincronización manual AudioShakeA…" at bounding box center [185, 111] width 371 height 273
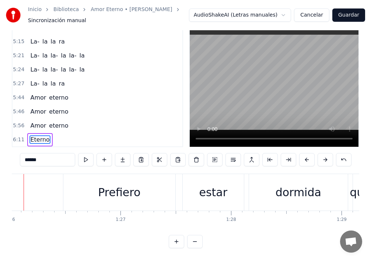
scroll to position [0, 9488]
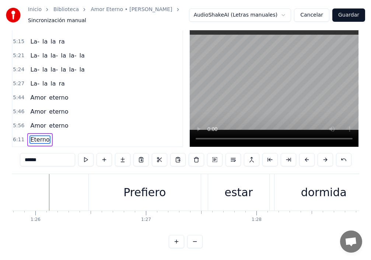
click at [36, 135] on span "Eterno" at bounding box center [39, 139] width 21 height 8
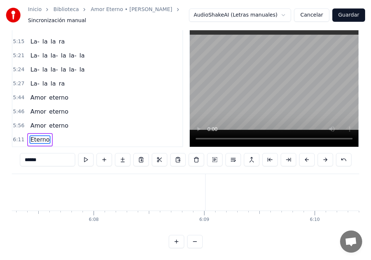
scroll to position [0, 41062]
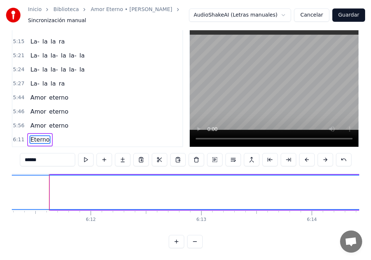
drag, startPoint x: 49, startPoint y: 188, endPoint x: 0, endPoint y: 187, distance: 48.7
click at [0, 187] on div "Inicio Biblioteca Amor Eterno • [PERSON_NAME] Sincronización manual AudioShakeA…" at bounding box center [185, 111] width 371 height 273
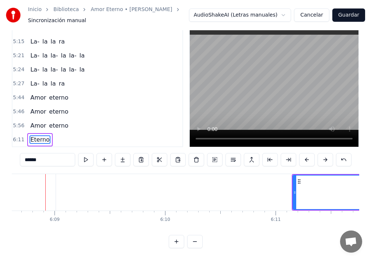
scroll to position [0, 40763]
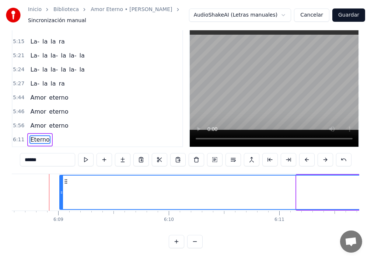
drag, startPoint x: 297, startPoint y: 187, endPoint x: 66, endPoint y: 204, distance: 231.7
click at [59, 206] on div "Tú eres la tristeza de mis ojos Que lloran en silencio por tu amor Me miro en e…" at bounding box center [186, 201] width 348 height 55
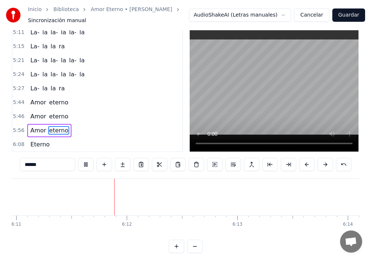
scroll to position [0, 41037]
click at [34, 131] on span "Amor" at bounding box center [37, 130] width 17 height 8
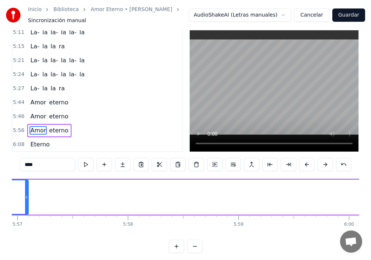
scroll to position [0, 39387]
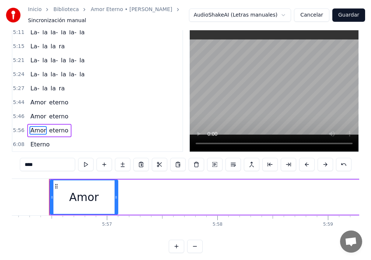
click at [58, 131] on span "eterno" at bounding box center [58, 130] width 21 height 8
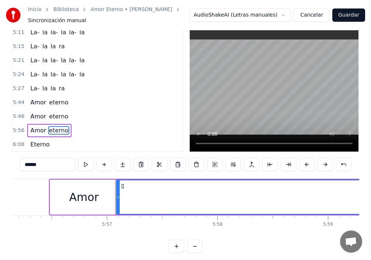
click at [39, 146] on span "Eterno" at bounding box center [39, 144] width 21 height 8
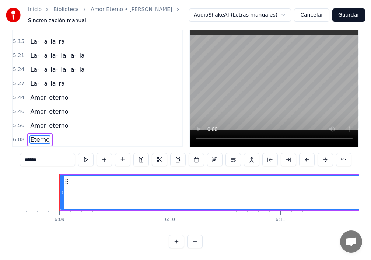
scroll to position [0, 40772]
click at [38, 121] on span "Amor" at bounding box center [37, 125] width 17 height 8
type input "****"
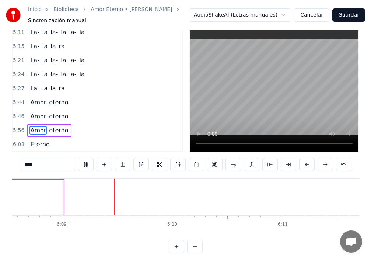
scroll to position [0, 40765]
click at [56, 147] on div "6:08 Eterno" at bounding box center [98, 145] width 170 height 14
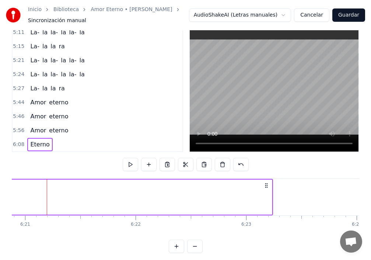
scroll to position [0, 42121]
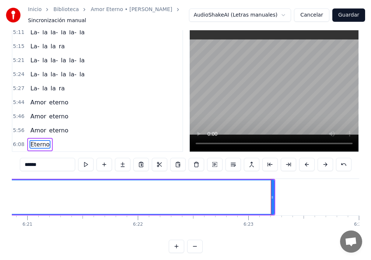
scroll to position [31, 0]
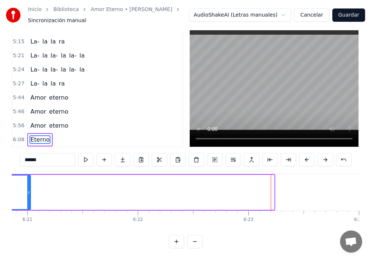
drag, startPoint x: 272, startPoint y: 187, endPoint x: 26, endPoint y: 212, distance: 247.2
click at [26, 212] on div "Tú eres la tristeza de mis ojos Que lloran en silencio por tu amor Me miro en e…" at bounding box center [186, 201] width 348 height 55
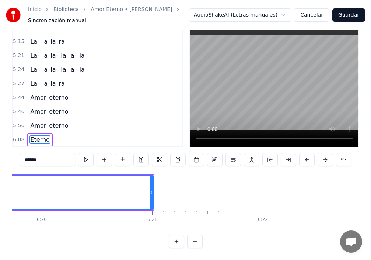
scroll to position [0, 41895]
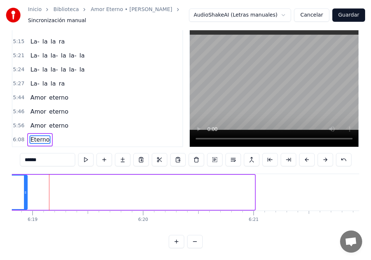
drag, startPoint x: 253, startPoint y: 185, endPoint x: 24, endPoint y: 212, distance: 230.6
click at [24, 212] on div "Tú eres la tristeza de mis ojos Que lloran en silencio por tu amor Me miro en e…" at bounding box center [186, 201] width 348 height 55
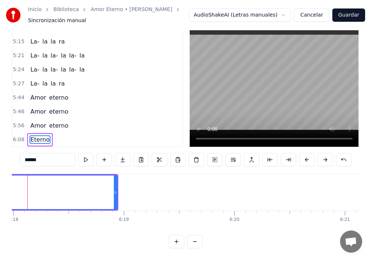
scroll to position [0, 41781]
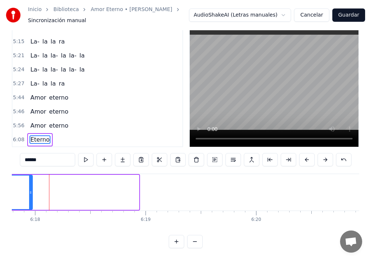
drag, startPoint x: 138, startPoint y: 189, endPoint x: 24, endPoint y: 210, distance: 115.8
click at [24, 210] on div "Tú eres la tristeza de mis ojos Que lloran en silencio por tu amor Me miro en e…" at bounding box center [186, 201] width 348 height 55
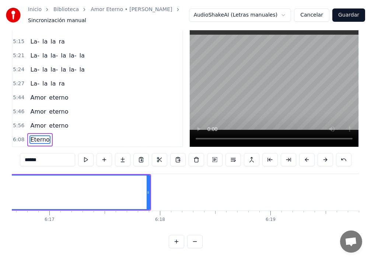
scroll to position [0, 41555]
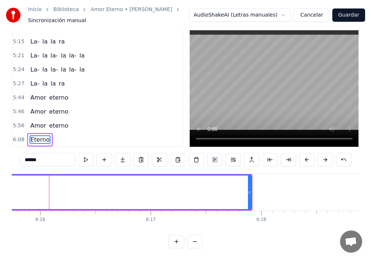
drag, startPoint x: 251, startPoint y: 188, endPoint x: 147, endPoint y: 196, distance: 103.9
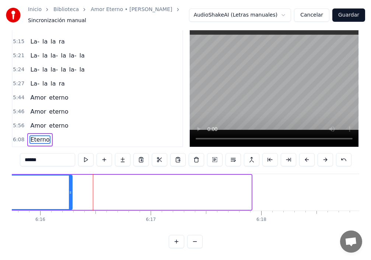
drag, startPoint x: 250, startPoint y: 185, endPoint x: 40, endPoint y: 204, distance: 210.7
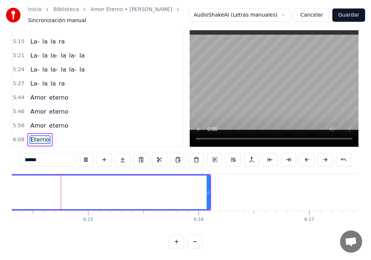
scroll to position [0, 41400]
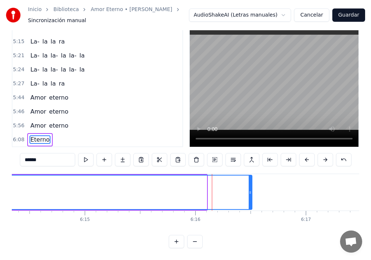
drag, startPoint x: 204, startPoint y: 189, endPoint x: 250, endPoint y: 188, distance: 45.7
click at [252, 194] on div at bounding box center [250, 192] width 3 height 34
click at [38, 135] on span "Eterno" at bounding box center [39, 139] width 21 height 8
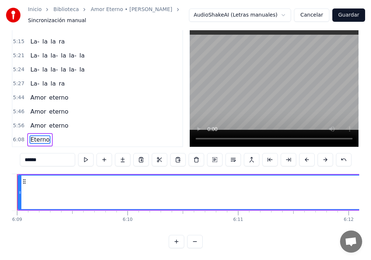
scroll to position [0, 40772]
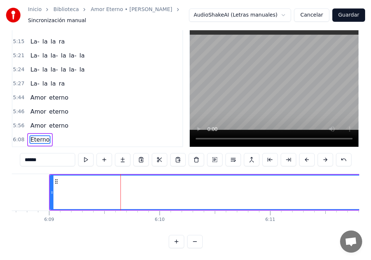
click at [45, 154] on input "******" at bounding box center [47, 159] width 55 height 13
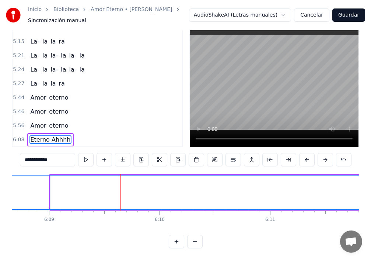
drag, startPoint x: 52, startPoint y: 188, endPoint x: 0, endPoint y: 195, distance: 52.0
click at [0, 195] on div "Inicio Biblioteca Amor Eterno • [PERSON_NAME] Sincronización manual AudioShakeA…" at bounding box center [185, 111] width 371 height 273
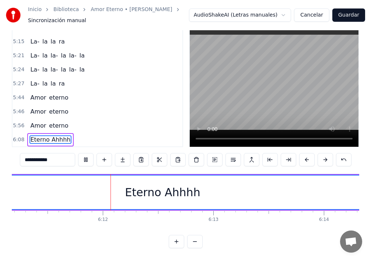
scroll to position [0, 41059]
click at [175, 188] on div "Eterno Ahhhh" at bounding box center [153, 192] width 75 height 17
click at [47, 135] on span "Eterno Ahhhh" at bounding box center [50, 139] width 42 height 8
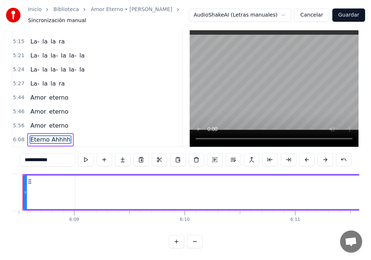
scroll to position [0, 40721]
drag, startPoint x: 53, startPoint y: 187, endPoint x: 0, endPoint y: 187, distance: 52.7
click at [0, 186] on div "Inicio Biblioteca Amor Eterno • [PERSON_NAME] Sincronización manual AudioShakeA…" at bounding box center [185, 111] width 371 height 273
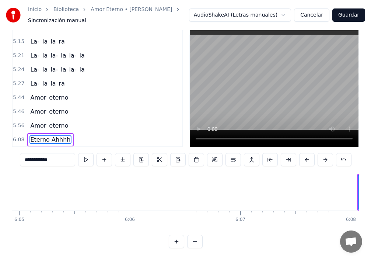
scroll to position [0, 40310]
click at [52, 135] on span "Eterno Ahhhh" at bounding box center [50, 139] width 42 height 8
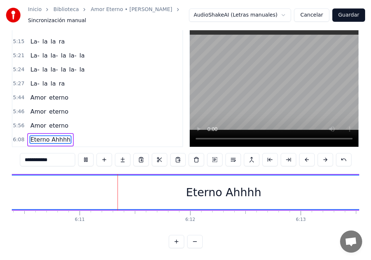
scroll to position [0, 40971]
drag, startPoint x: 40, startPoint y: 153, endPoint x: 0, endPoint y: 169, distance: 42.7
click at [6, 160] on div "Inicio Biblioteca Amor Eterno • [PERSON_NAME] Sincronización manual AudioShakeA…" at bounding box center [185, 111] width 371 height 273
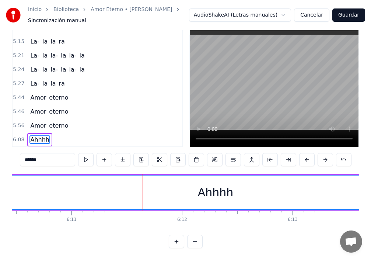
click at [37, 135] on span "Ahhhh" at bounding box center [39, 139] width 21 height 8
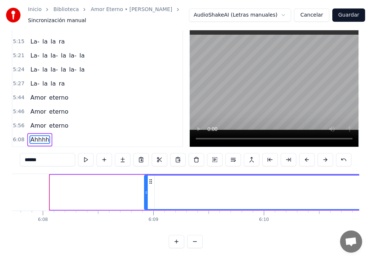
drag, startPoint x: 50, startPoint y: 187, endPoint x: 146, endPoint y: 201, distance: 96.5
click at [146, 201] on div at bounding box center [146, 192] width 3 height 34
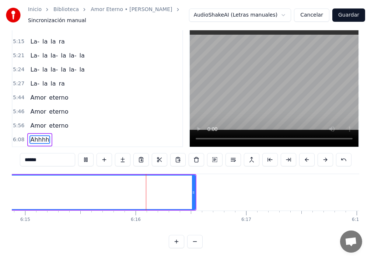
scroll to position [0, 41509]
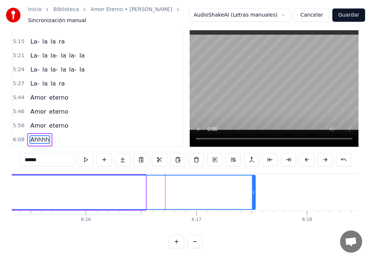
drag, startPoint x: 145, startPoint y: 187, endPoint x: 256, endPoint y: 196, distance: 112.1
click at [255, 200] on div at bounding box center [253, 192] width 3 height 34
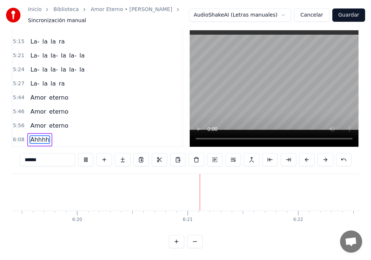
scroll to position [0, 42076]
click at [51, 121] on span "eterno" at bounding box center [58, 125] width 21 height 8
type input "******"
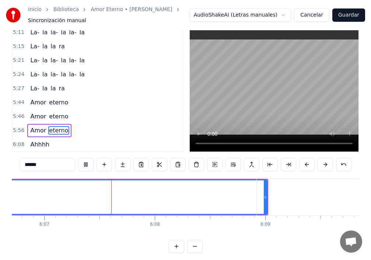
scroll to position [0, 40568]
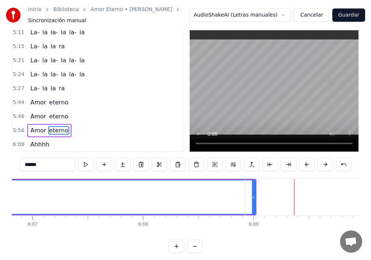
drag, startPoint x: 252, startPoint y: 199, endPoint x: 238, endPoint y: 199, distance: 13.6
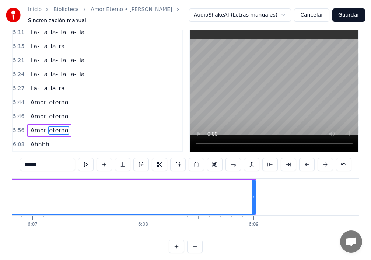
drag, startPoint x: 254, startPoint y: 196, endPoint x: 232, endPoint y: 198, distance: 22.2
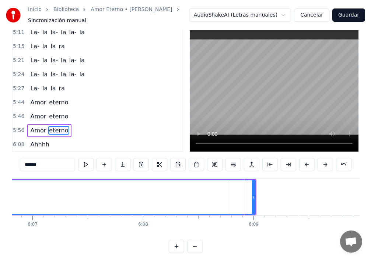
drag, startPoint x: 255, startPoint y: 198, endPoint x: 198, endPoint y: 211, distance: 58.7
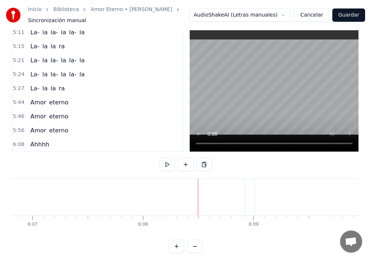
click at [54, 132] on span "eterno" at bounding box center [58, 130] width 21 height 8
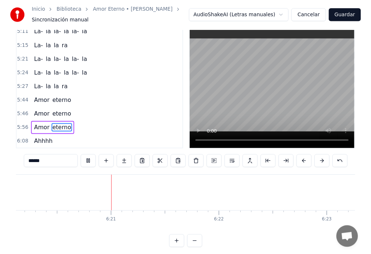
scroll to position [0, 42043]
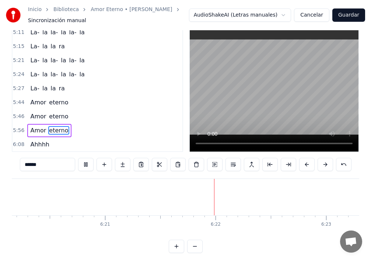
click at [359, 17] on button "Guardar" at bounding box center [349, 14] width 33 height 13
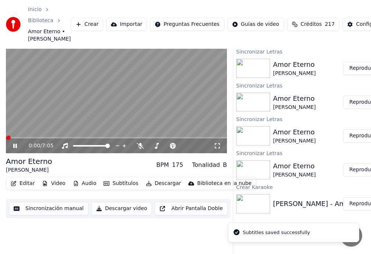
click at [157, 138] on span at bounding box center [116, 137] width 221 height 1
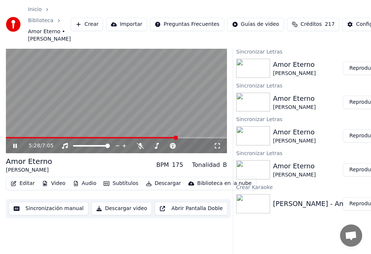
click at [14, 148] on icon at bounding box center [15, 145] width 4 height 4
click at [6, 140] on span at bounding box center [8, 137] width 4 height 4
click at [14, 148] on icon at bounding box center [15, 145] width 4 height 5
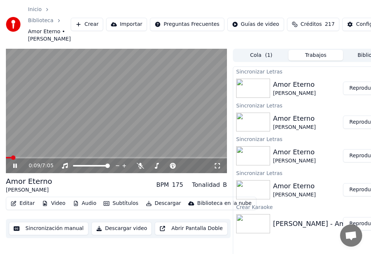
click at [11, 160] on span at bounding box center [13, 157] width 4 height 4
click at [89, 160] on span at bounding box center [90, 157] width 4 height 4
click at [16, 168] on icon at bounding box center [15, 165] width 4 height 4
click at [29, 208] on button "Editar" at bounding box center [23, 203] width 30 height 10
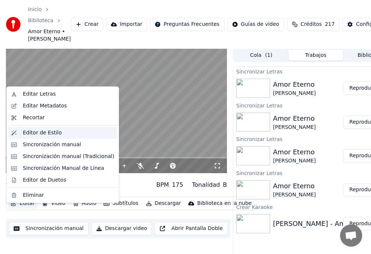
click at [46, 133] on div "Editor de Estilo" at bounding box center [42, 132] width 39 height 7
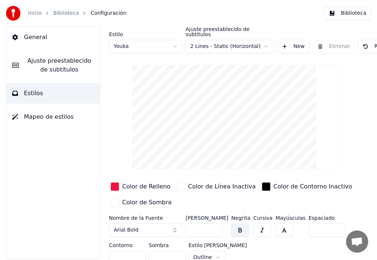
click at [69, 14] on link "Biblioteca" at bounding box center [65, 13] width 25 height 7
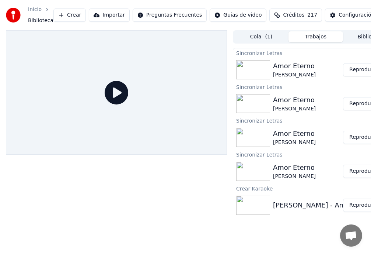
click at [361, 72] on button "Reproducir" at bounding box center [363, 69] width 41 height 13
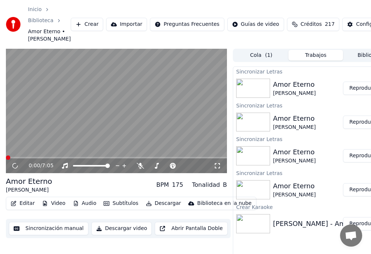
click at [29, 208] on button "Editar" at bounding box center [23, 203] width 30 height 10
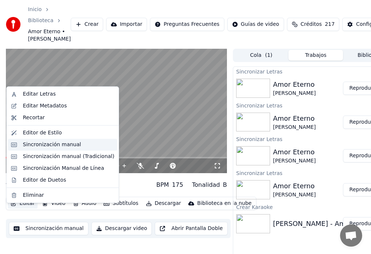
click at [46, 144] on div "Sincronización manual" at bounding box center [52, 144] width 58 height 7
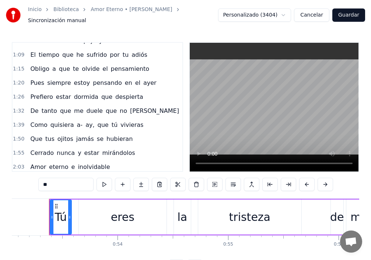
scroll to position [74, 0]
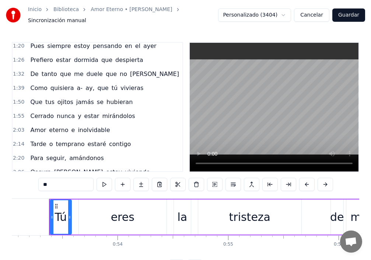
click at [81, 127] on span "inolvidable" at bounding box center [94, 130] width 34 height 8
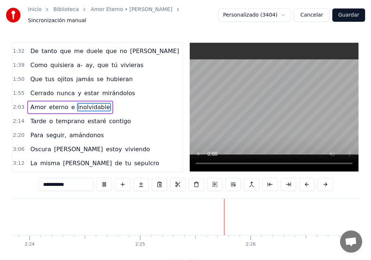
scroll to position [0, 16039]
click at [35, 131] on span "Para" at bounding box center [36, 135] width 14 height 8
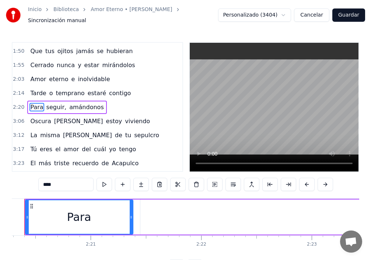
scroll to position [0, 15490]
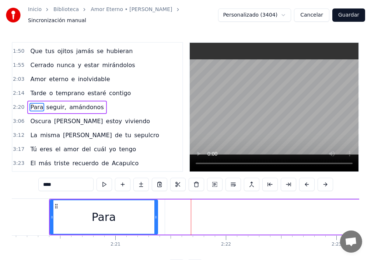
type input "*******"
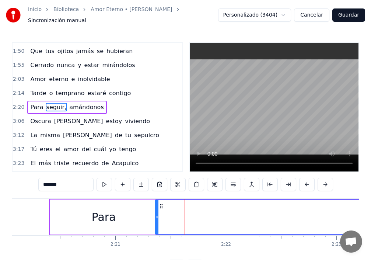
drag, startPoint x: 167, startPoint y: 213, endPoint x: 157, endPoint y: 213, distance: 10.0
click at [157, 217] on circle at bounding box center [157, 217] width 0 height 0
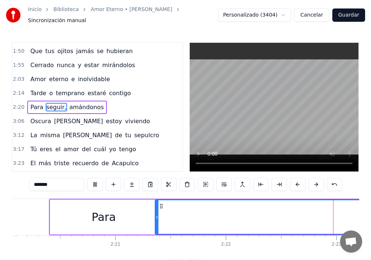
click at [48, 104] on span "seguir," at bounding box center [57, 107] width 22 height 8
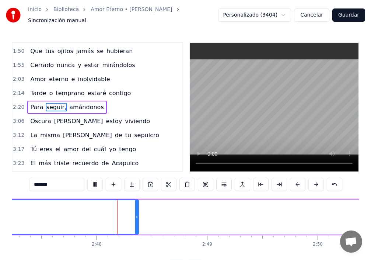
scroll to position [0, 18504]
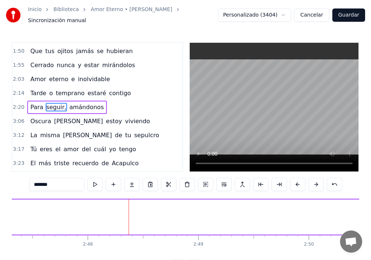
drag, startPoint x: 128, startPoint y: 215, endPoint x: 0, endPoint y: 222, distance: 128.2
click at [0, 208] on div "Inicio Biblioteca Amor Eterno • [PERSON_NAME] Sincronización manual Personaliza…" at bounding box center [185, 136] width 371 height 273
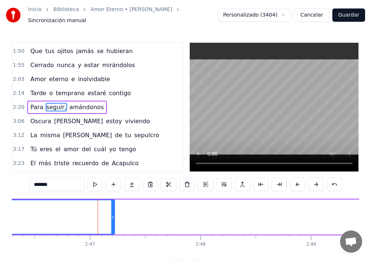
scroll to position [0, 18440]
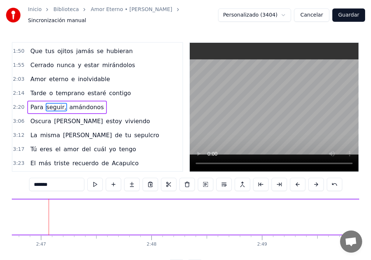
drag, startPoint x: 63, startPoint y: 218, endPoint x: 16, endPoint y: 221, distance: 46.5
click at [0, 206] on div "Inicio Biblioteca Amor Eterno • [PERSON_NAME] Sincronización manual Personaliza…" at bounding box center [185, 136] width 371 height 273
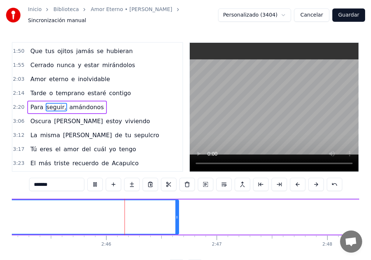
scroll to position [0, 18289]
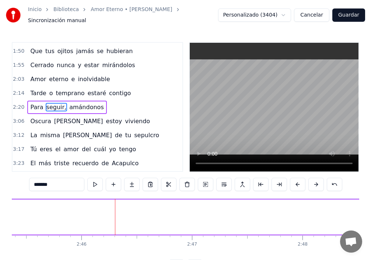
drag, startPoint x: 153, startPoint y: 215, endPoint x: 0, endPoint y: 217, distance: 153.4
click at [0, 217] on div "Inicio Biblioteca Amor Eterno • [PERSON_NAME] Sincronización manual Personaliza…" at bounding box center [185, 136] width 371 height 273
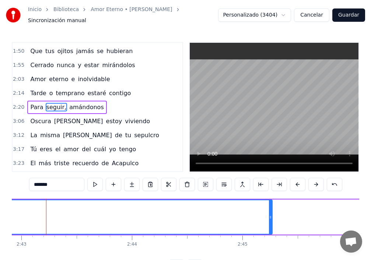
scroll to position [0, 18015]
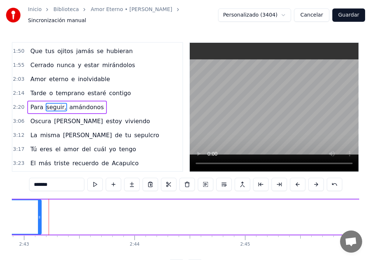
drag, startPoint x: 274, startPoint y: 215, endPoint x: 29, endPoint y: 211, distance: 245.2
click at [38, 210] on div at bounding box center [39, 217] width 3 height 34
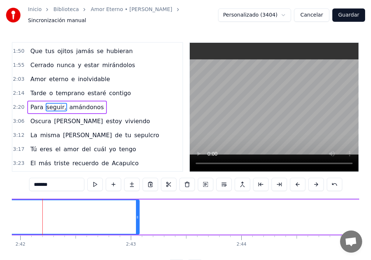
scroll to position [0, 17902]
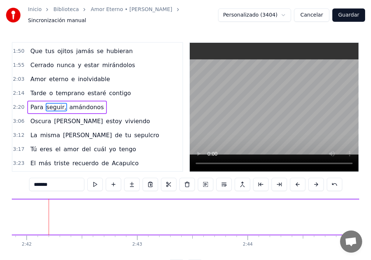
drag, startPoint x: 145, startPoint y: 213, endPoint x: 0, endPoint y: 218, distance: 145.3
click at [0, 216] on div "Inicio Biblioteca Amor Eterno • [PERSON_NAME] Sincronización manual Personaliza…" at bounding box center [185, 136] width 371 height 273
click at [80, 104] on span "amándonos" at bounding box center [87, 107] width 36 height 8
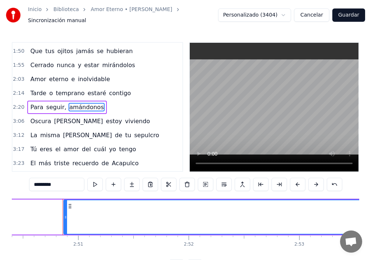
scroll to position [0, 18859]
drag, startPoint x: 50, startPoint y: 215, endPoint x: 1, endPoint y: 194, distance: 53.2
click at [0, 185] on div "Inicio Biblioteca Amor Eterno • [PERSON_NAME] Sincronización manual Personaliza…" at bounding box center [185, 136] width 371 height 273
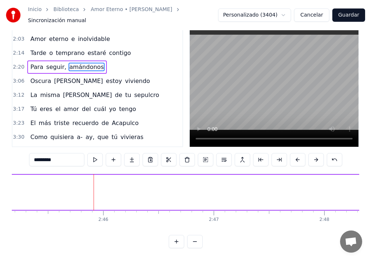
scroll to position [126, 0]
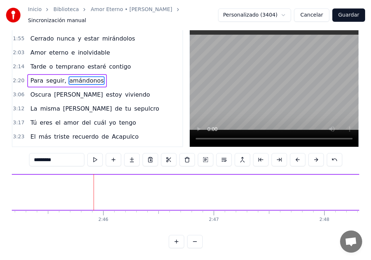
click at [31, 76] on span "Para" at bounding box center [36, 80] width 14 height 8
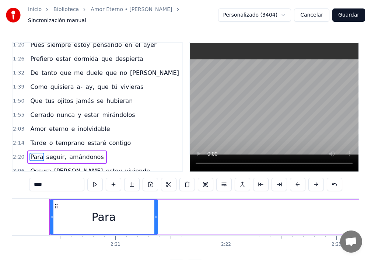
scroll to position [74, 0]
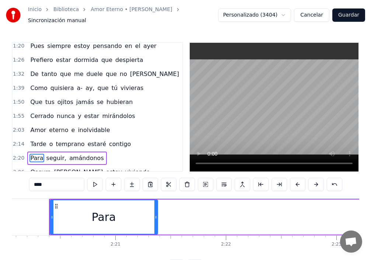
click at [120, 87] on span "vivieras" at bounding box center [132, 88] width 24 height 8
type input "********"
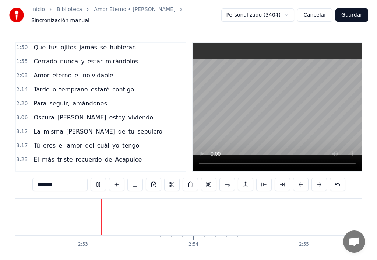
scroll to position [0, 19067]
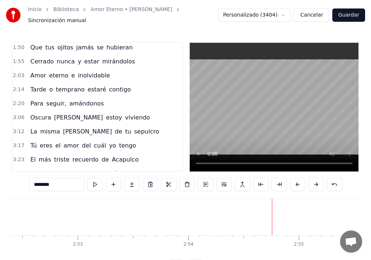
click at [66, 13] on link "Biblioteca" at bounding box center [65, 9] width 25 height 7
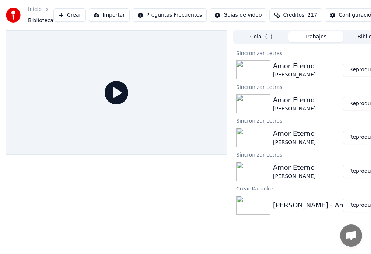
click at [361, 71] on button "Reproducir" at bounding box center [363, 69] width 41 height 13
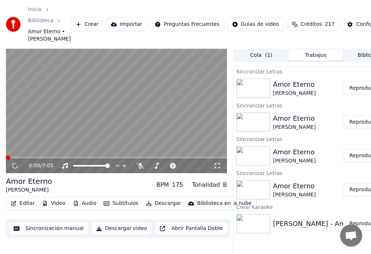
click at [26, 208] on button "Editar" at bounding box center [23, 203] width 30 height 10
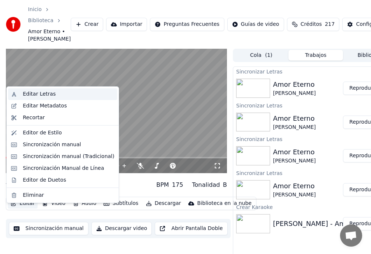
click at [47, 94] on div "Editar Letras" at bounding box center [39, 93] width 33 height 7
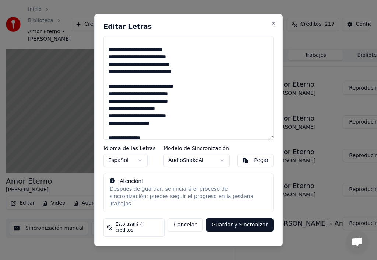
scroll to position [74, 0]
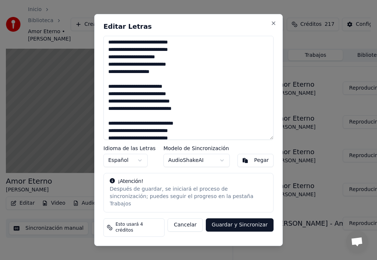
click at [112, 86] on textarea "**********" at bounding box center [189, 88] width 170 height 104
drag, startPoint x: 218, startPoint y: 27, endPoint x: 249, endPoint y: 31, distance: 30.9
click at [249, 31] on div "**********" at bounding box center [188, 130] width 189 height 232
click at [272, 26] on button "Close" at bounding box center [274, 23] width 6 height 6
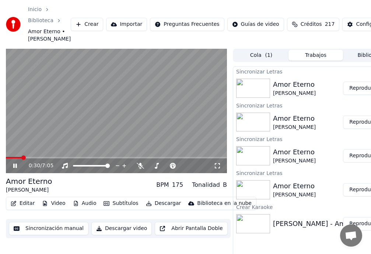
click at [73, 164] on video at bounding box center [116, 111] width 221 height 125
click at [69, 158] on span at bounding box center [116, 157] width 221 height 1
click at [16, 168] on icon at bounding box center [15, 165] width 4 height 5
click at [25, 208] on button "Editar" at bounding box center [23, 203] width 30 height 10
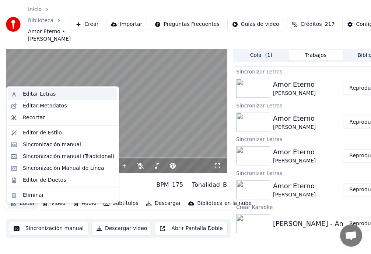
click at [42, 97] on div "Editar Letras" at bounding box center [39, 93] width 33 height 7
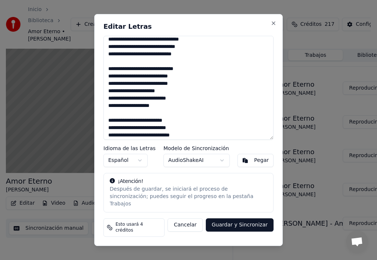
scroll to position [44, 0]
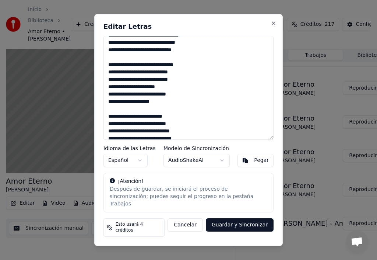
click at [111, 117] on textarea "**********" at bounding box center [189, 88] width 170 height 104
type textarea "**********"
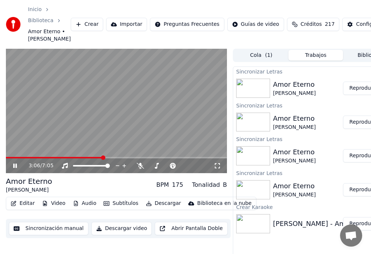
click at [17, 168] on icon at bounding box center [15, 165] width 4 height 4
click at [27, 208] on button "Editar" at bounding box center [23, 203] width 30 height 10
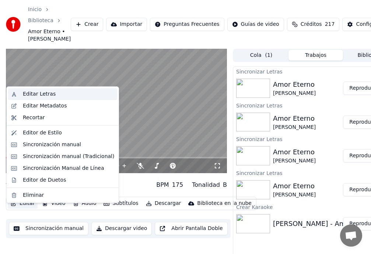
click at [41, 93] on div "Editar Letras" at bounding box center [39, 93] width 33 height 7
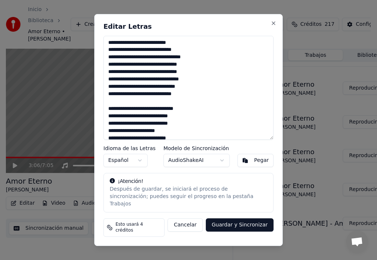
scroll to position [37, 0]
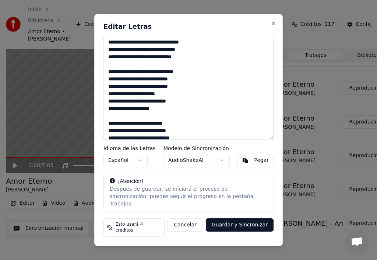
click at [110, 123] on textarea "**********" at bounding box center [189, 88] width 170 height 104
click at [108, 129] on textarea "**********" at bounding box center [189, 88] width 170 height 104
click at [135, 125] on textarea "**********" at bounding box center [189, 88] width 170 height 104
click at [108, 130] on textarea "**********" at bounding box center [189, 88] width 170 height 104
click at [166, 115] on textarea "**********" at bounding box center [189, 88] width 170 height 104
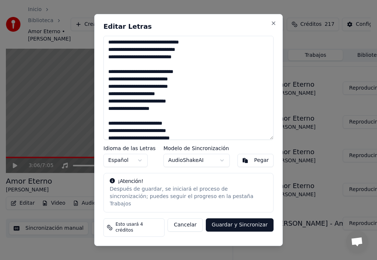
click at [168, 116] on textarea "**********" at bounding box center [189, 88] width 170 height 104
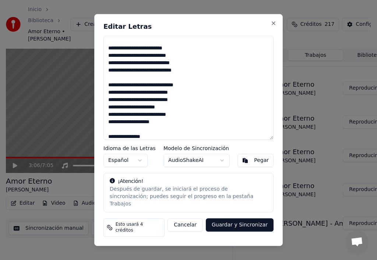
scroll to position [113, 0]
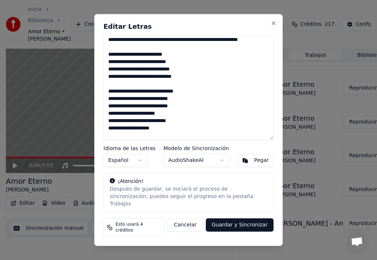
click at [193, 47] on textarea "**********" at bounding box center [189, 88] width 170 height 104
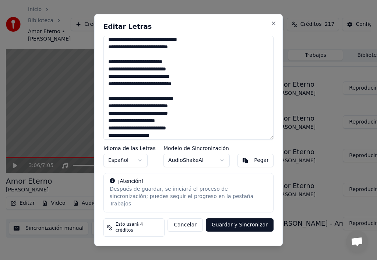
scroll to position [121, 0]
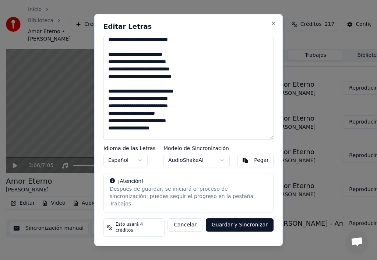
click at [182, 49] on textarea "**********" at bounding box center [189, 88] width 170 height 104
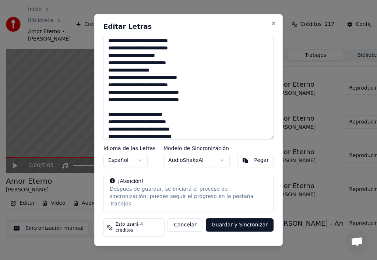
scroll to position [62, 0]
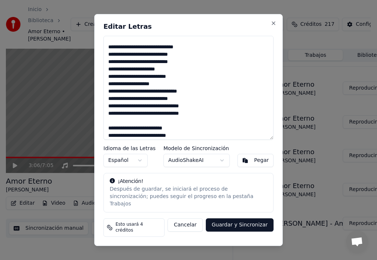
click at [110, 99] on textarea at bounding box center [189, 88] width 170 height 104
click at [109, 97] on textarea at bounding box center [189, 88] width 170 height 104
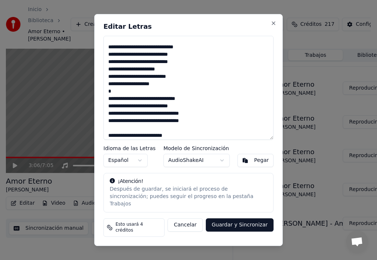
click at [154, 112] on textarea at bounding box center [189, 88] width 170 height 104
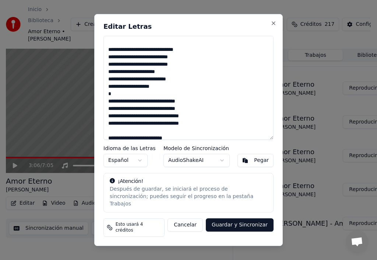
scroll to position [74, 0]
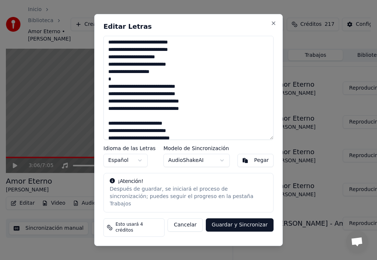
type textarea "**********"
click at [253, 223] on button "Guardar y Sincronizar" at bounding box center [240, 224] width 68 height 13
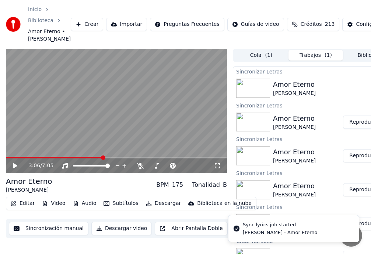
click at [79, 164] on video at bounding box center [116, 111] width 221 height 125
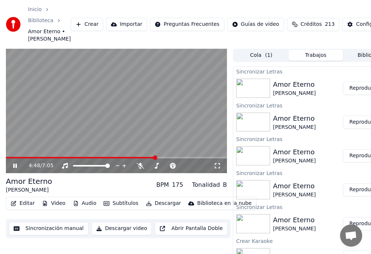
click at [56, 158] on span at bounding box center [81, 157] width 150 height 1
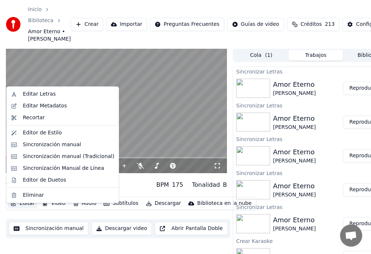
click at [26, 208] on button "Editar" at bounding box center [23, 203] width 30 height 10
click at [47, 94] on div "Editar Letras" at bounding box center [39, 93] width 33 height 7
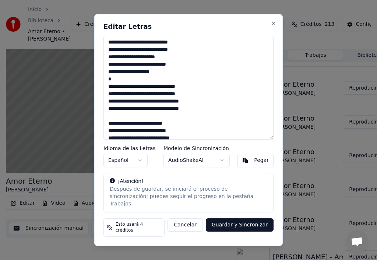
click at [250, 225] on button "Guardar y Sincronizar" at bounding box center [240, 224] width 68 height 13
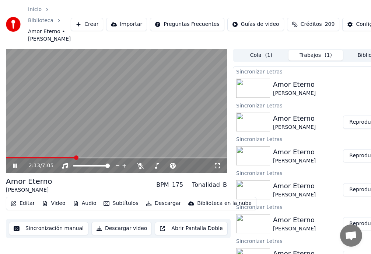
click at [37, 158] on span at bounding box center [41, 157] width 70 height 1
click at [36, 164] on video at bounding box center [116, 111] width 221 height 125
click at [15, 168] on icon at bounding box center [15, 165] width 4 height 5
click at [40, 158] on span at bounding box center [30, 157] width 48 height 1
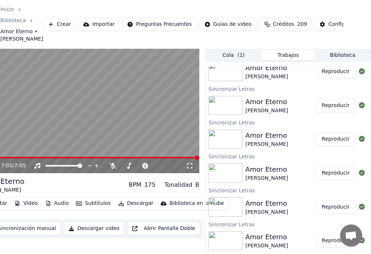
scroll to position [37, 28]
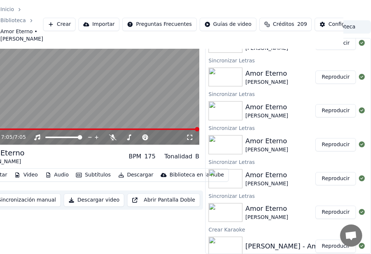
click at [125, 174] on button "Descargar" at bounding box center [135, 175] width 41 height 10
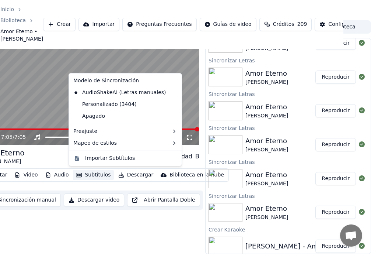
drag, startPoint x: 159, startPoint y: 239, endPoint x: 161, endPoint y: 246, distance: 6.8
click at [159, 239] on div "7:05 / 7:05 Amor Eterno [PERSON_NAME] BPM 175 Tonalidad B Editar Video Audio Su…" at bounding box center [88, 136] width 221 height 233
